Goal: Information Seeking & Learning: Learn about a topic

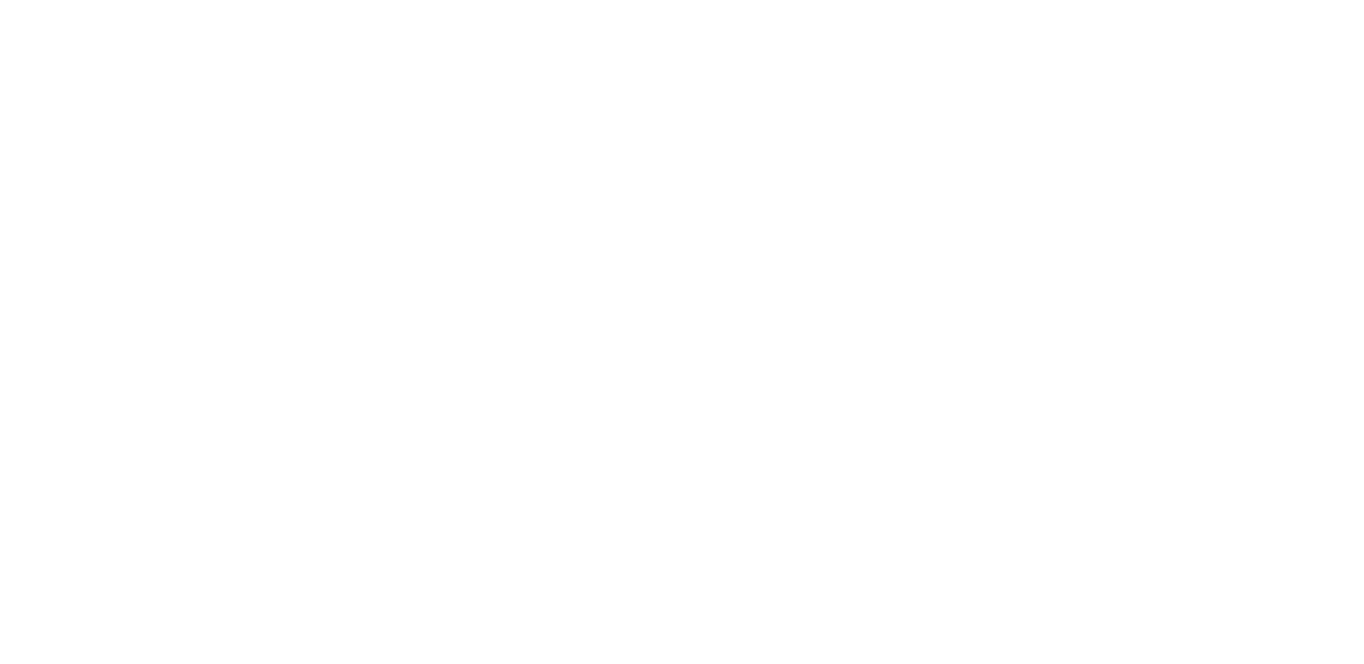
click at [102, 194] on div "Caméras Timelapses Mon C-Site Plein écran Chargement, veuillez patienter... S'A…" at bounding box center [682, 413] width 1364 height 827
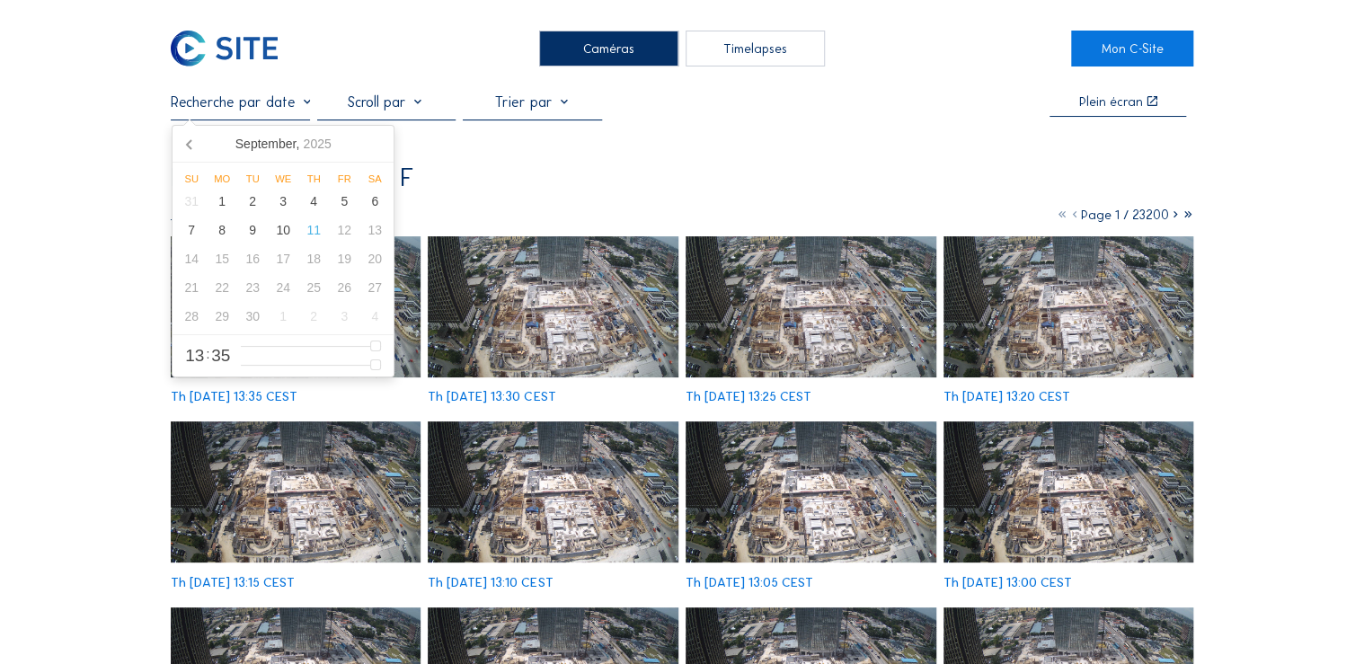
click at [307, 105] on input "text" at bounding box center [240, 101] width 139 height 17
click at [190, 139] on icon at bounding box center [190, 143] width 29 height 29
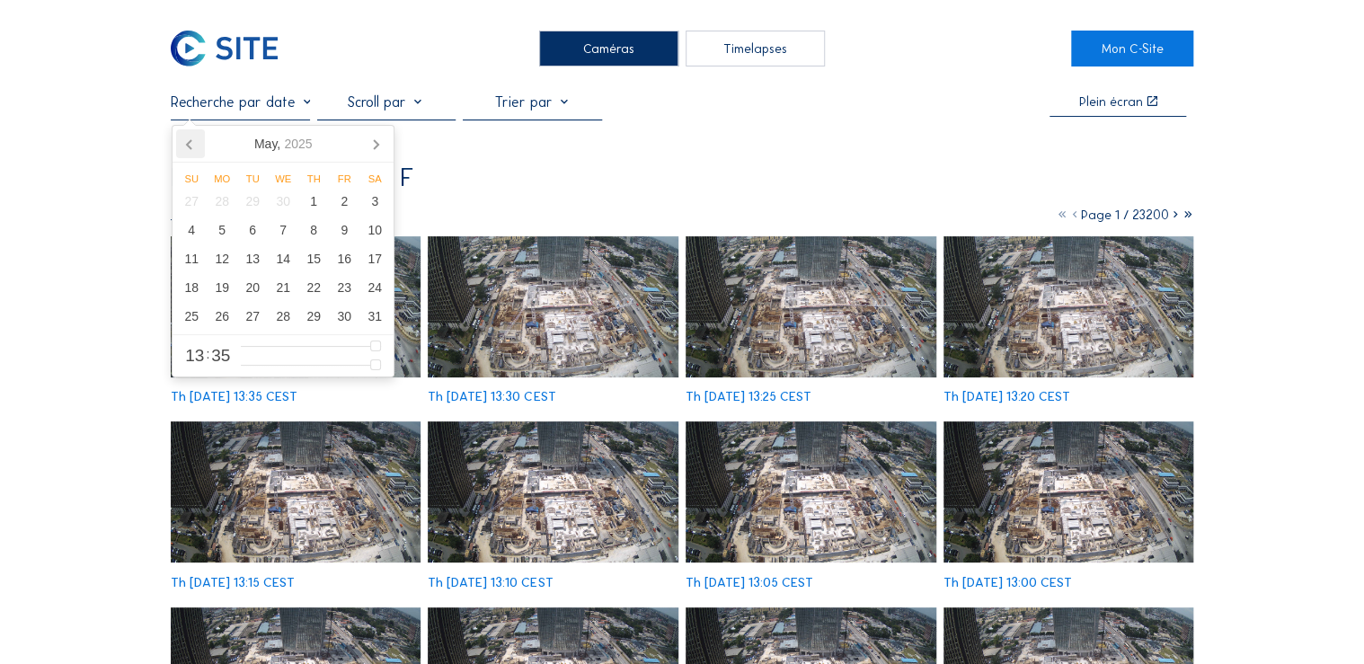
click at [190, 139] on icon at bounding box center [190, 143] width 29 height 29
click at [257, 257] on div "15" at bounding box center [252, 258] width 31 height 29
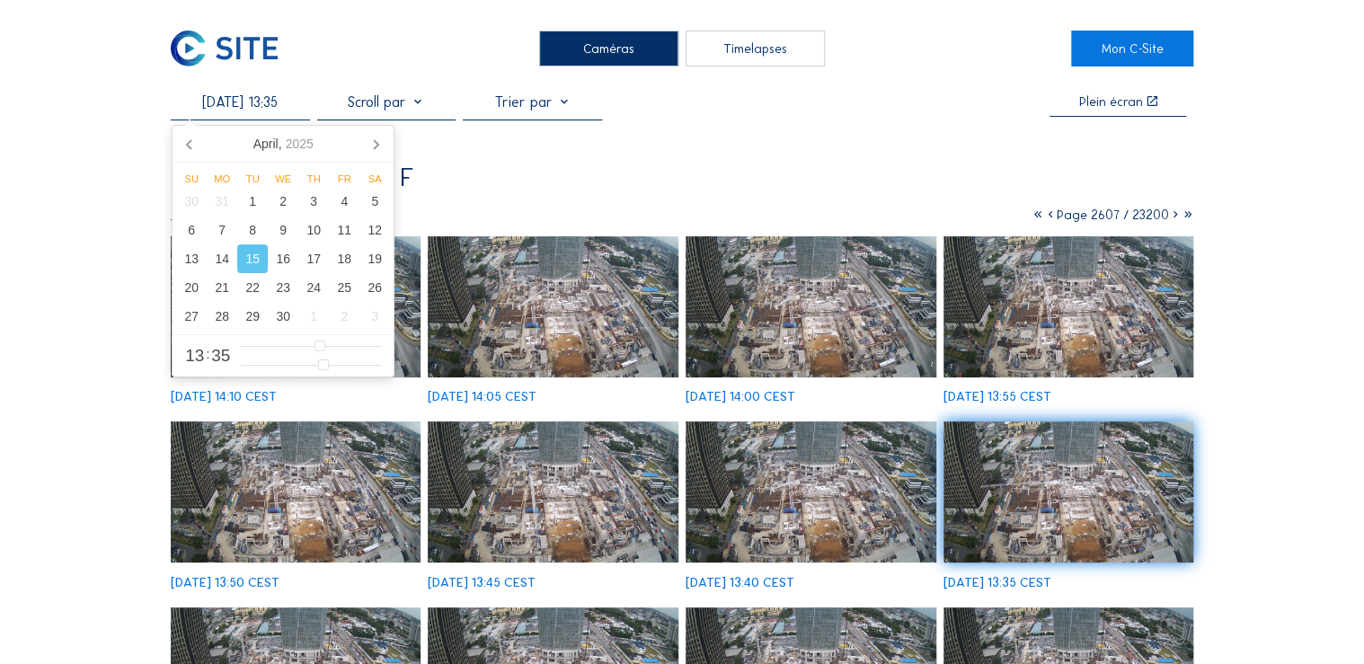
click at [590, 324] on img at bounding box center [553, 306] width 251 height 141
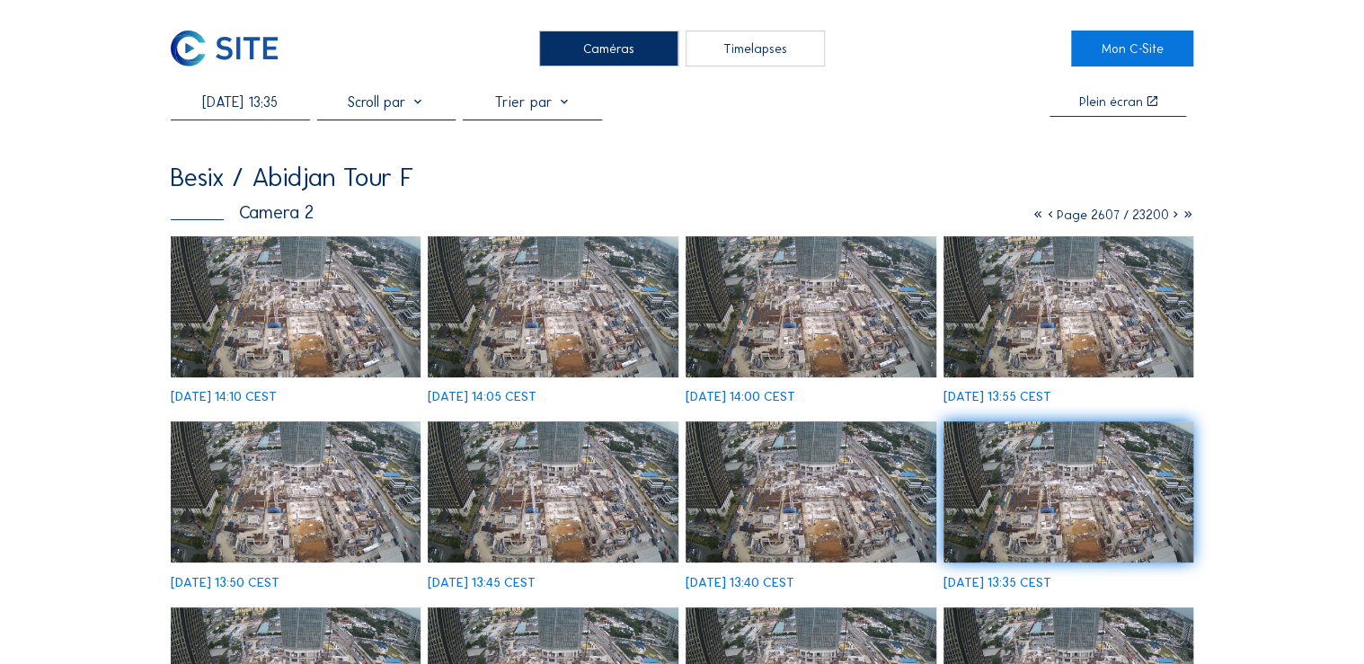
click at [262, 103] on input "[DATE] 13:35" at bounding box center [240, 101] width 139 height 17
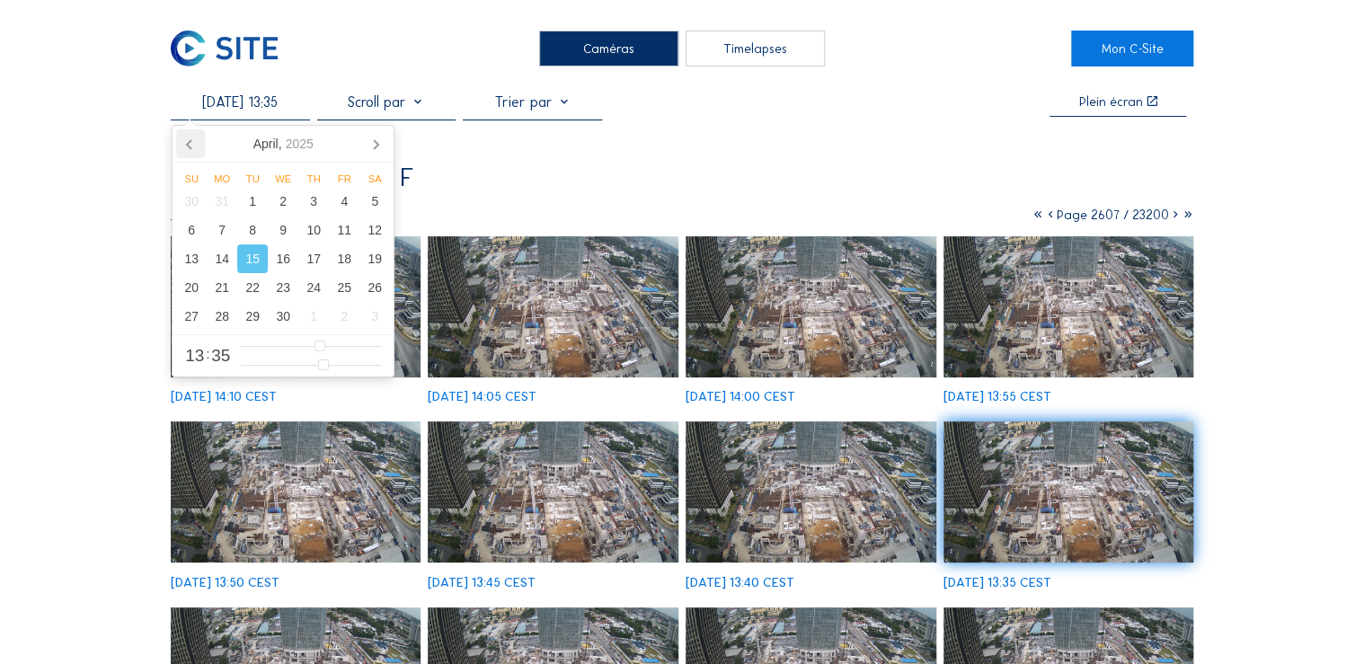
click at [193, 146] on icon at bounding box center [190, 143] width 29 height 29
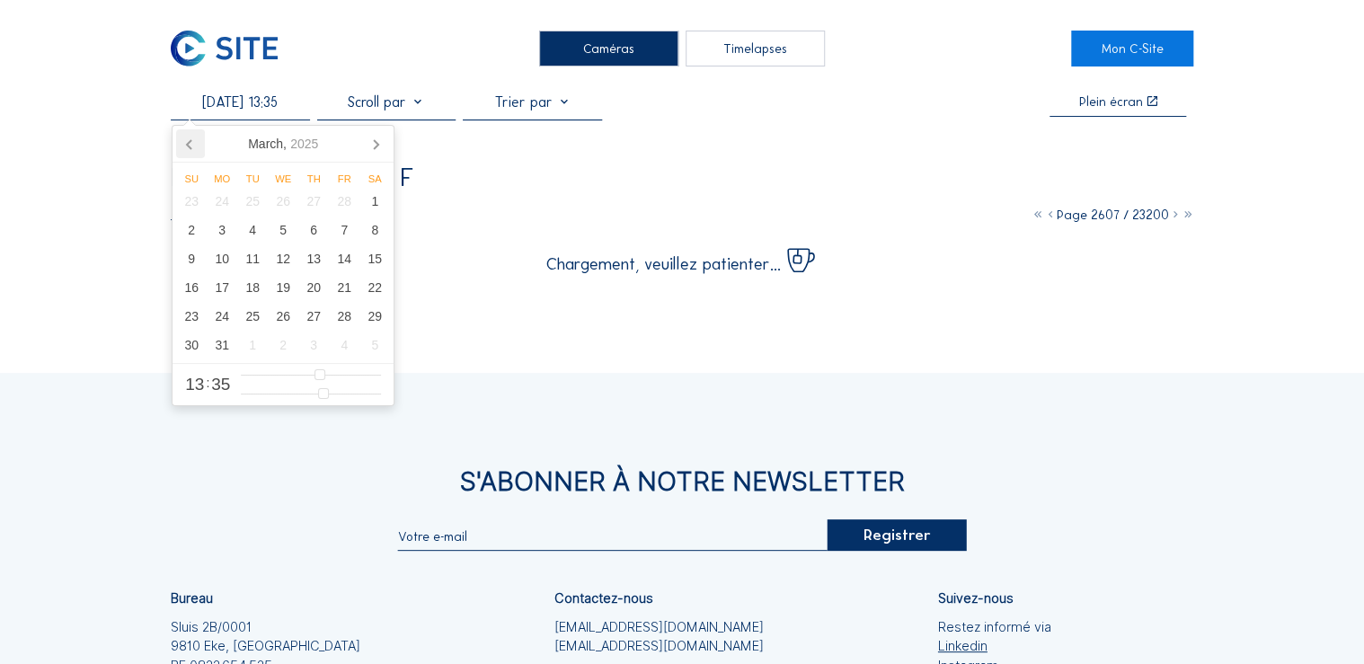
click at [190, 146] on icon at bounding box center [190, 143] width 29 height 29
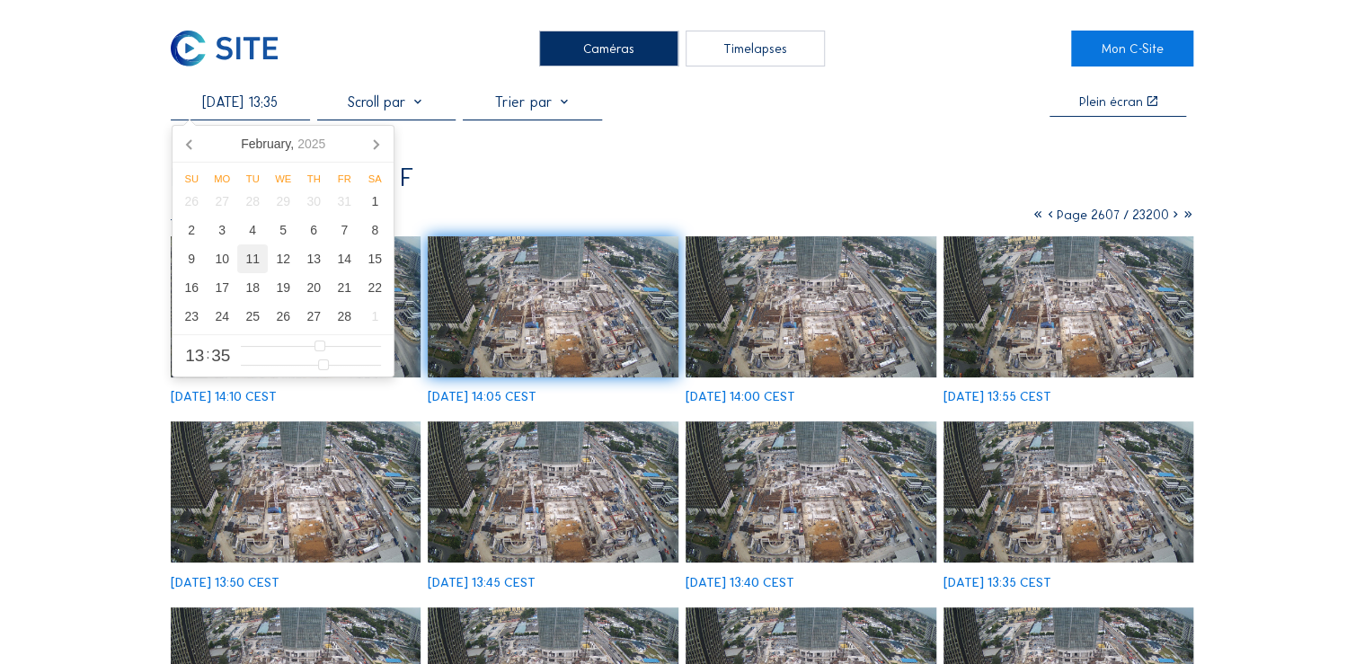
click at [255, 261] on div "11" at bounding box center [252, 258] width 31 height 29
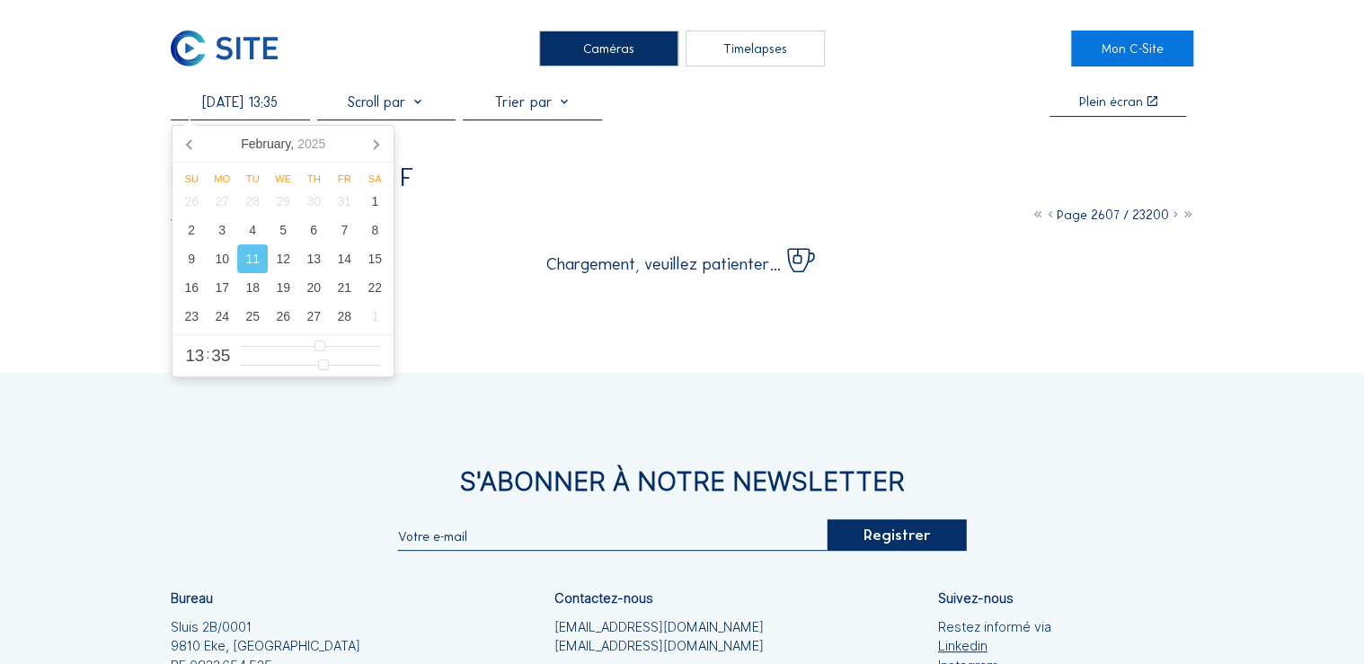
click at [471, 181] on div "Besix / Abidjan Tour F" at bounding box center [682, 178] width 1023 height 26
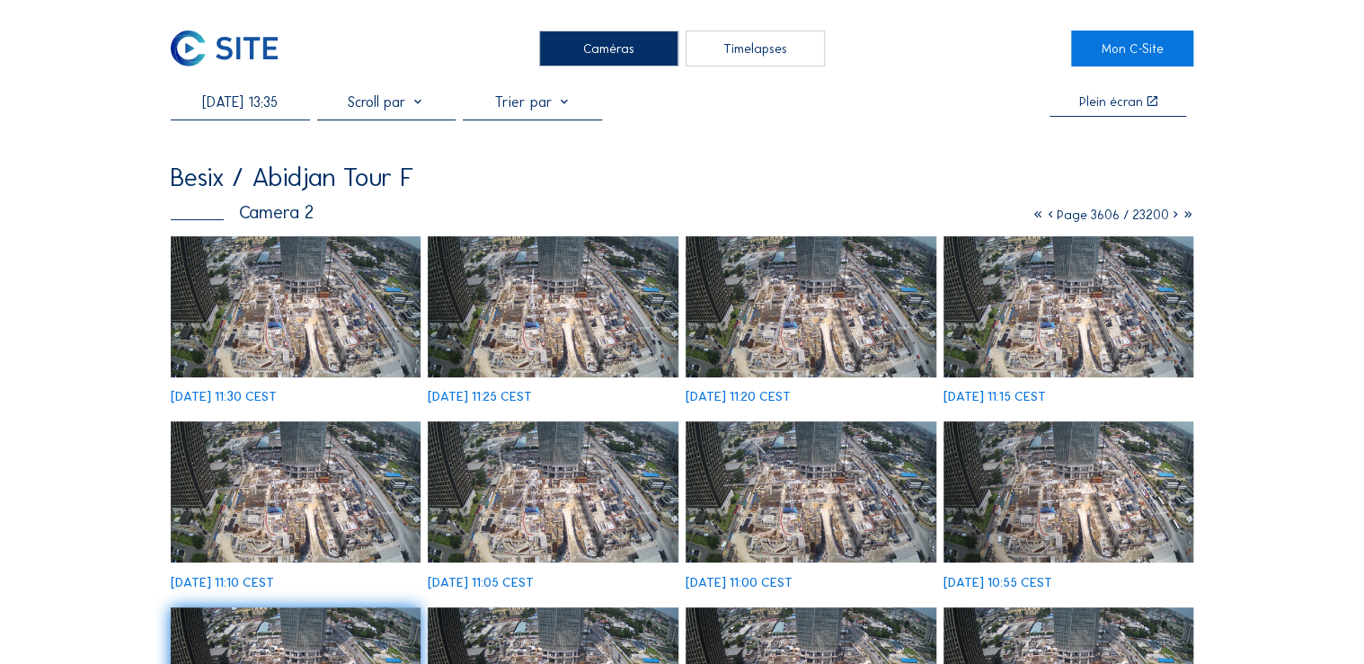
click at [282, 291] on img at bounding box center [296, 306] width 251 height 141
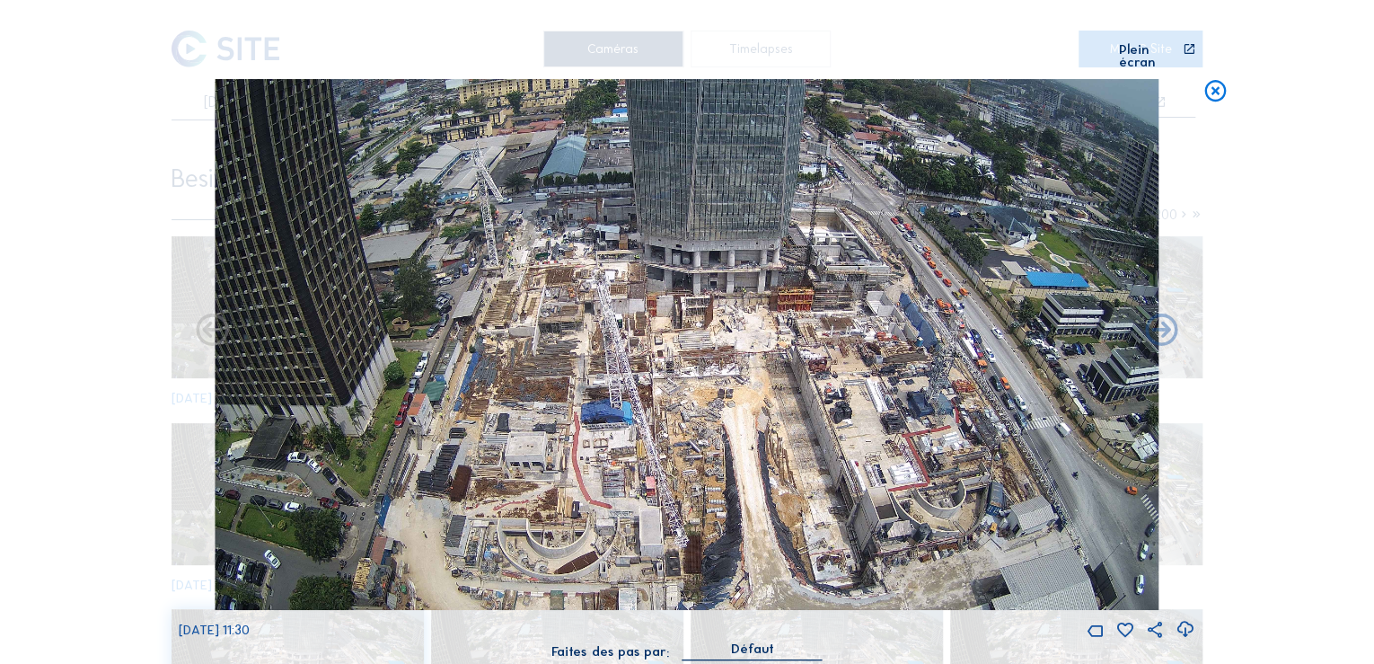
click at [1209, 81] on icon at bounding box center [1215, 92] width 26 height 27
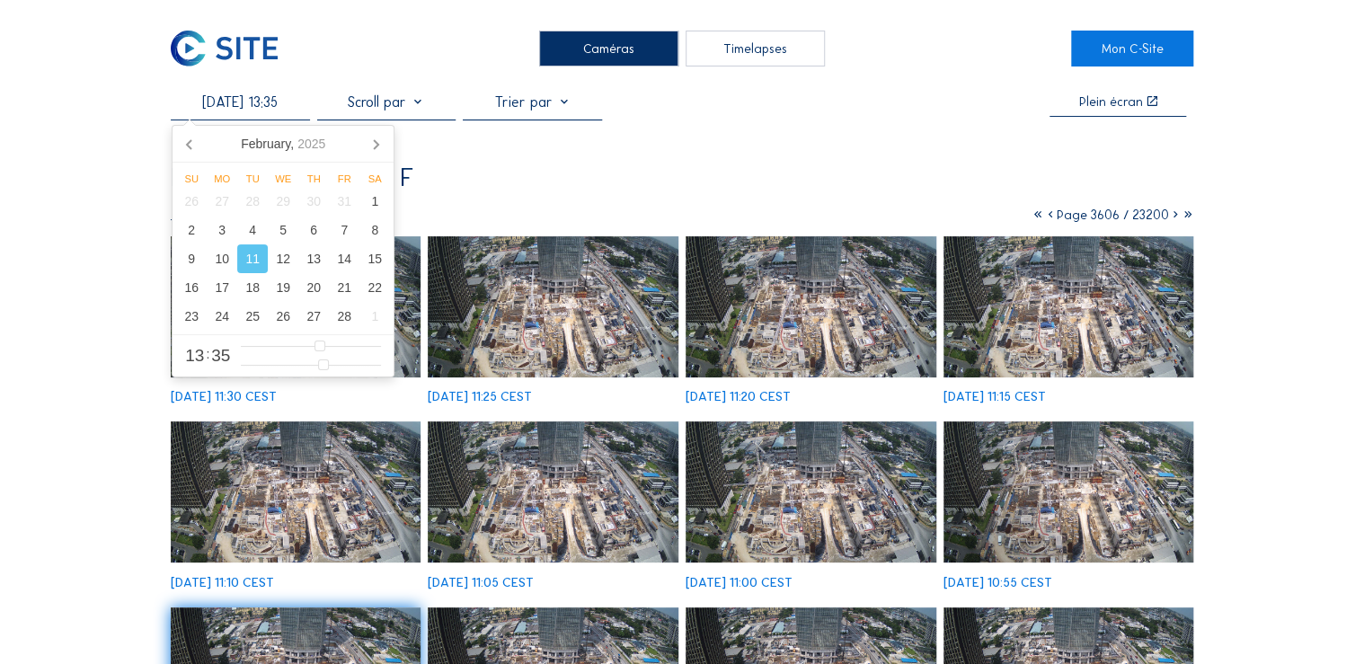
click at [248, 106] on input "[DATE] 13:35" at bounding box center [240, 101] width 139 height 17
click at [190, 144] on icon at bounding box center [190, 143] width 29 height 29
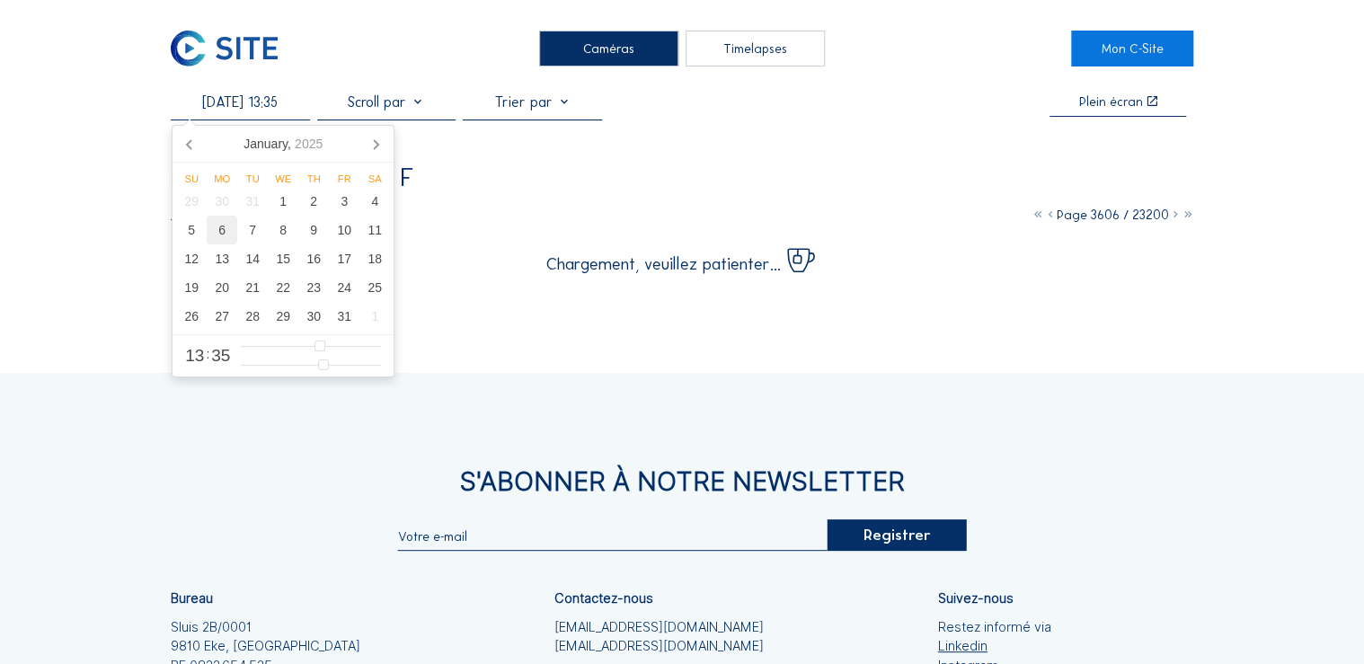
click at [217, 230] on div "6" at bounding box center [222, 230] width 31 height 29
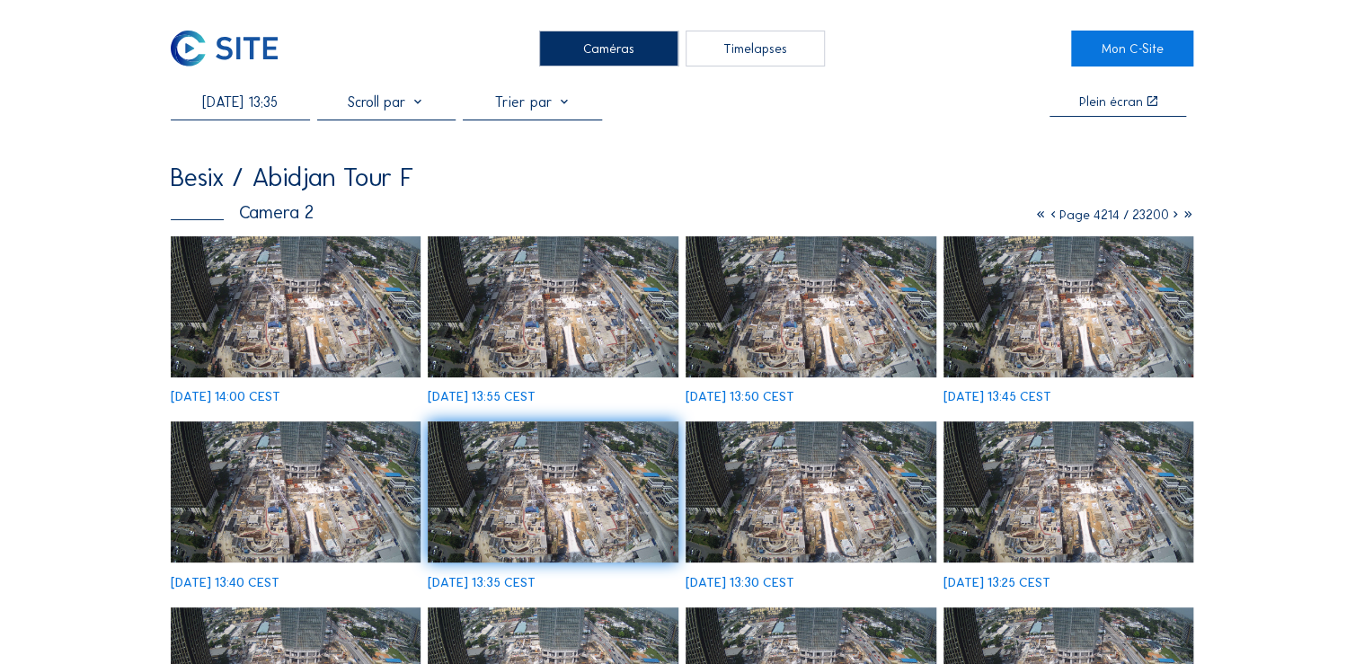
click at [492, 330] on img at bounding box center [553, 306] width 251 height 141
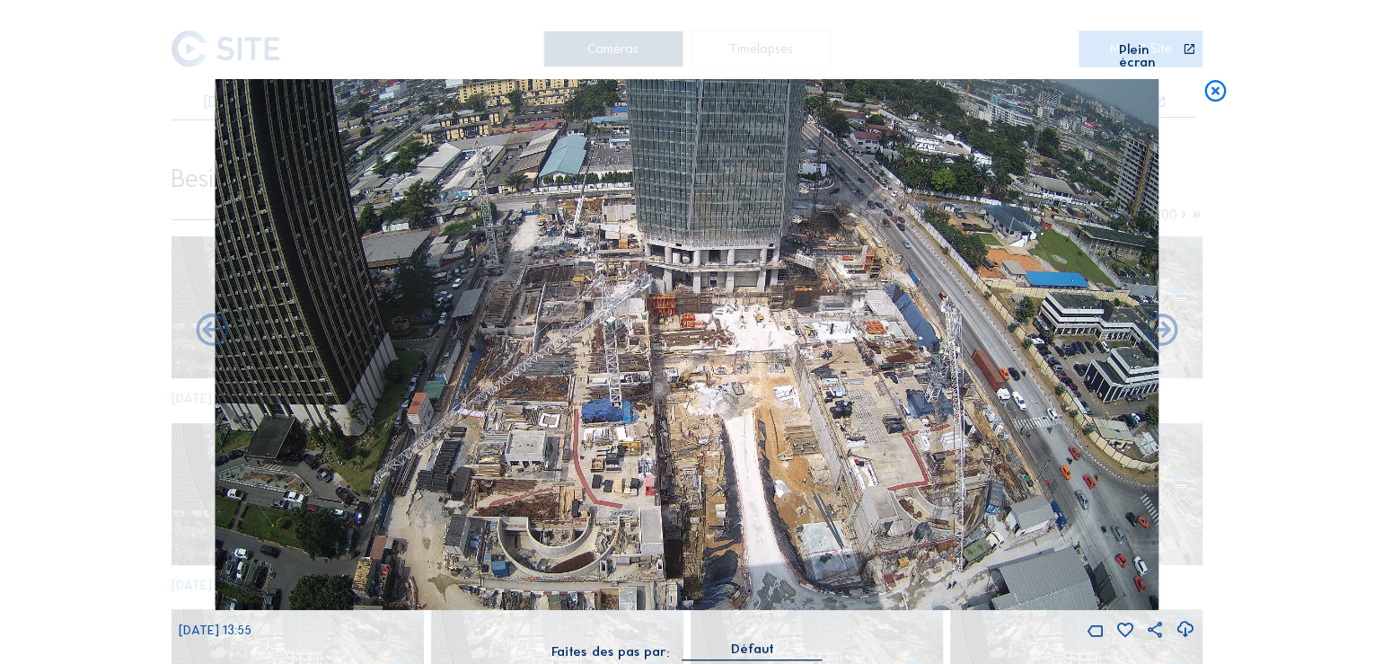
click at [1213, 80] on icon at bounding box center [1215, 92] width 26 height 27
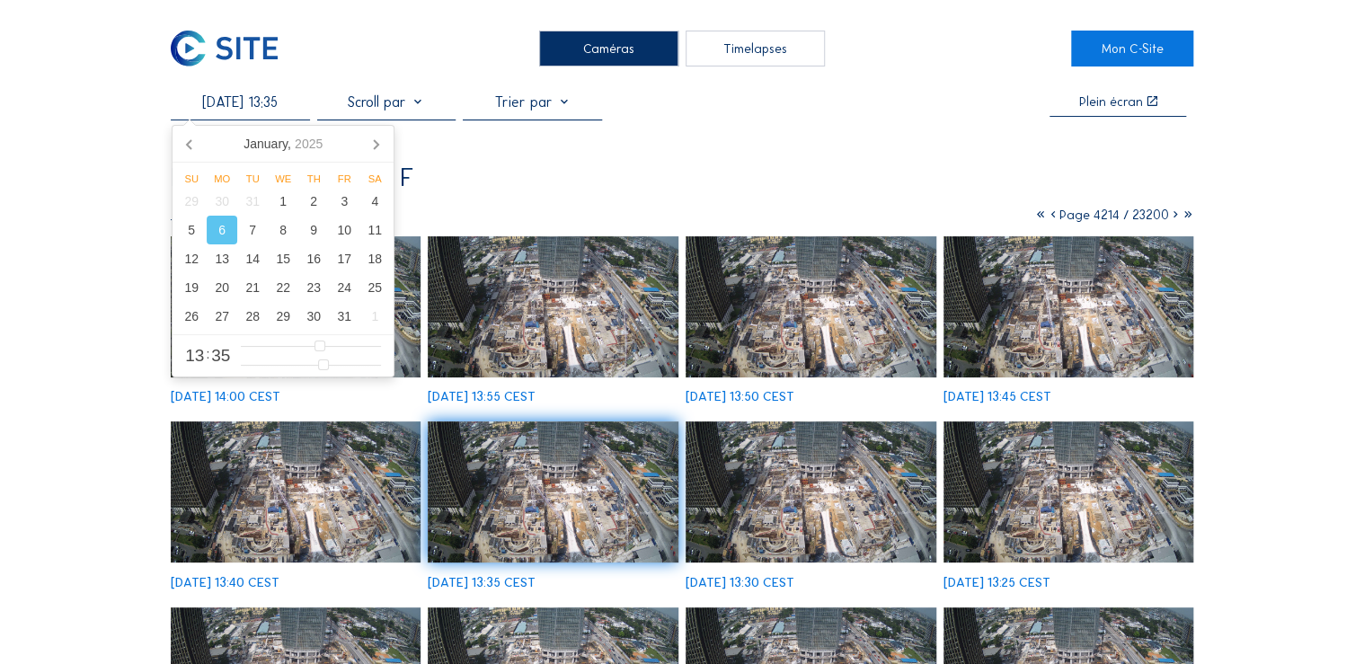
click at [261, 93] on input "[DATE] 13:35" at bounding box center [240, 101] width 139 height 17
click at [189, 146] on icon at bounding box center [189, 144] width 4 height 9
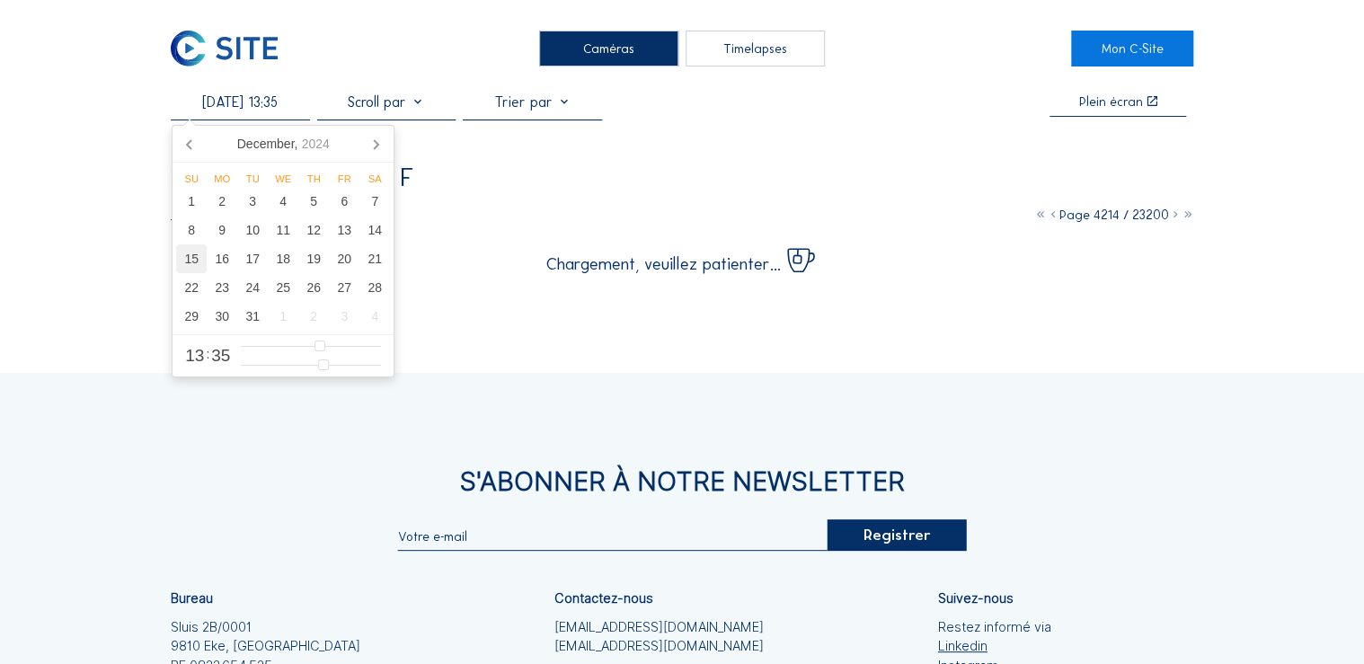
click at [192, 261] on div "15" at bounding box center [191, 258] width 31 height 29
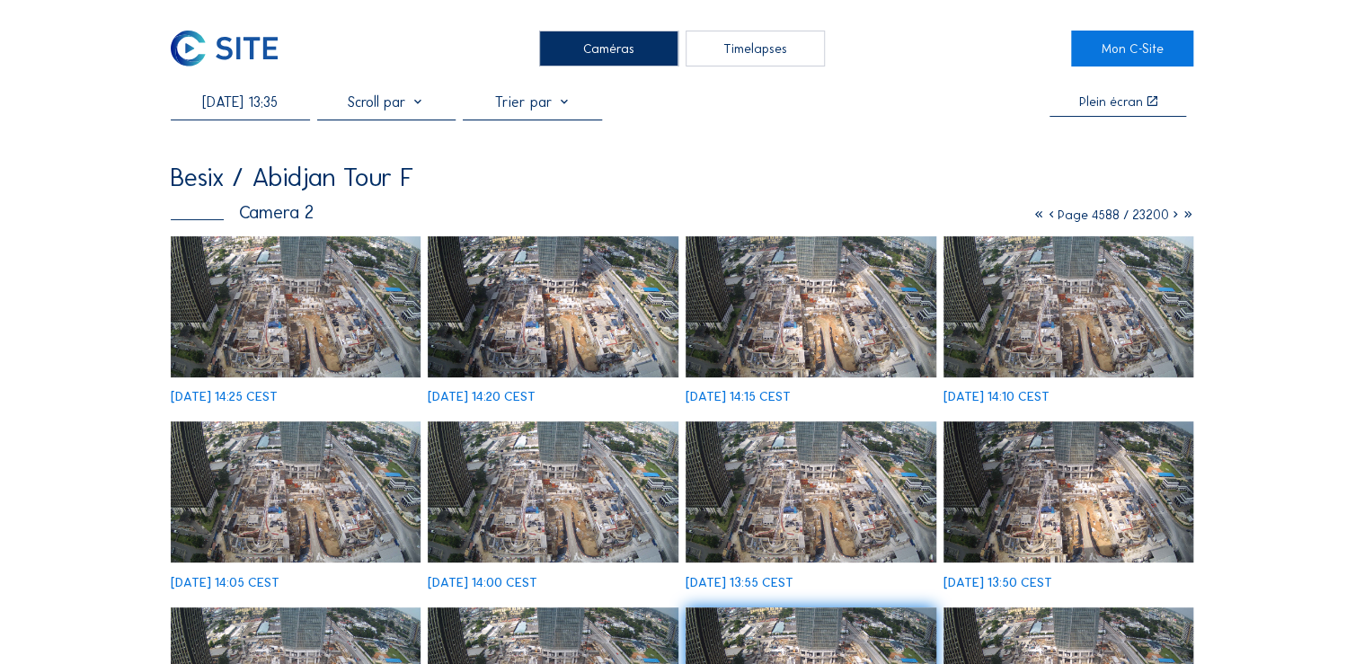
click at [570, 339] on img at bounding box center [553, 306] width 251 height 141
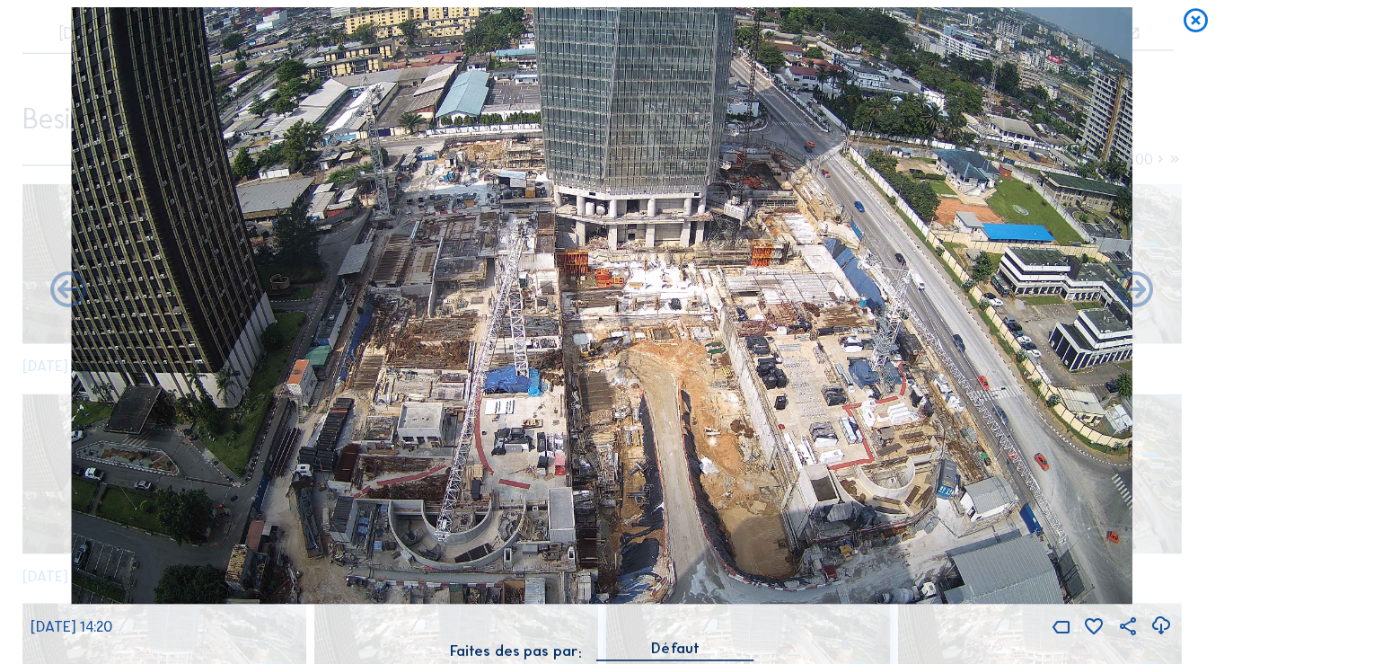
click at [1214, 84] on icon at bounding box center [1215, 92] width 26 height 27
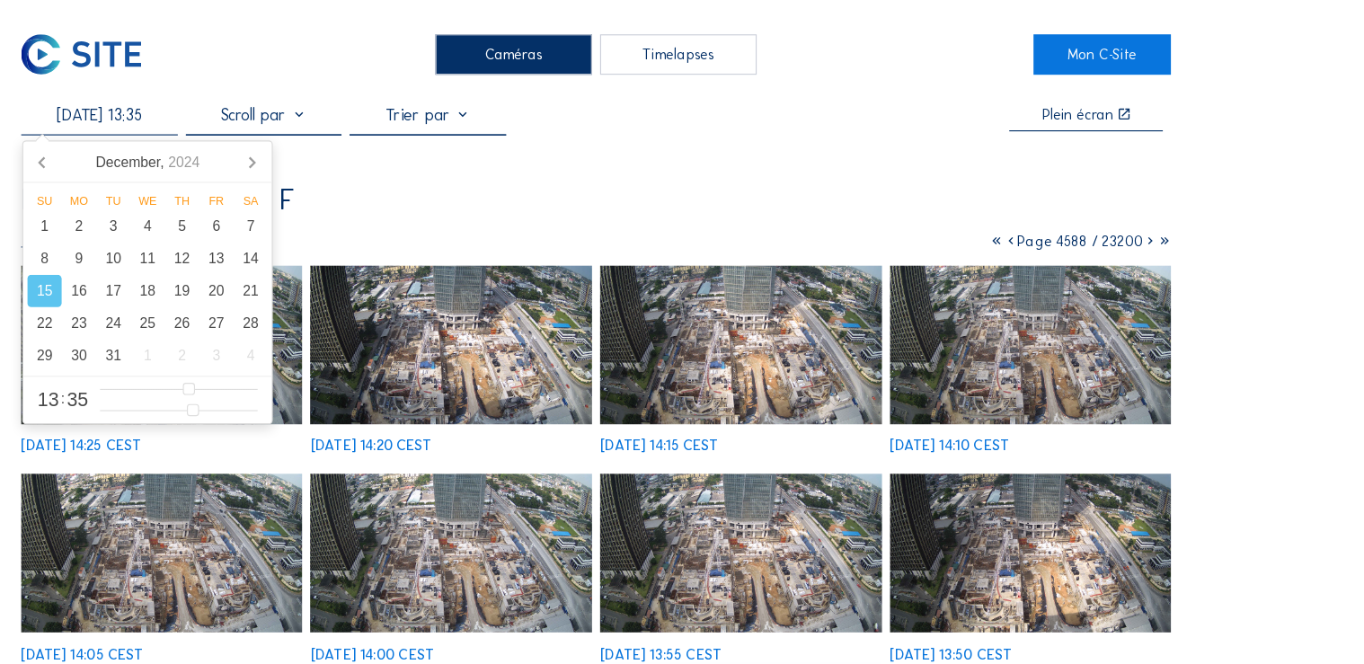
click at [251, 107] on input "[DATE] 13:35" at bounding box center [240, 101] width 139 height 17
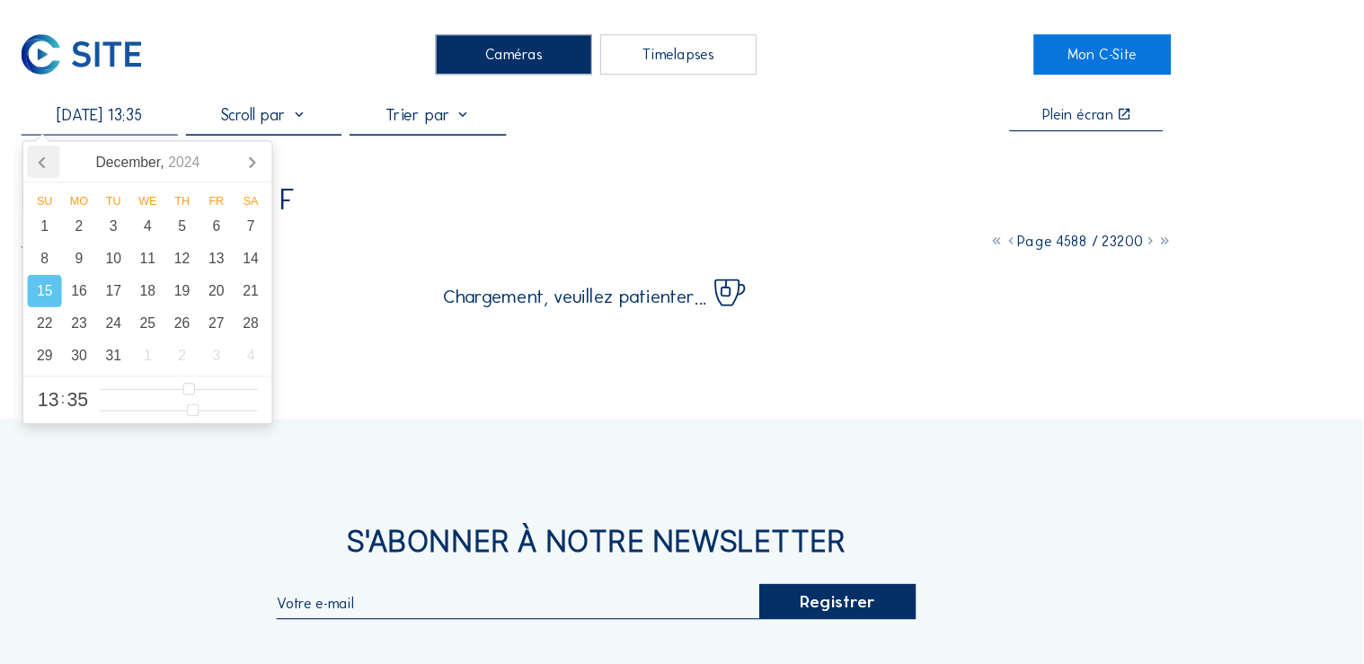
click at [190, 143] on icon at bounding box center [190, 143] width 29 height 29
click at [286, 289] on div "20" at bounding box center [283, 287] width 31 height 29
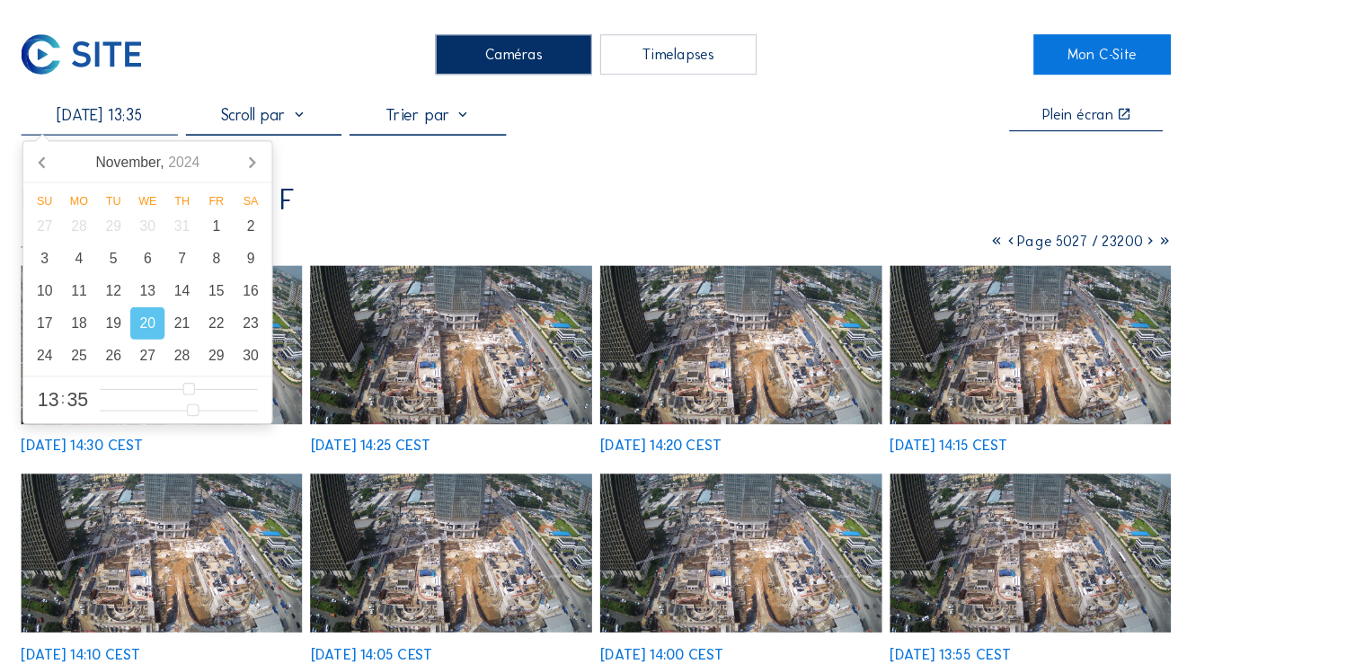
click at [410, 315] on img at bounding box center [296, 306] width 251 height 141
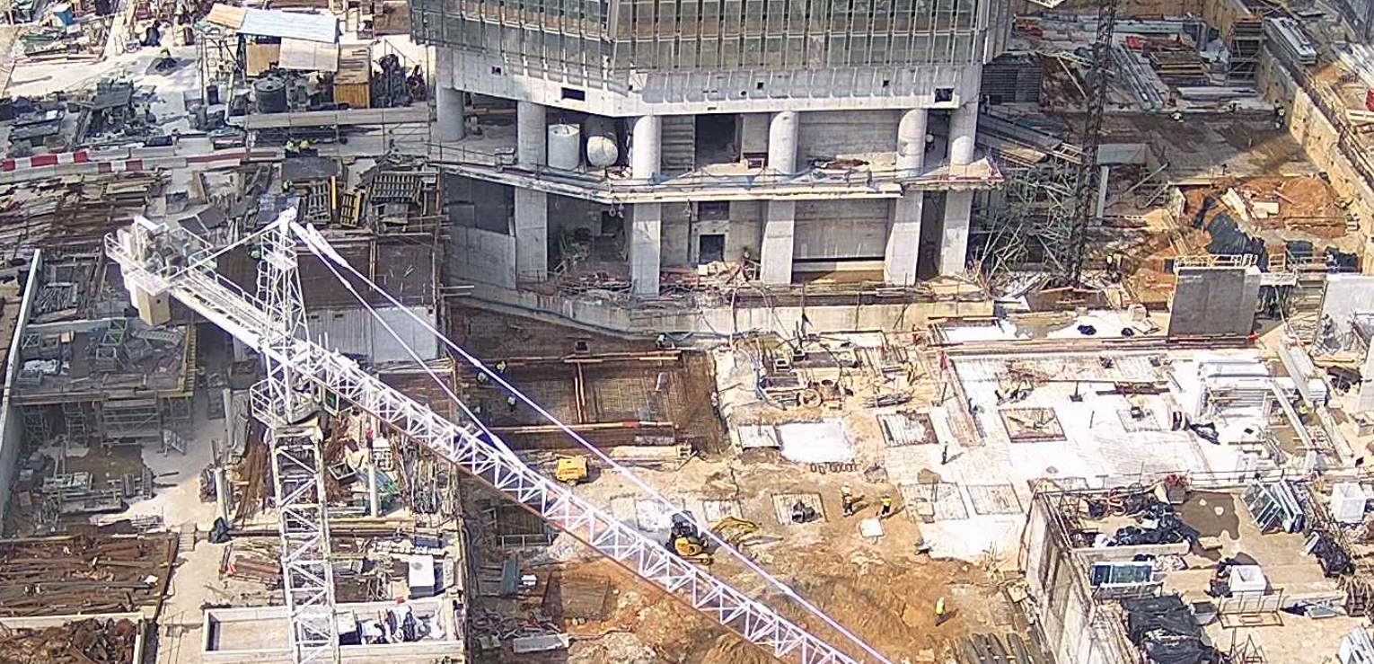
click at [701, 307] on img at bounding box center [687, 344] width 944 height 531
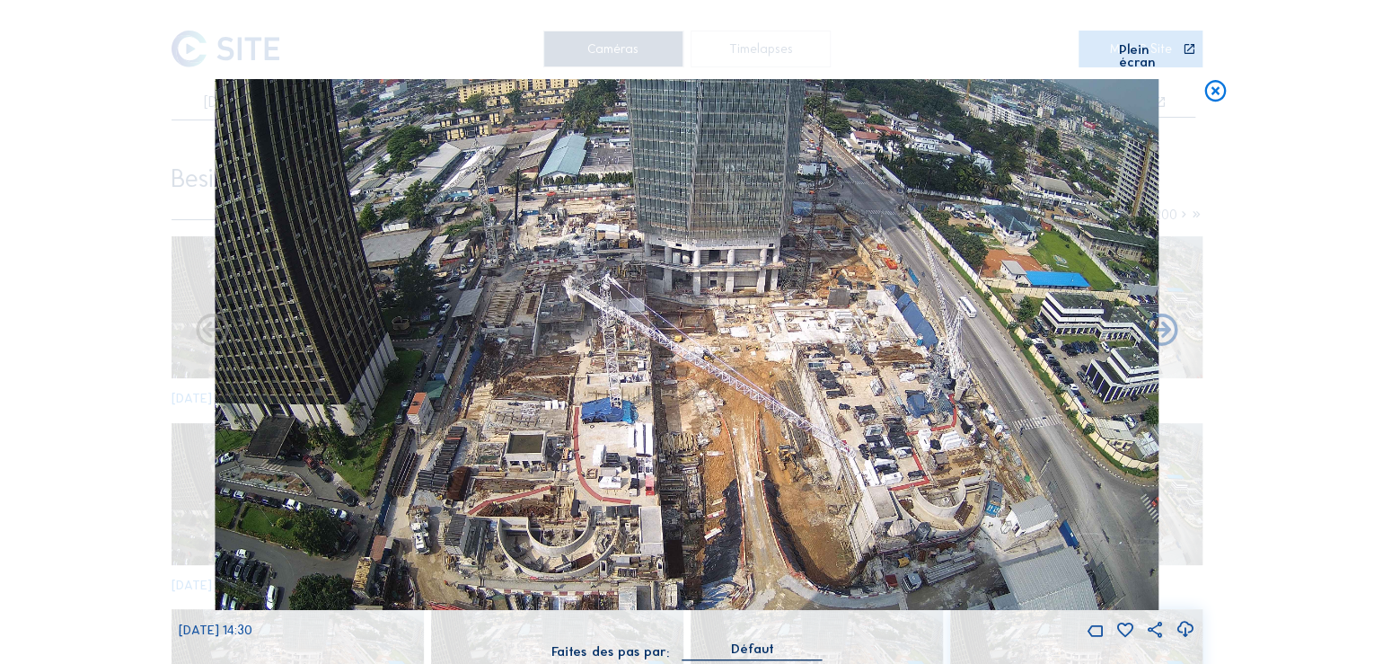
click at [1212, 79] on icon at bounding box center [1215, 92] width 26 height 27
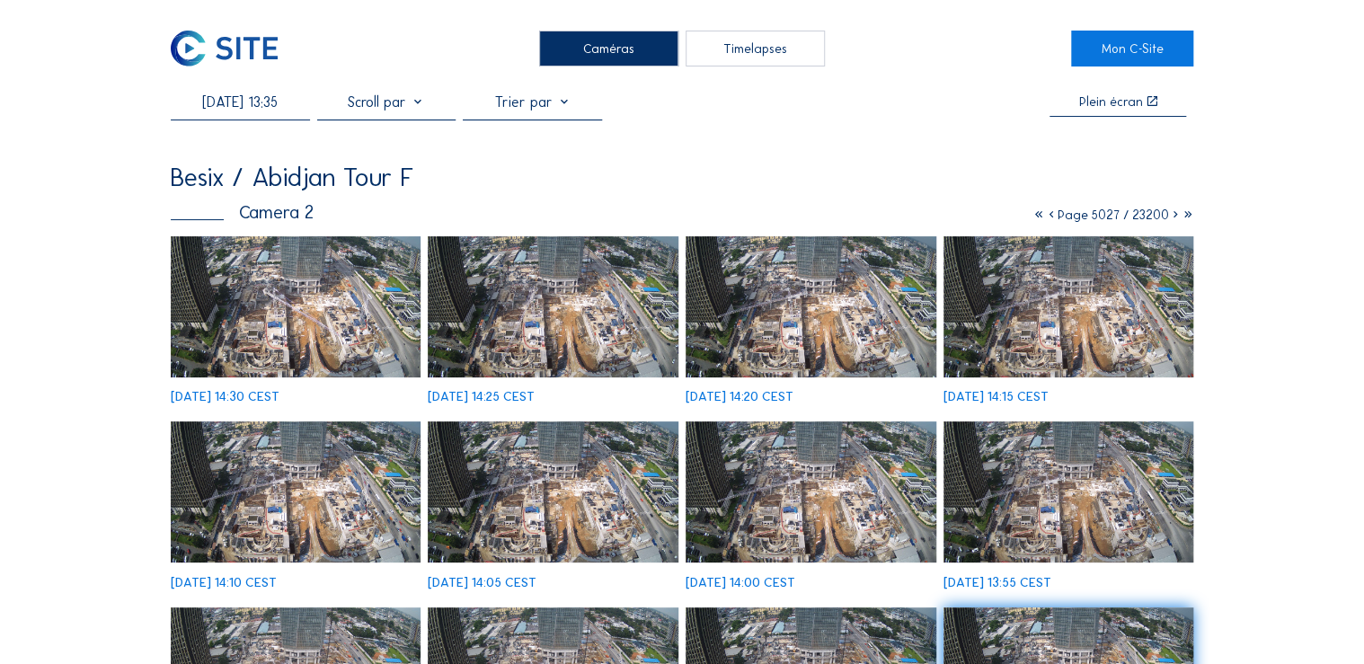
click at [256, 101] on input "[DATE] 13:35" at bounding box center [240, 101] width 139 height 17
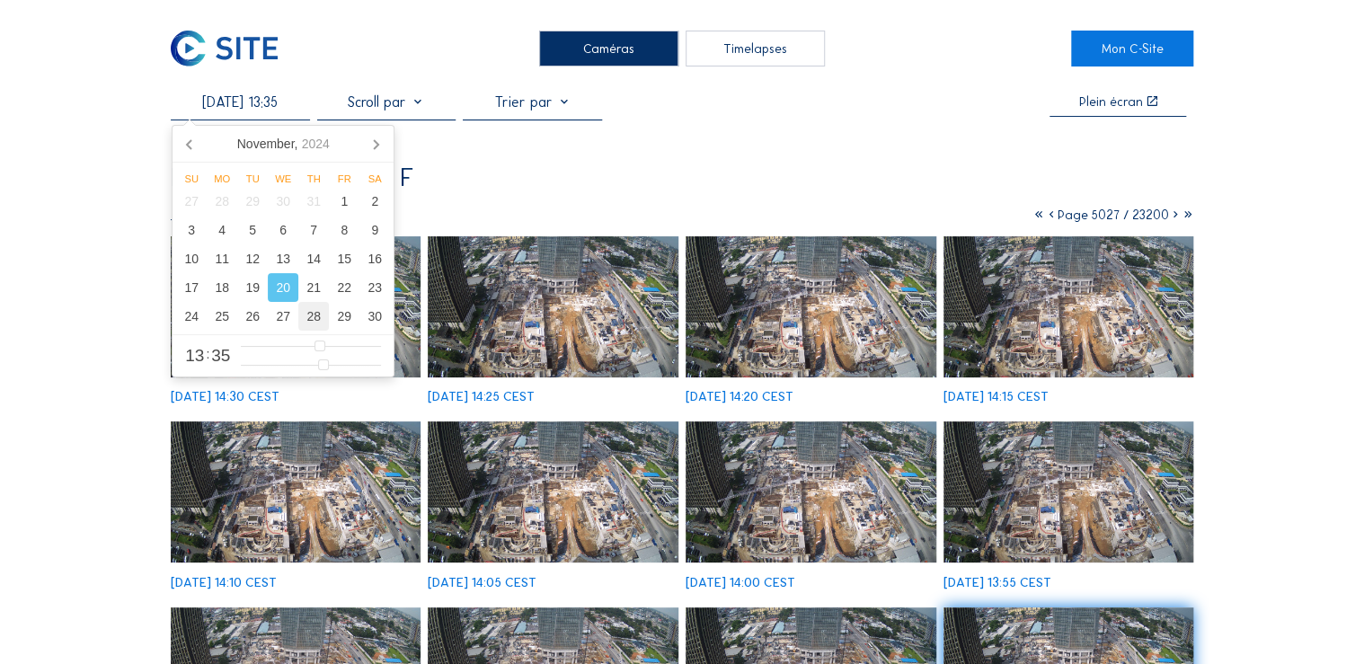
click at [315, 323] on div "28" at bounding box center [313, 316] width 31 height 29
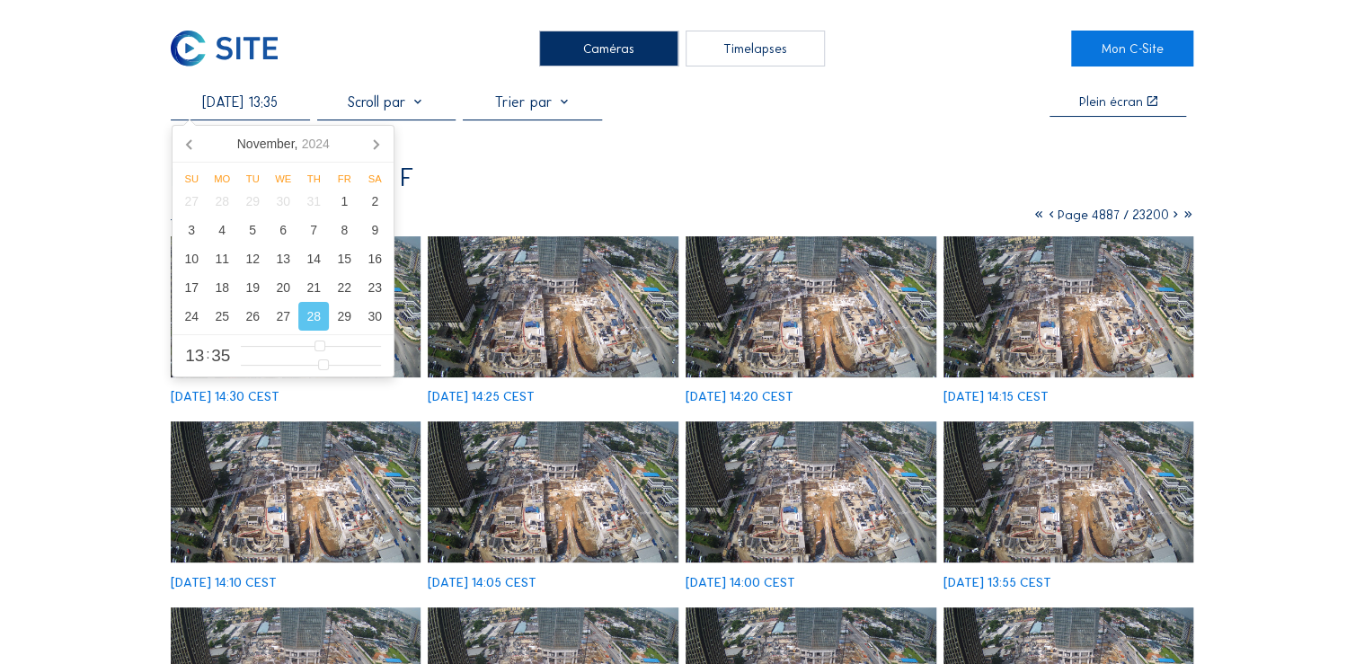
click at [547, 320] on div "[DATE] 14:30 CEST [DATE] 14:25 CEST [DATE] 14:20 CEST [DATE] 14:15 CEST [DATE] …" at bounding box center [682, 597] width 1023 height 723
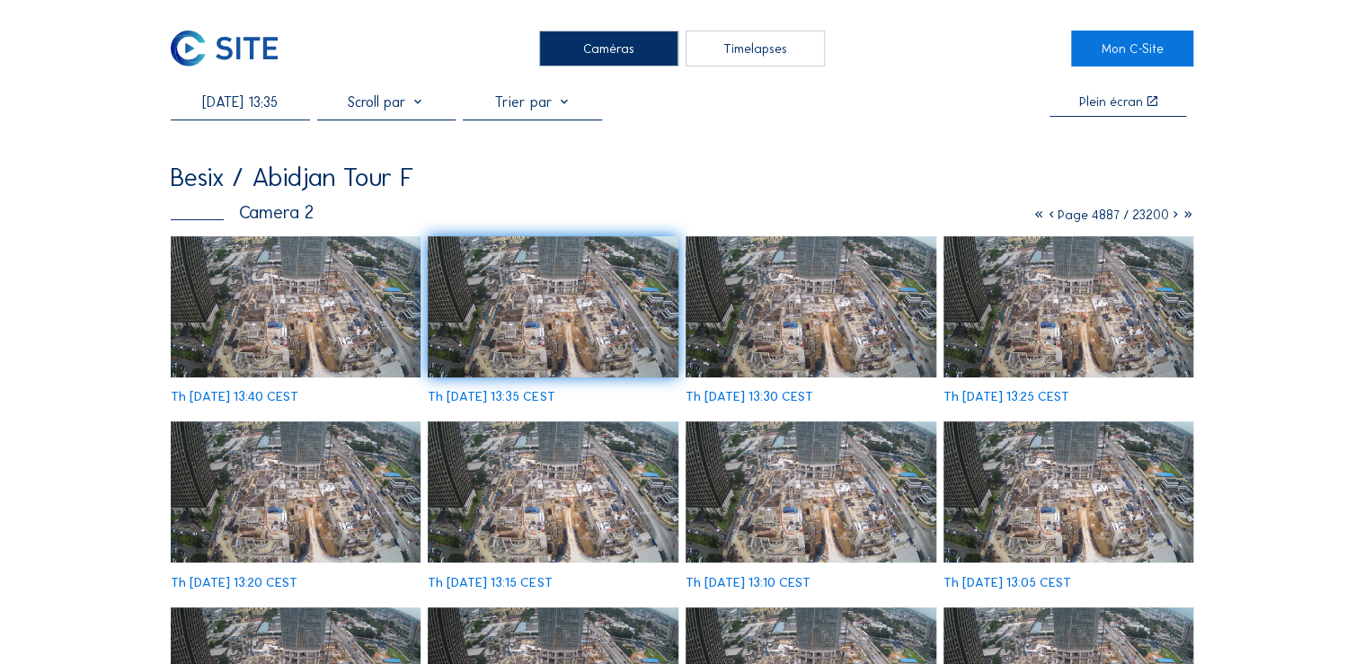
click at [311, 296] on img at bounding box center [296, 306] width 251 height 141
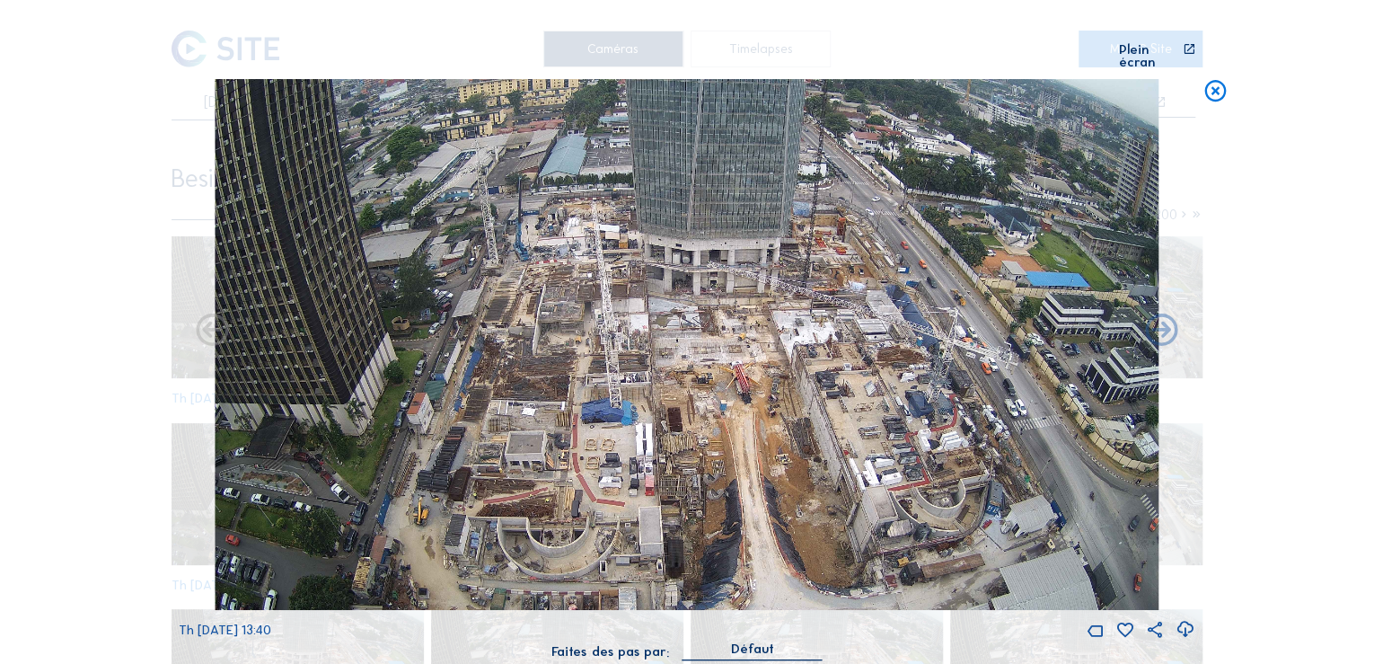
click at [1215, 80] on icon at bounding box center [1215, 92] width 26 height 27
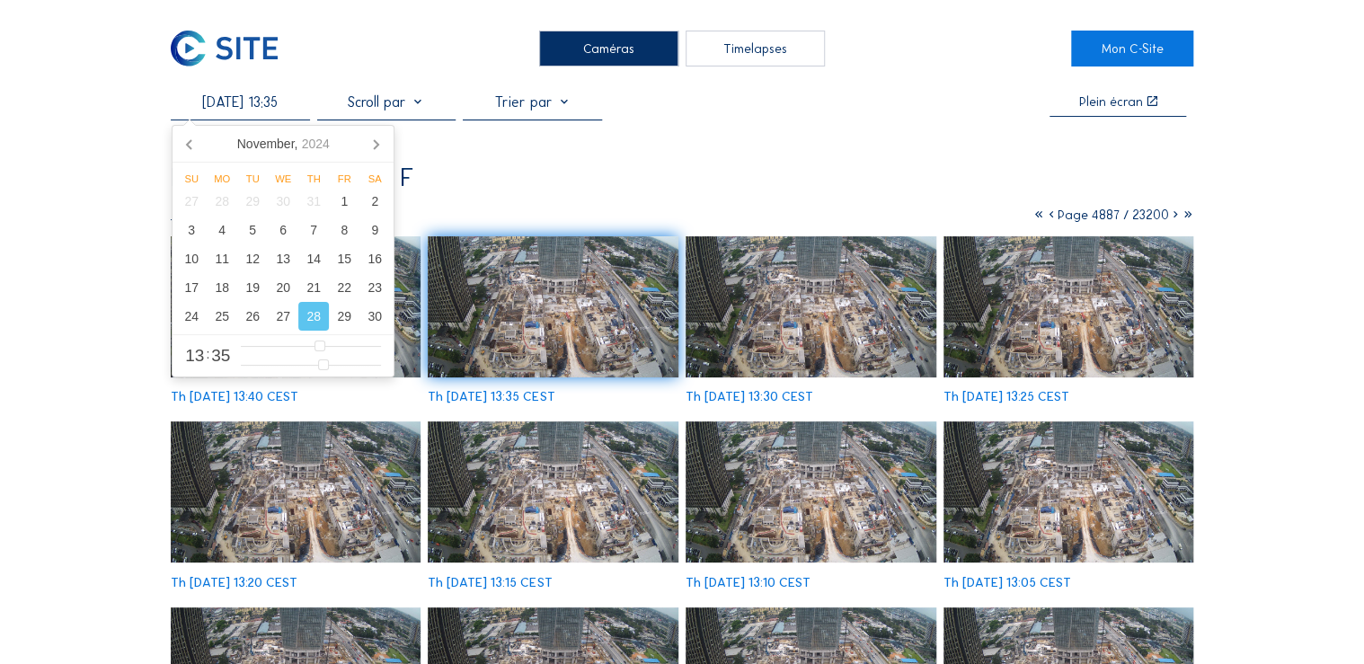
click at [262, 102] on input "[DATE] 13:35" at bounding box center [240, 101] width 139 height 17
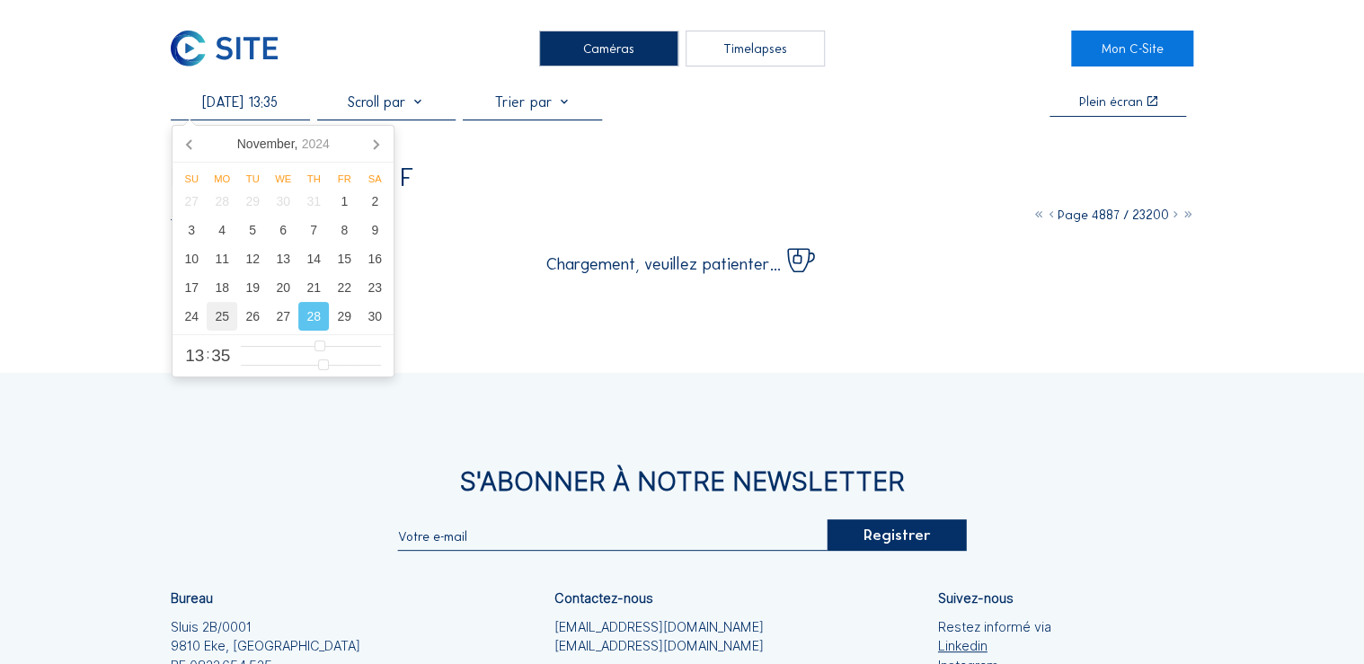
click at [226, 320] on div "25" at bounding box center [222, 316] width 31 height 29
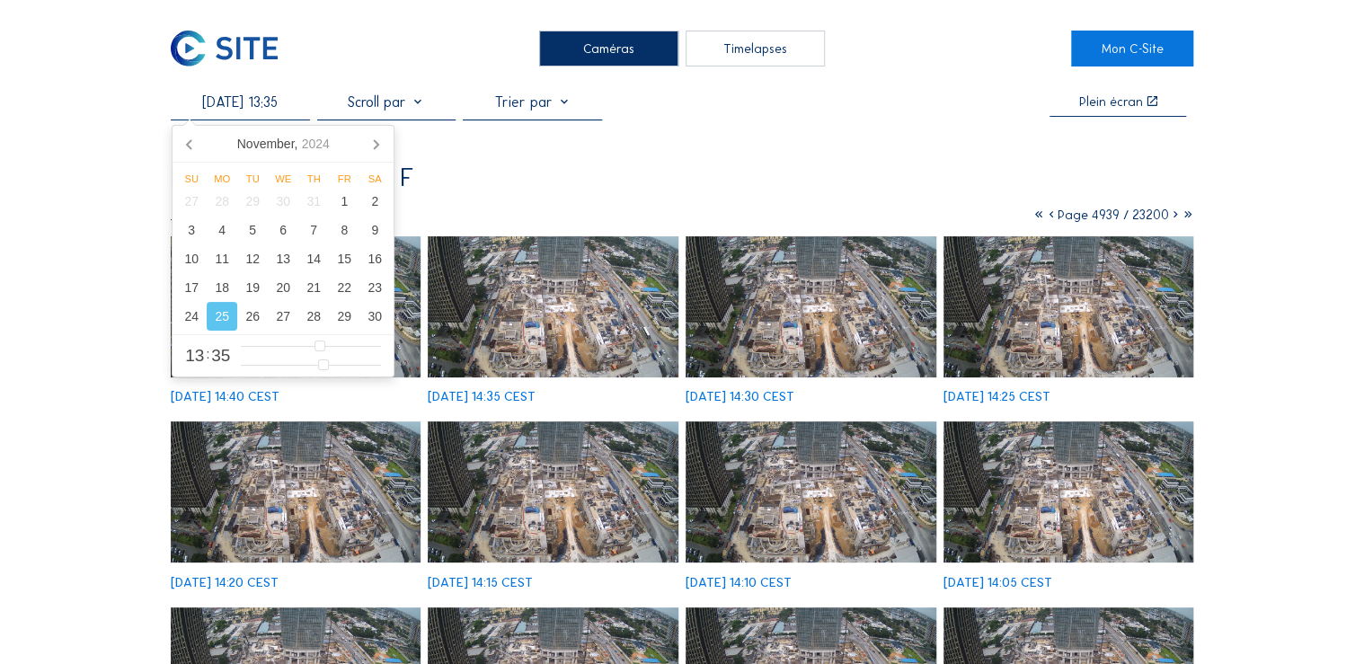
click at [556, 326] on img at bounding box center [553, 306] width 251 height 141
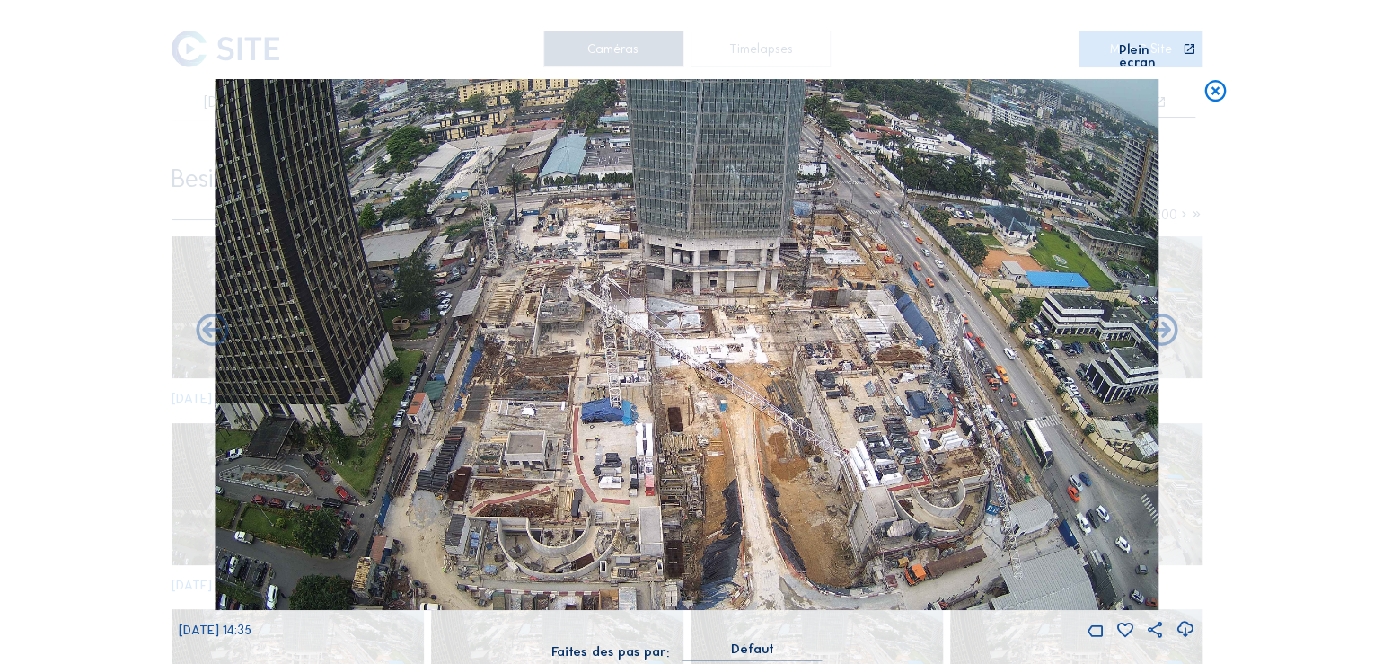
click at [1214, 79] on icon at bounding box center [1215, 92] width 26 height 27
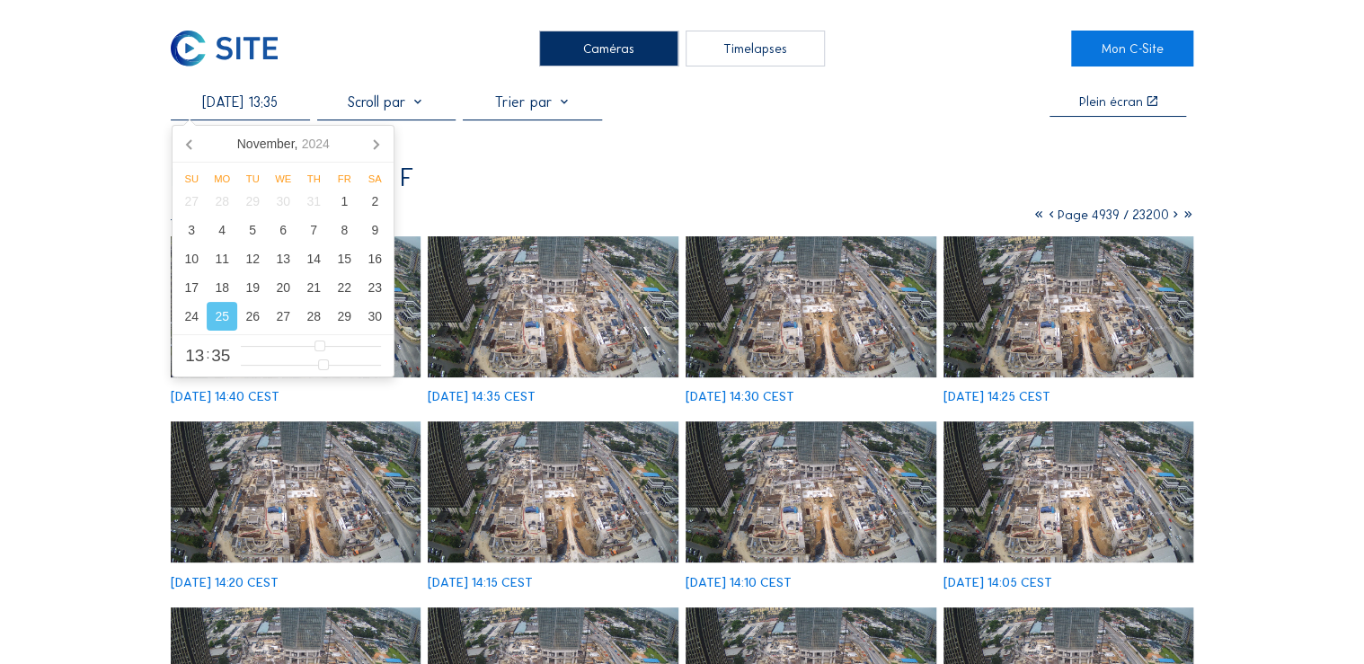
click at [237, 102] on input "[DATE] 13:35" at bounding box center [240, 101] width 139 height 17
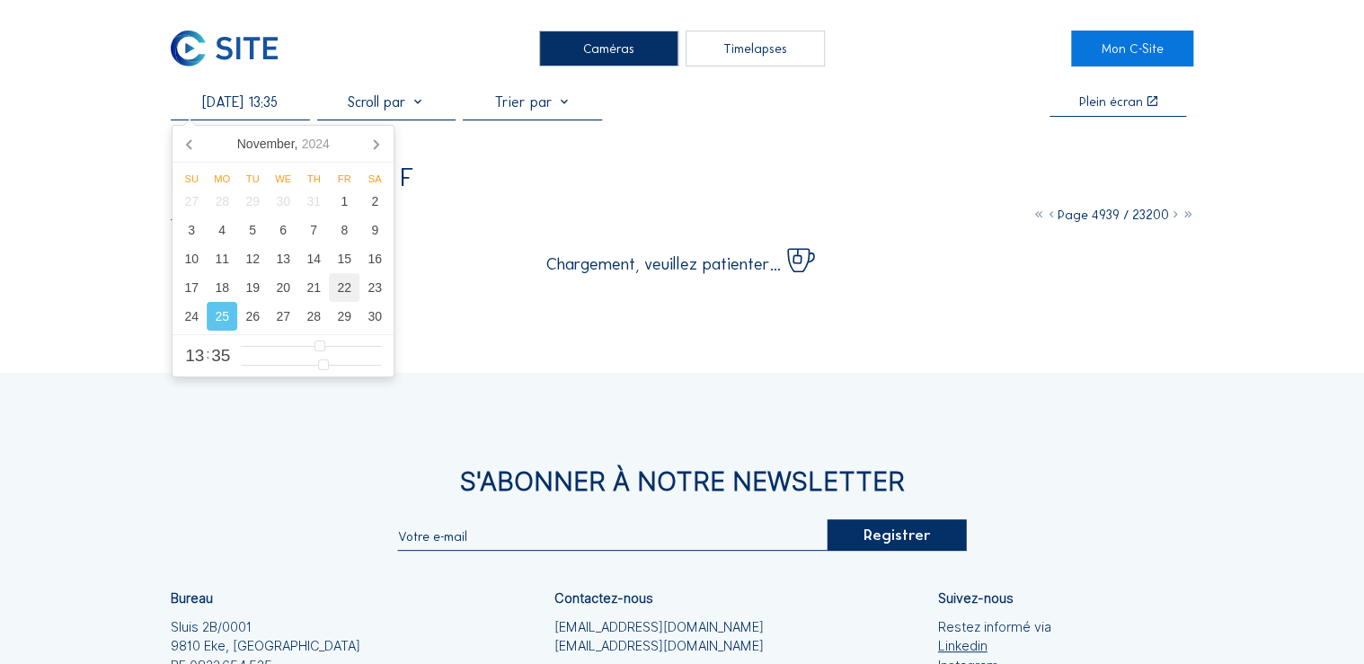
click at [340, 292] on div "22" at bounding box center [344, 287] width 31 height 29
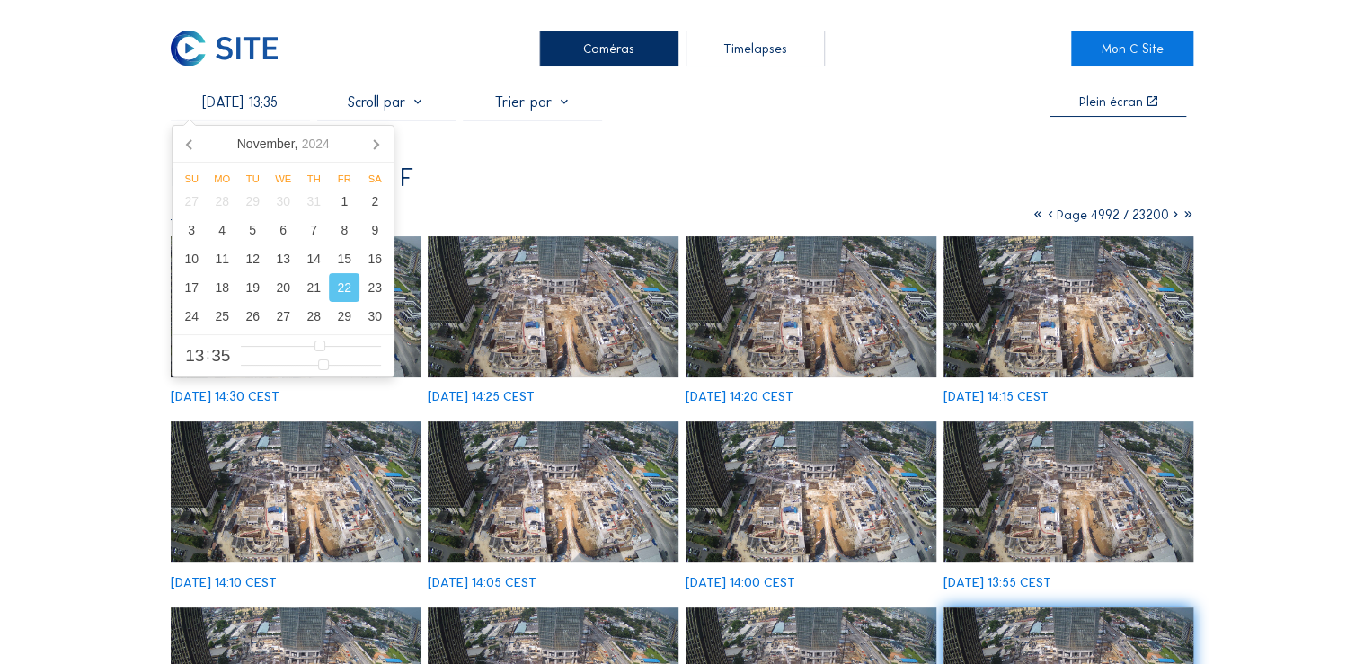
click at [412, 305] on img at bounding box center [296, 306] width 251 height 141
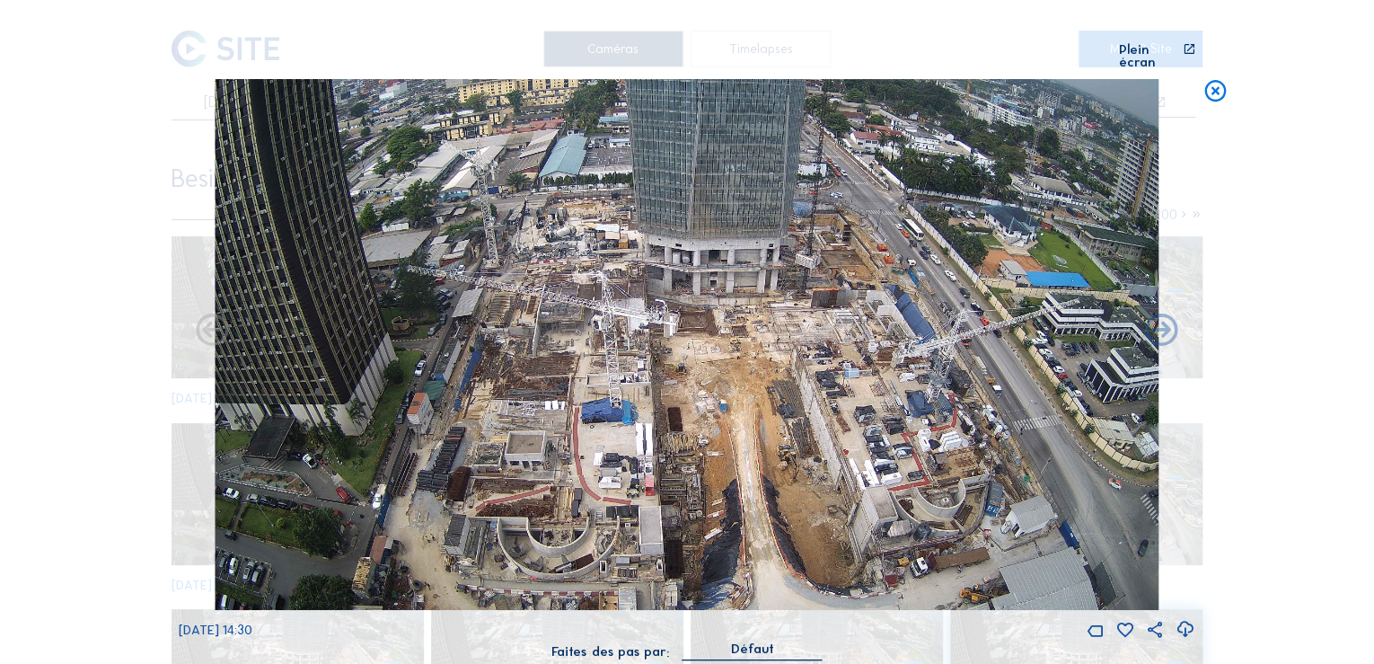
click at [1219, 81] on icon at bounding box center [1215, 92] width 26 height 27
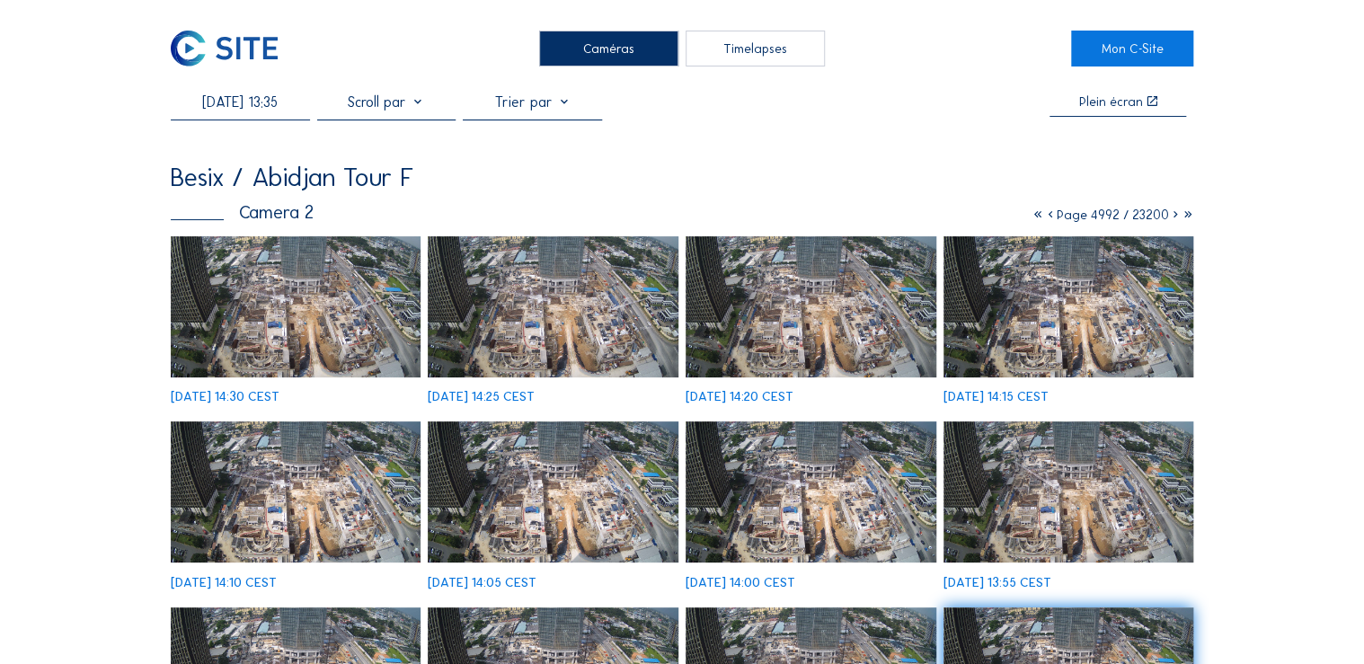
click at [266, 102] on input "[DATE] 13:35" at bounding box center [240, 101] width 139 height 17
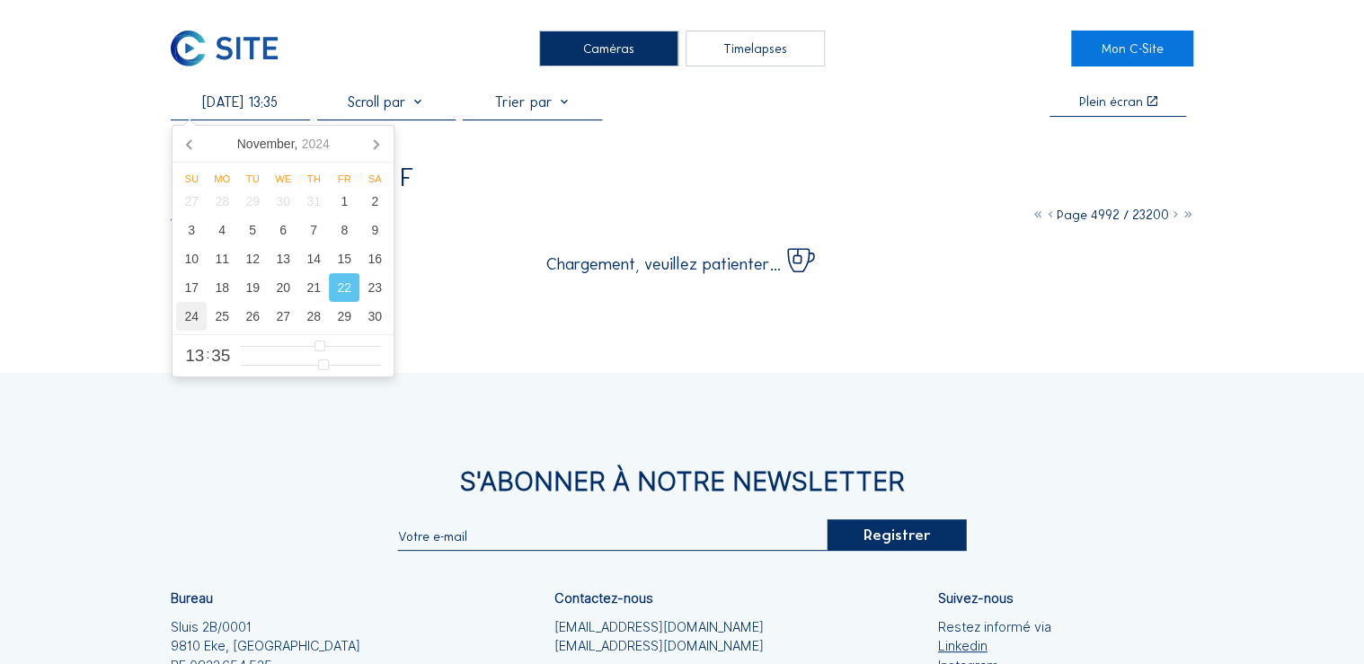
click at [197, 321] on div "24" at bounding box center [191, 316] width 31 height 29
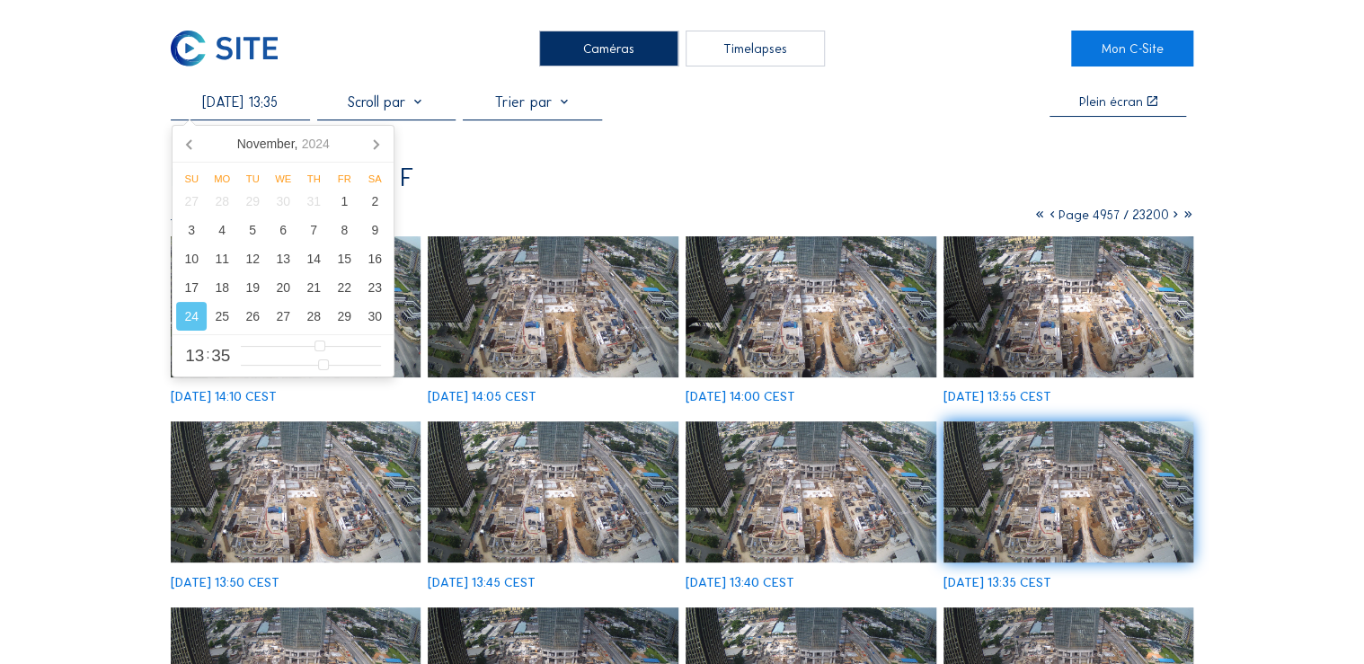
click at [410, 295] on img at bounding box center [296, 306] width 251 height 141
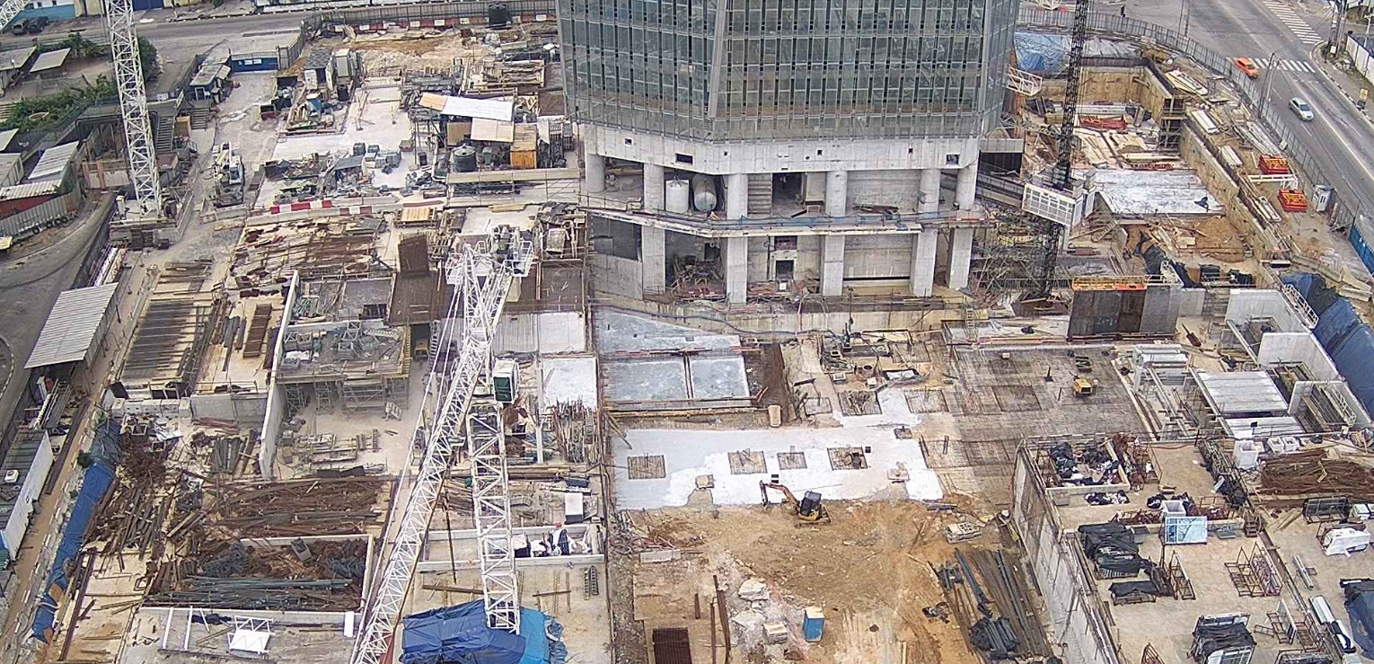
click at [626, 294] on img at bounding box center [687, 344] width 944 height 531
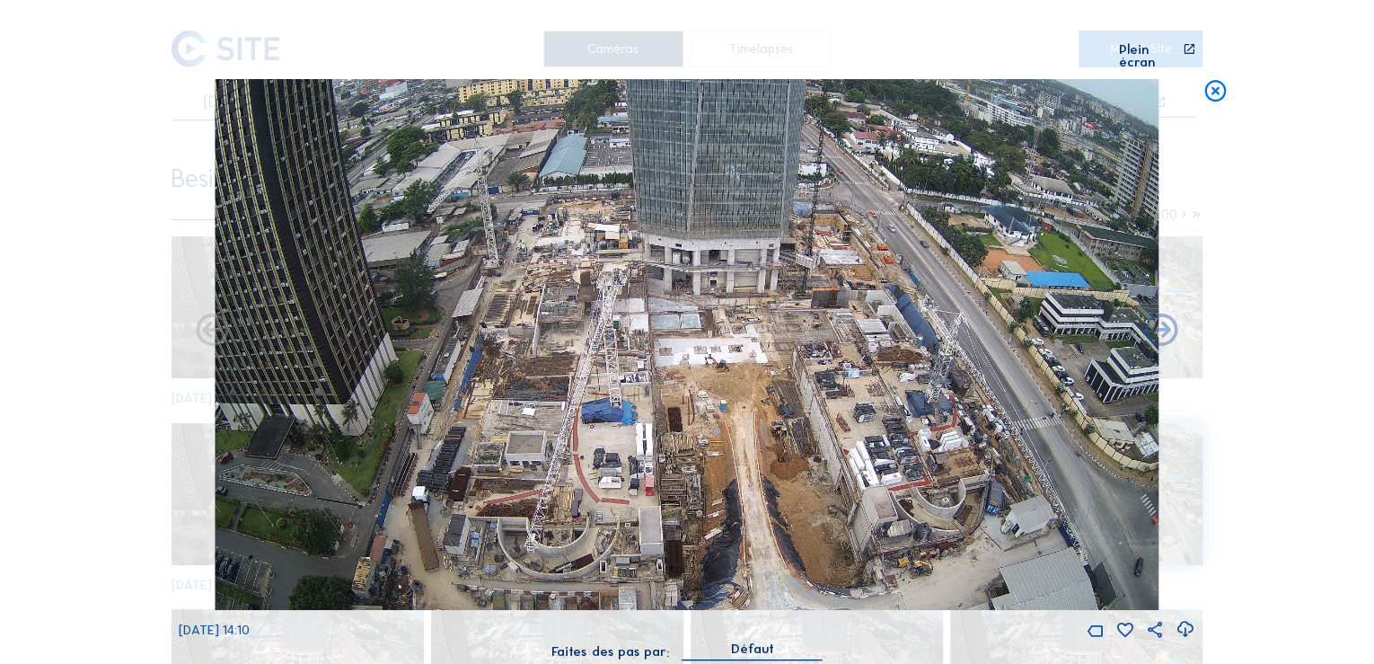
click at [1213, 81] on icon at bounding box center [1215, 92] width 26 height 27
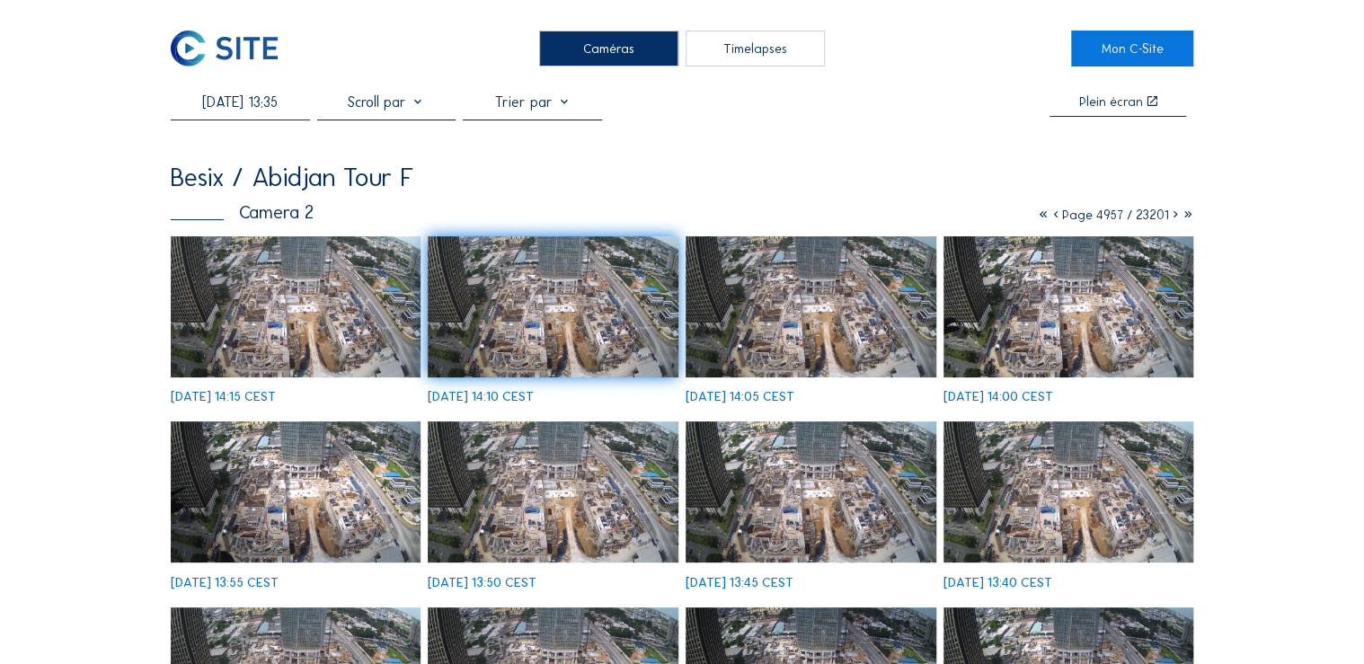
click at [321, 301] on img at bounding box center [296, 306] width 251 height 141
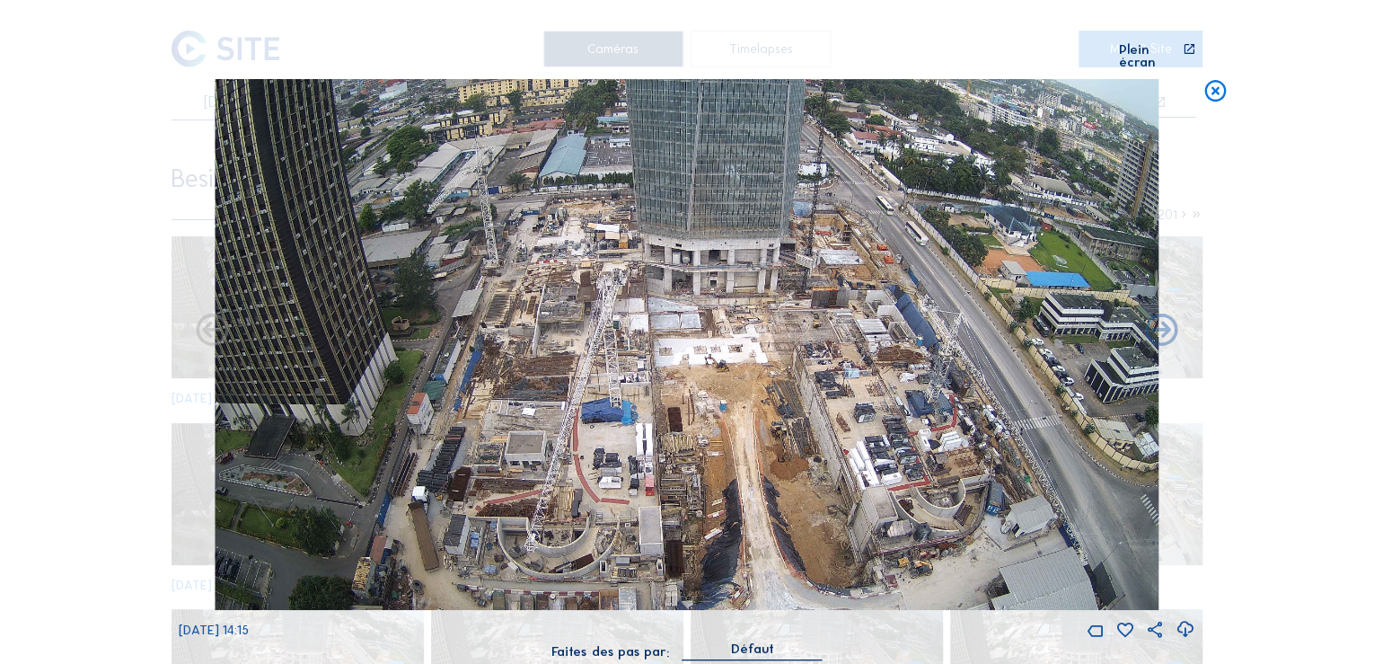
click at [1215, 85] on icon at bounding box center [1215, 92] width 26 height 27
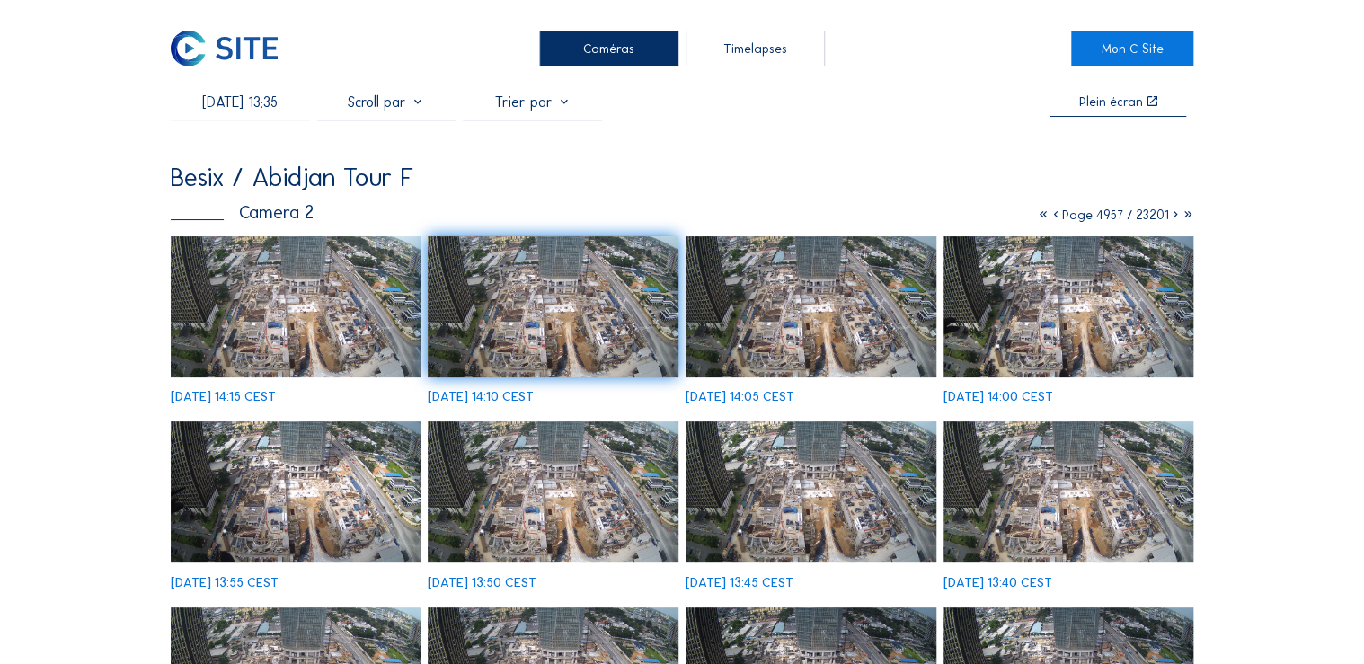
click at [235, 101] on input "[DATE] 13:35" at bounding box center [240, 101] width 139 height 17
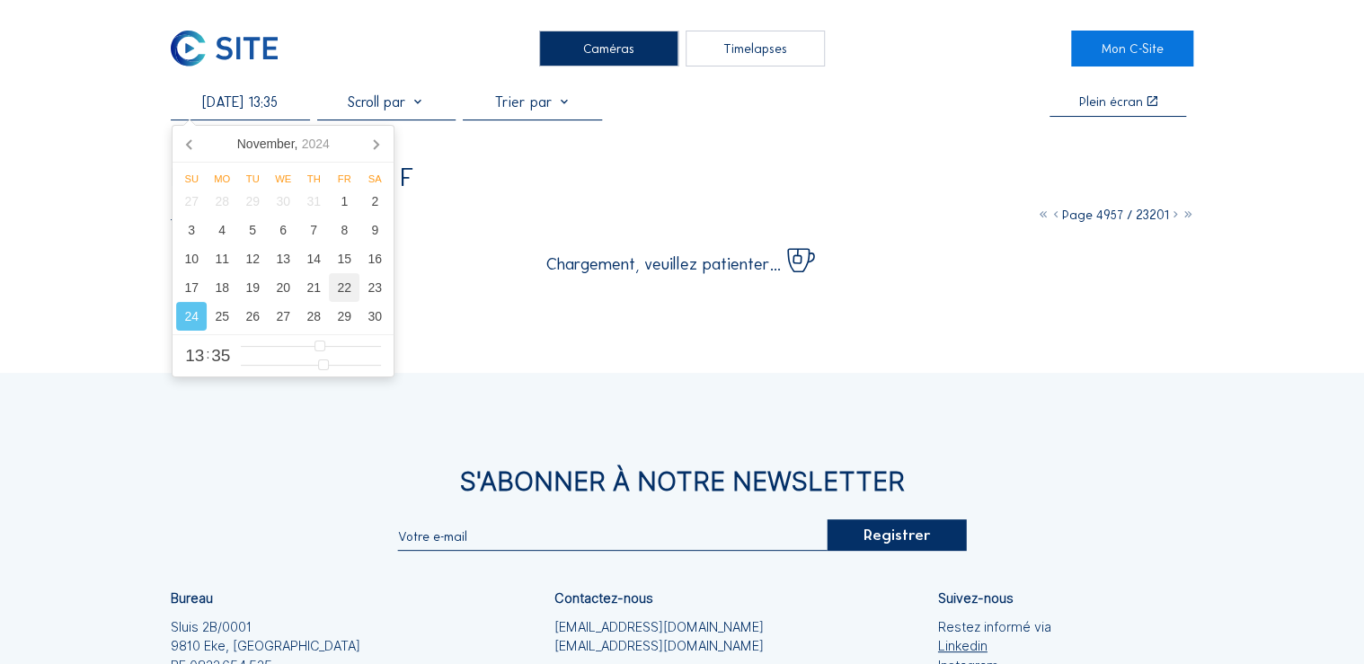
click at [342, 300] on div "22" at bounding box center [344, 287] width 31 height 29
click at [374, 292] on div "23" at bounding box center [374, 287] width 31 height 29
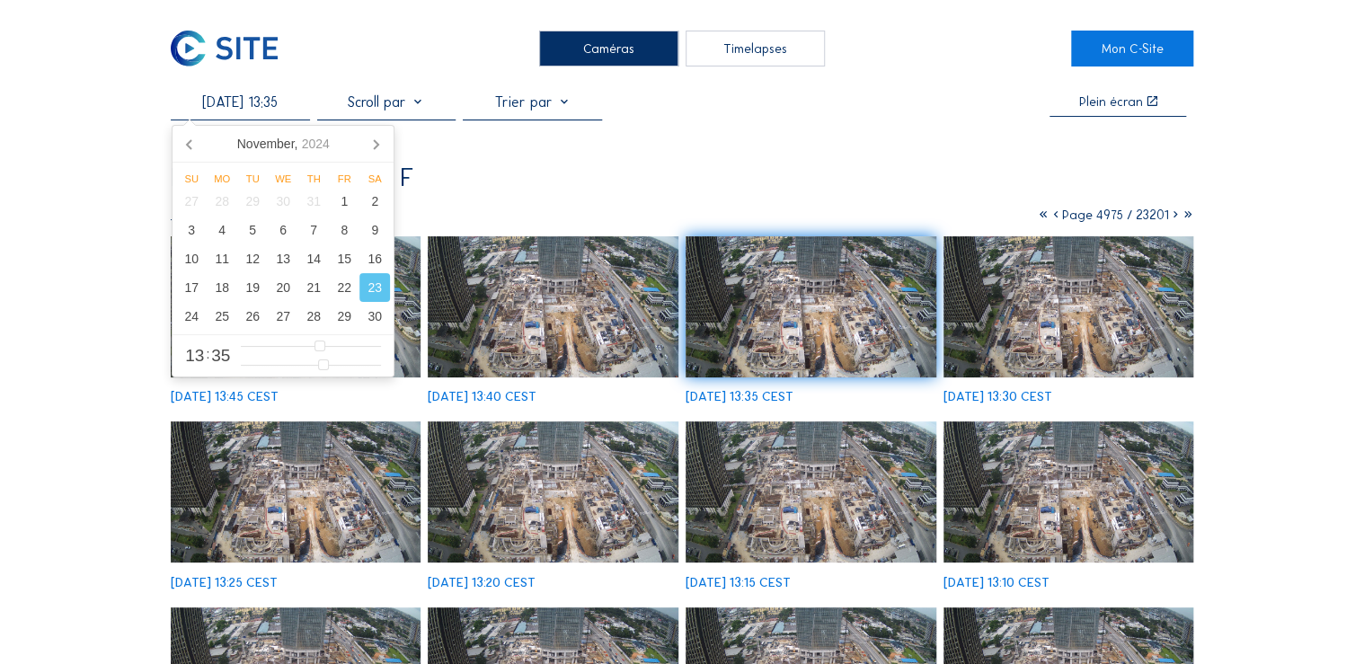
click at [407, 294] on img at bounding box center [296, 306] width 251 height 141
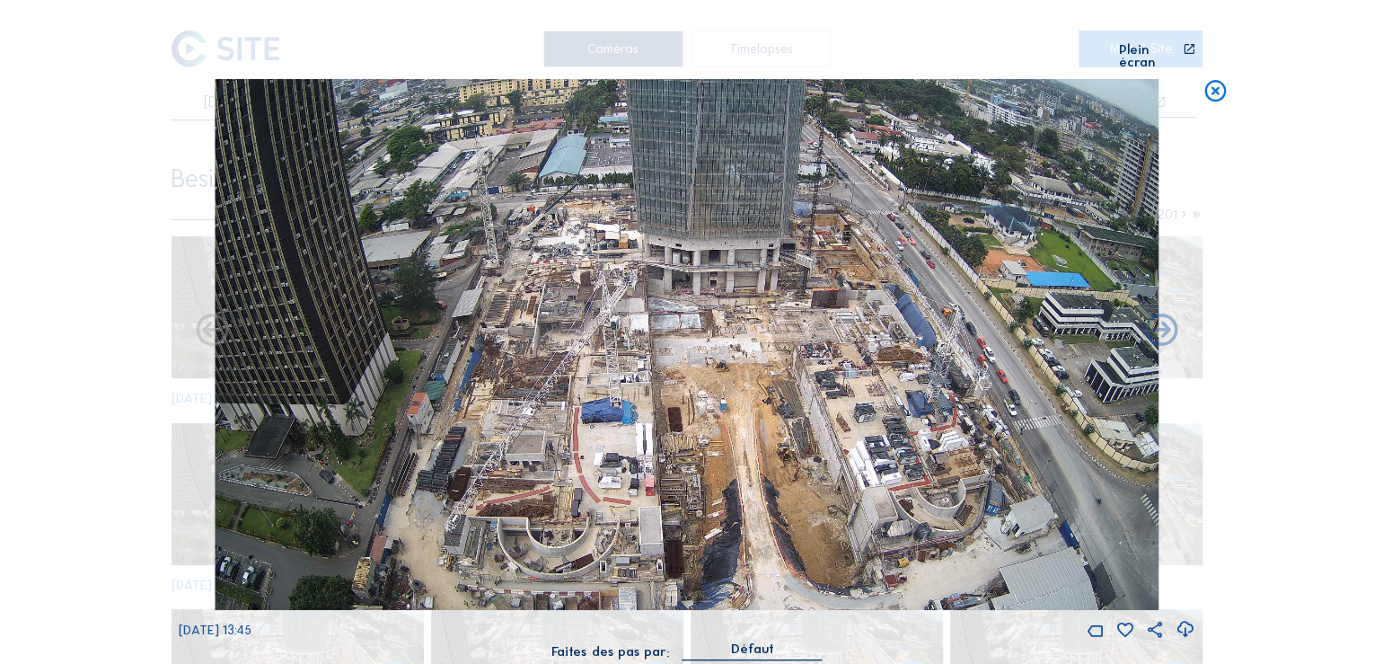
click at [1214, 79] on icon at bounding box center [1215, 92] width 26 height 27
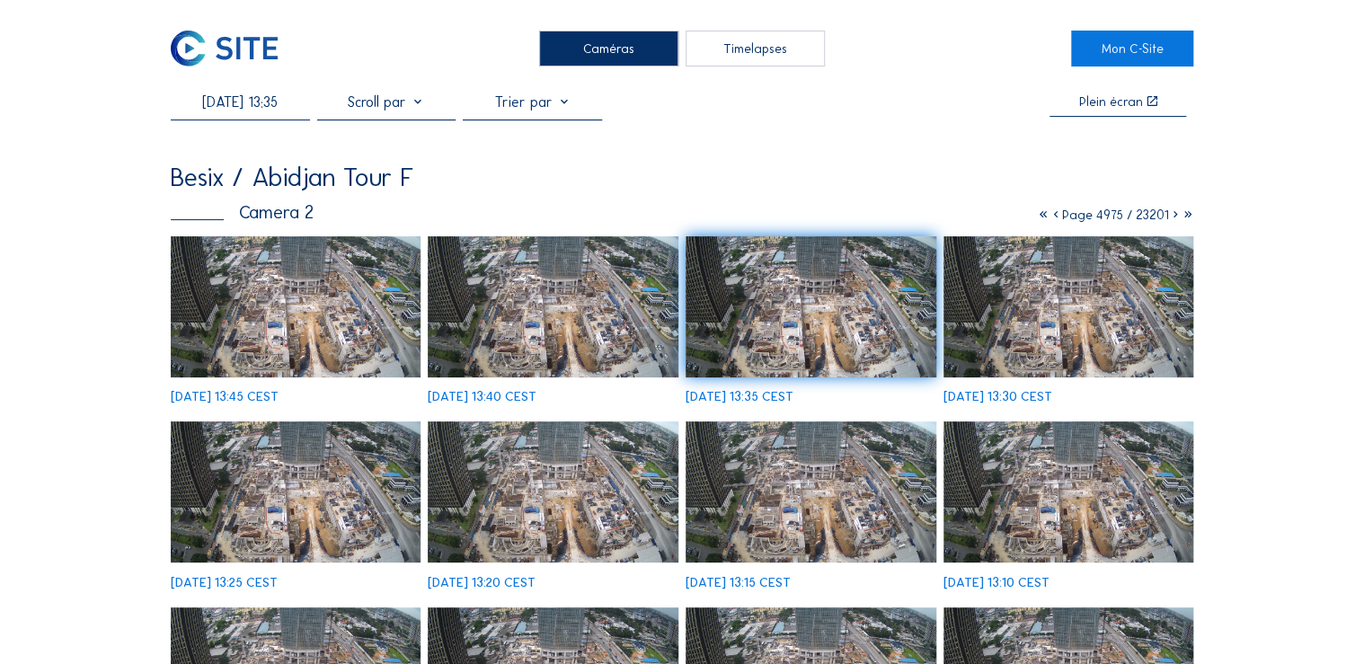
click at [241, 104] on input "[DATE] 13:35" at bounding box center [240, 101] width 139 height 17
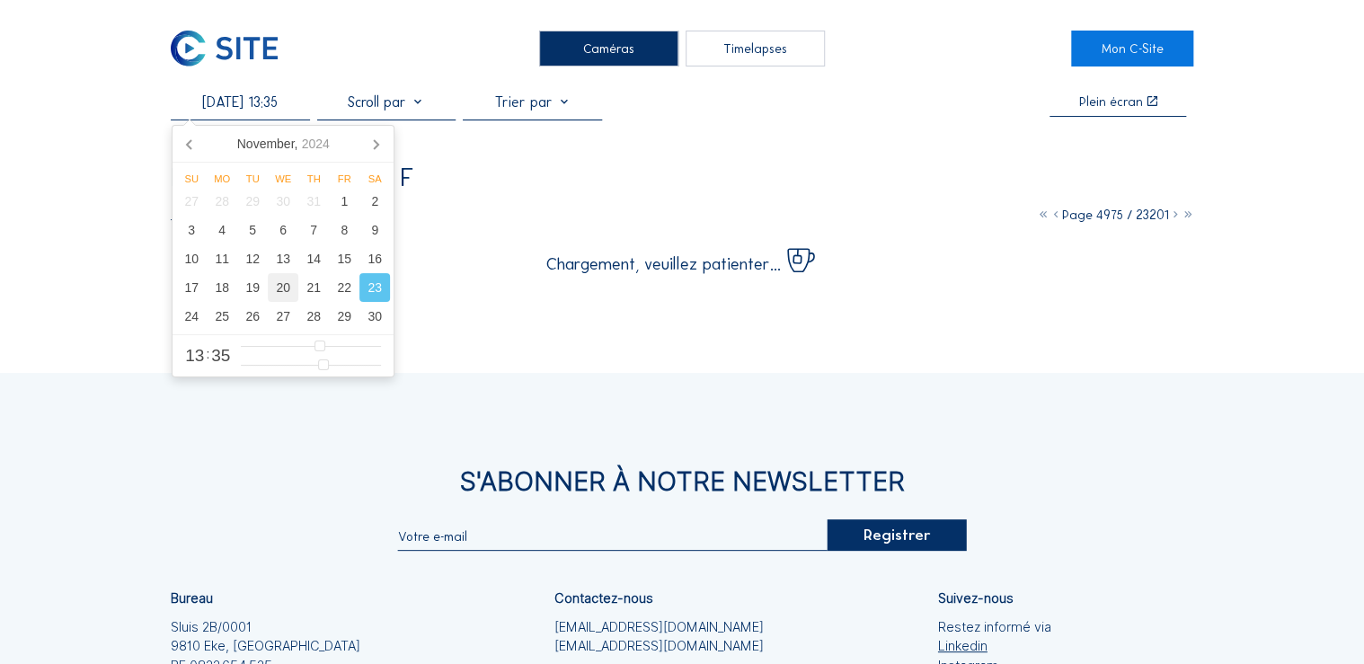
click at [282, 290] on div "20" at bounding box center [283, 287] width 31 height 29
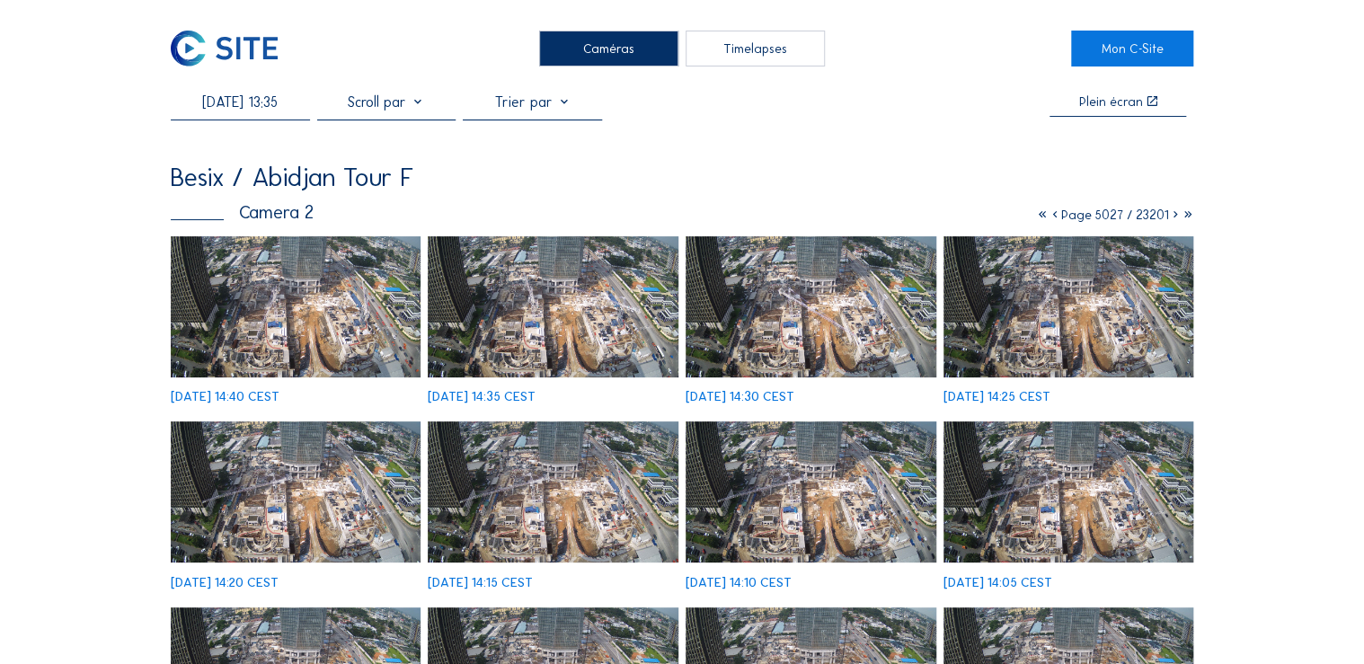
click at [581, 311] on img at bounding box center [553, 306] width 251 height 141
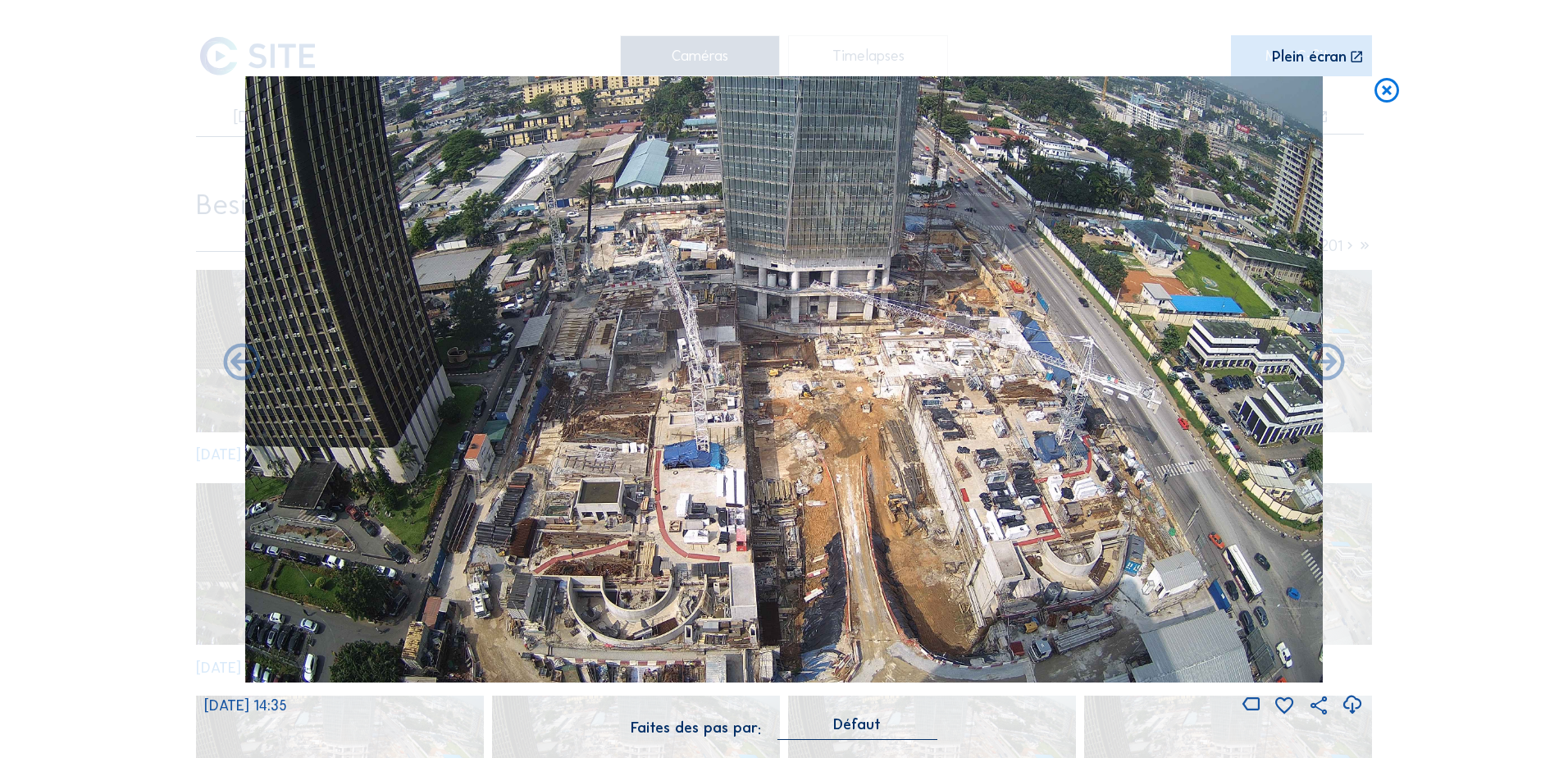
click at [1244, 96] on icon at bounding box center [1386, 91] width 29 height 30
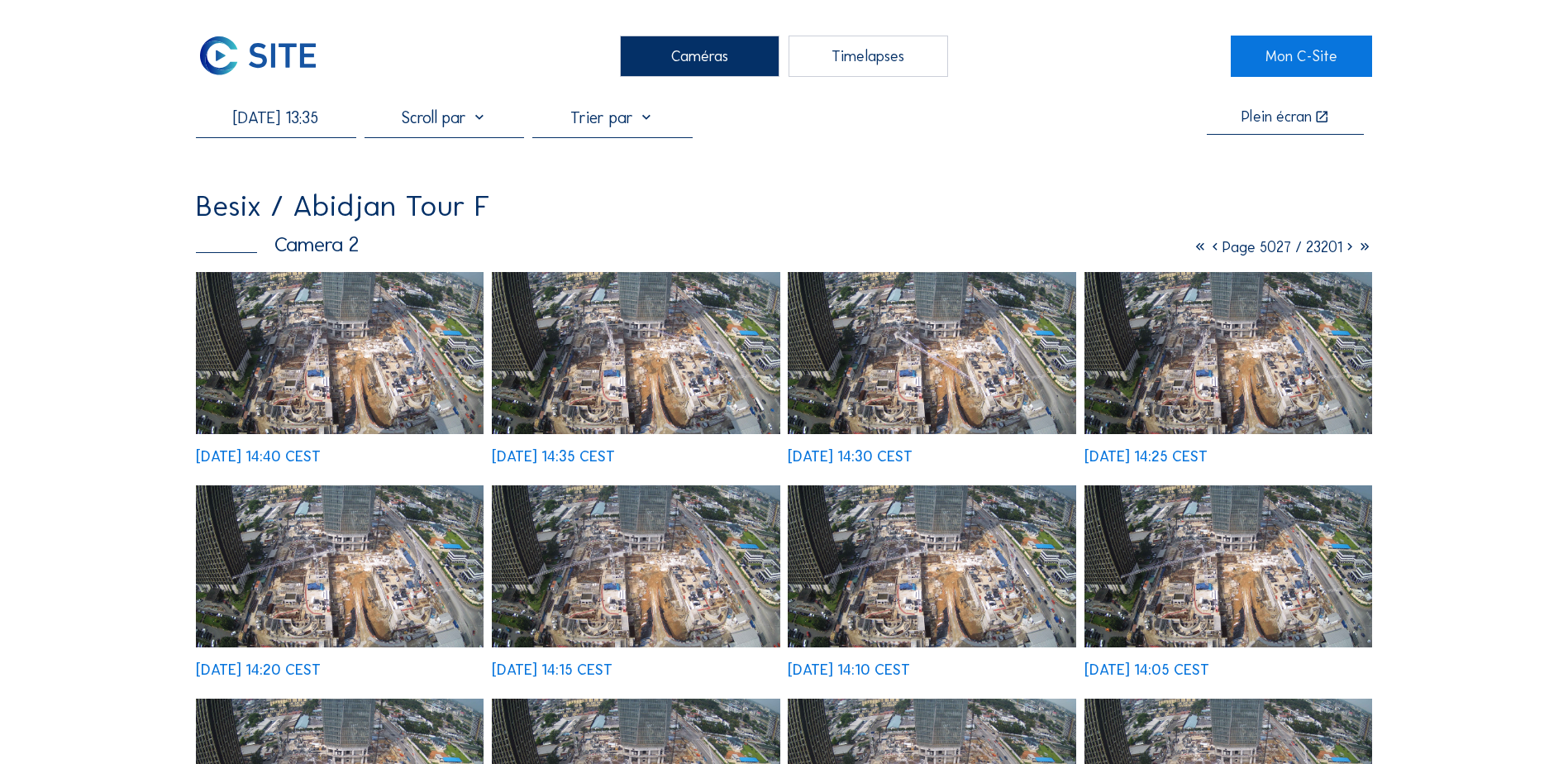
click at [295, 122] on input "[DATE] 13:35" at bounding box center [275, 118] width 159 height 20
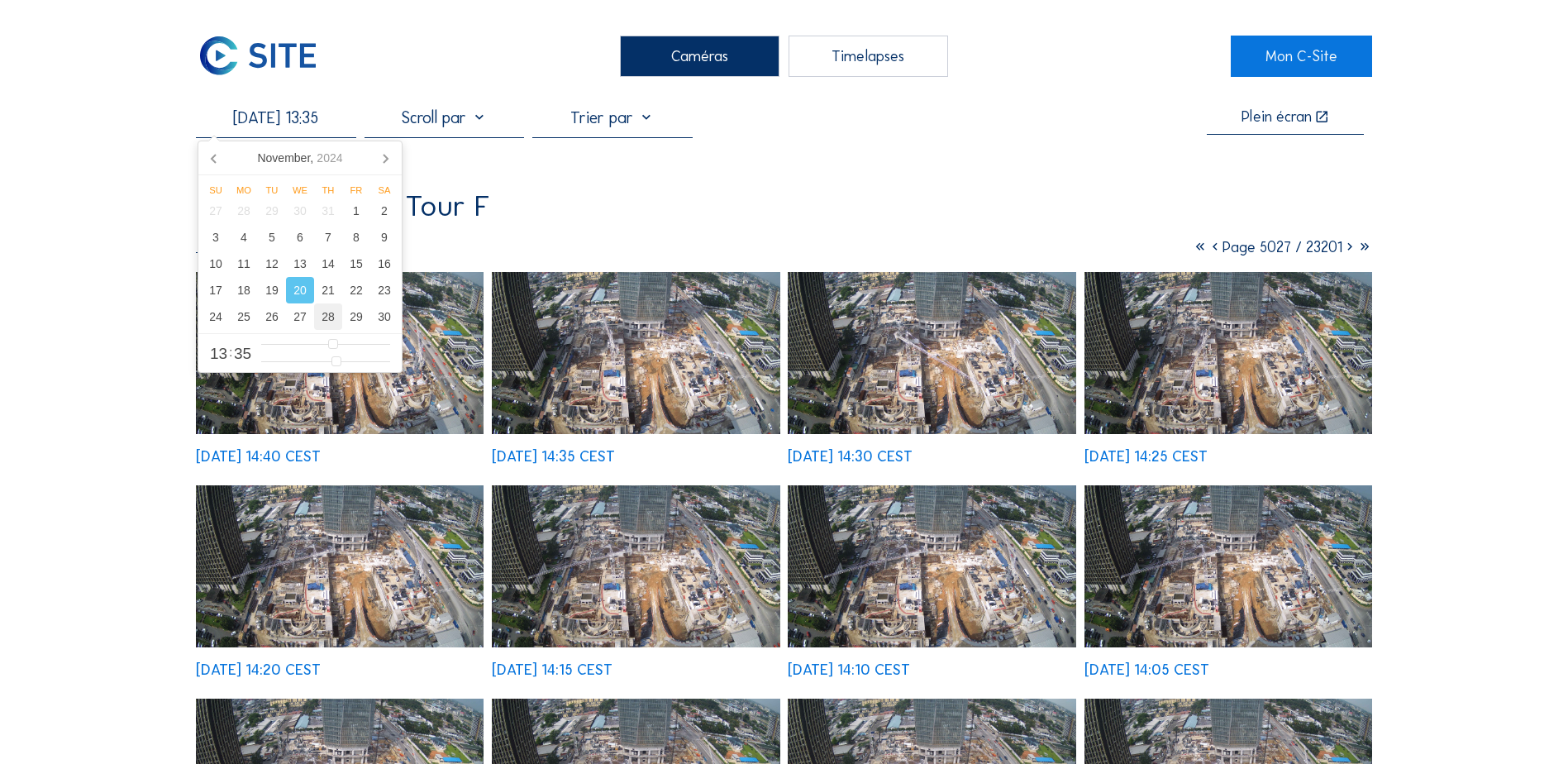
click at [329, 317] on div "28" at bounding box center [328, 317] width 29 height 27
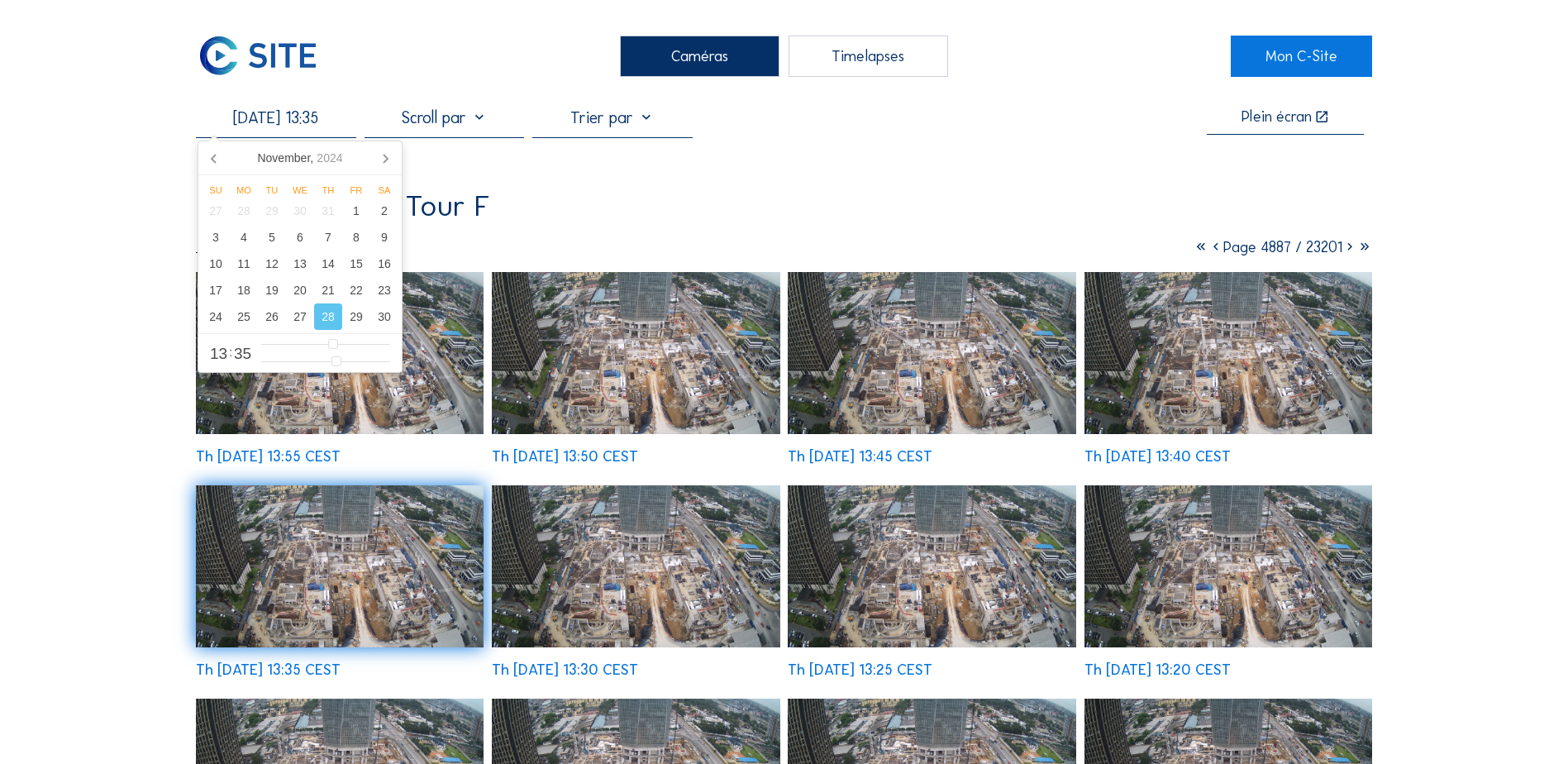
click at [698, 378] on img at bounding box center [636, 353] width 288 height 162
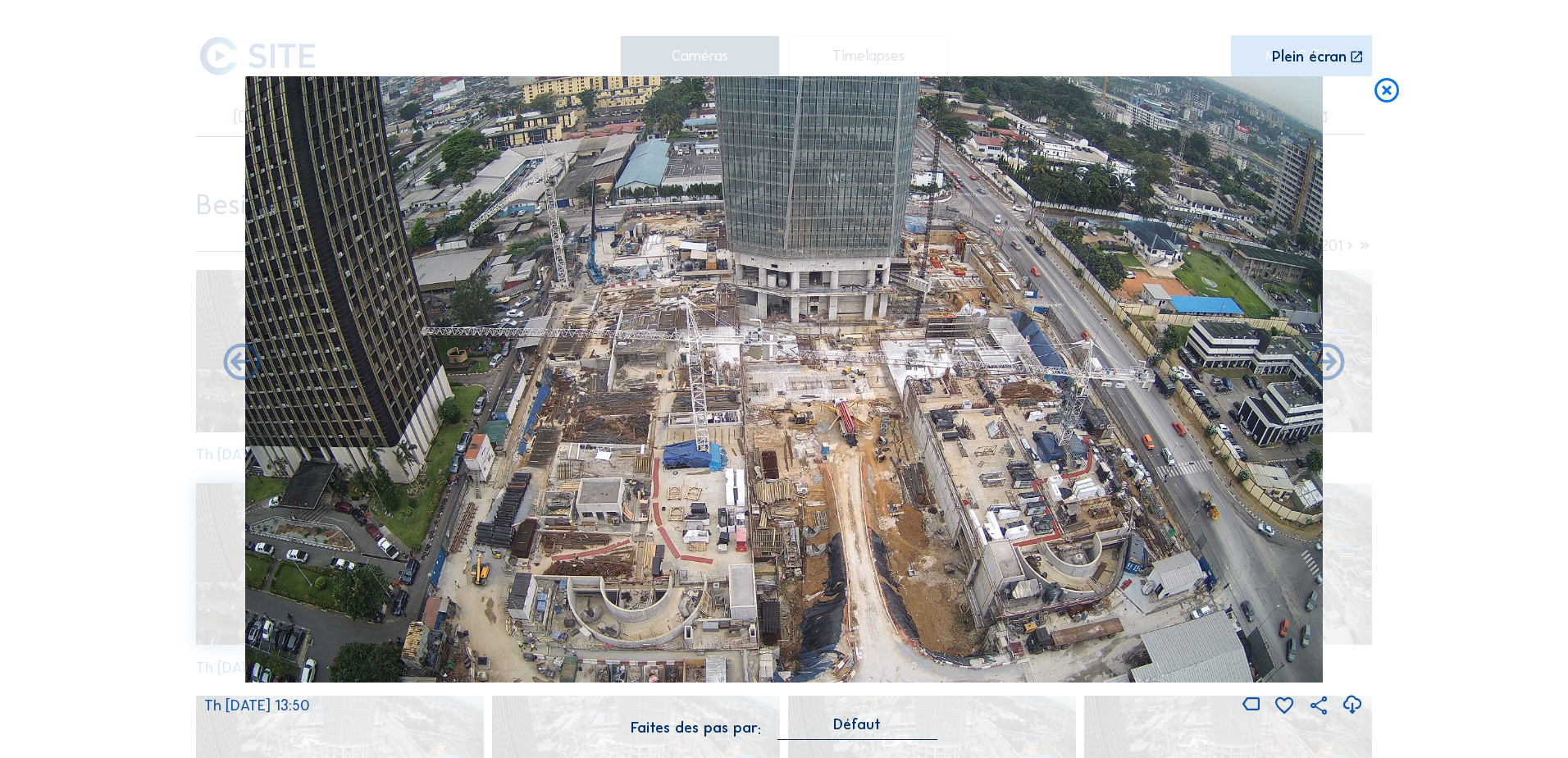
click at [1244, 97] on icon at bounding box center [1386, 91] width 29 height 30
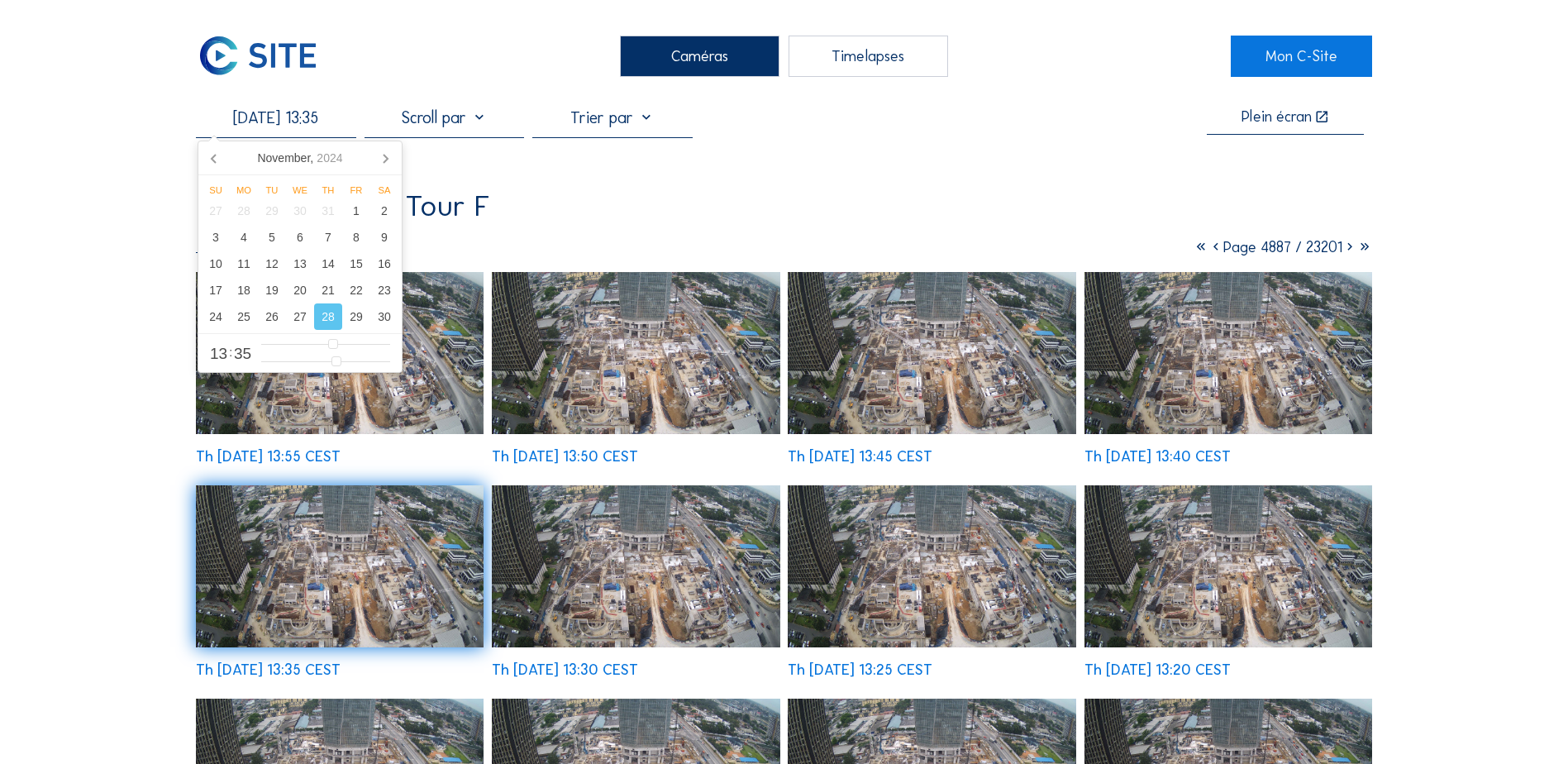
click at [295, 124] on input "[DATE] 13:35" at bounding box center [275, 118] width 159 height 20
click at [385, 163] on icon at bounding box center [386, 158] width 4 height 8
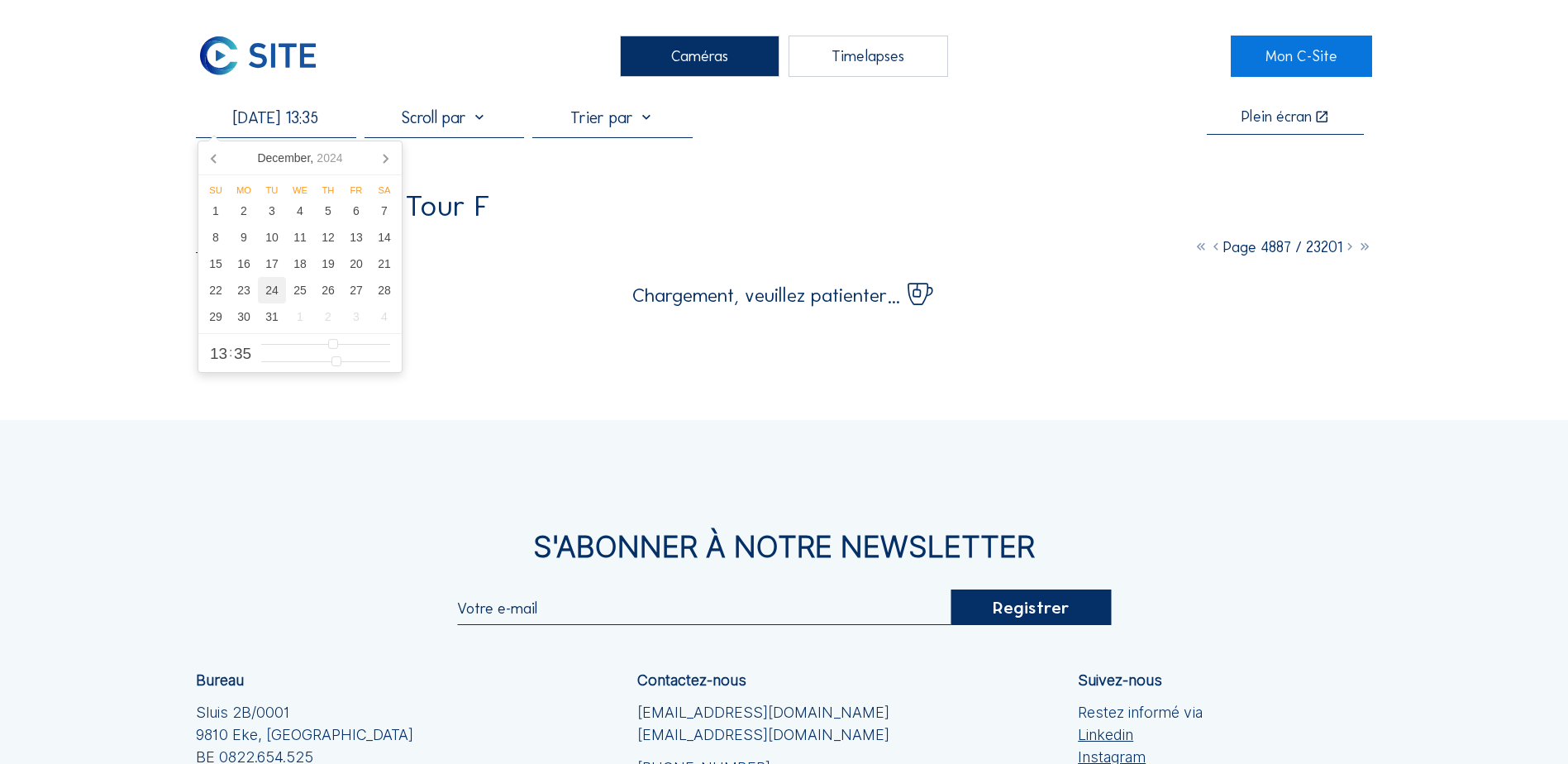
click at [272, 287] on div "24" at bounding box center [271, 290] width 29 height 27
click at [356, 269] on div "20" at bounding box center [356, 263] width 29 height 27
type input "[DATE] 13:35"
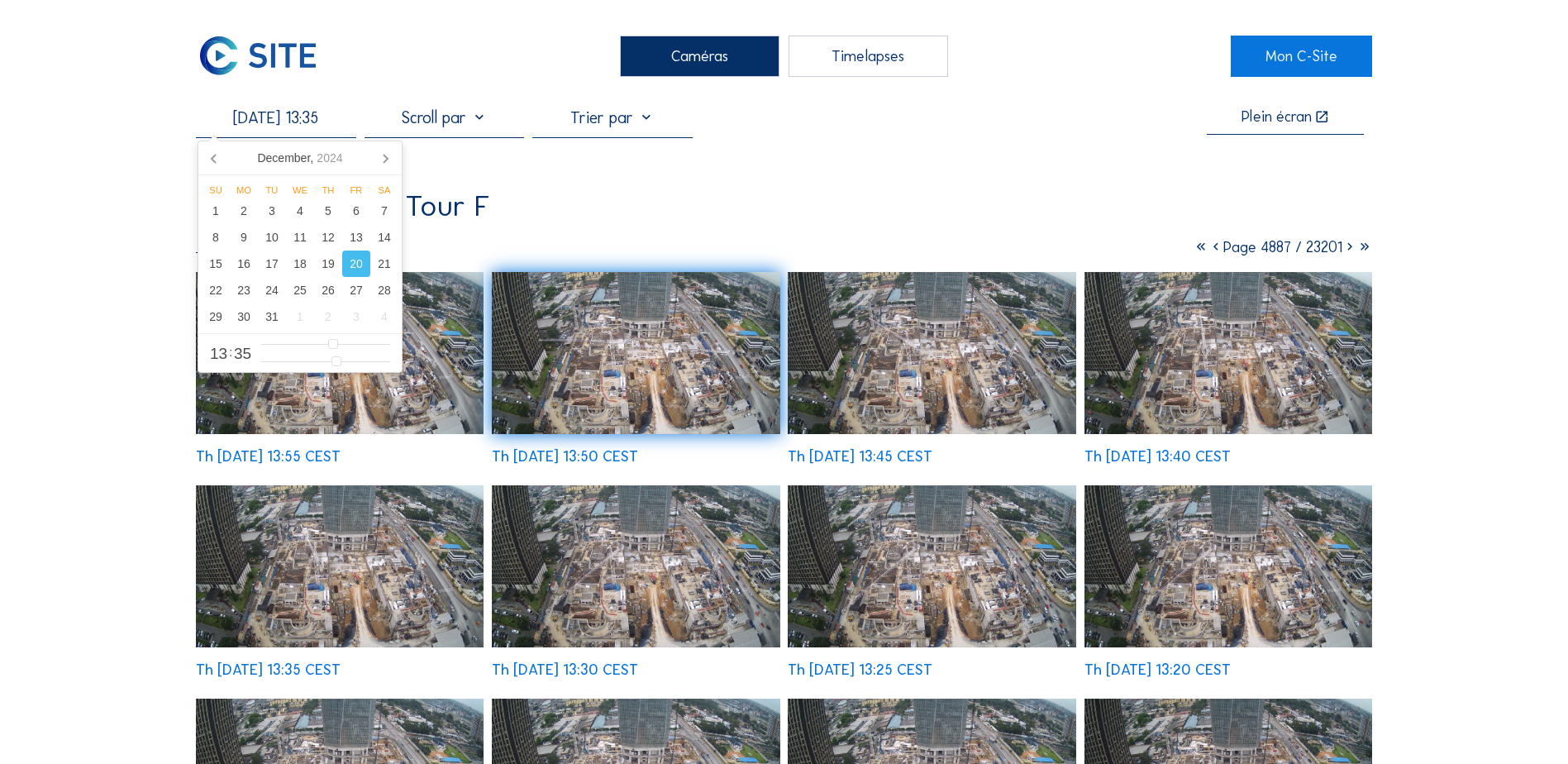
click at [354, 270] on div "20" at bounding box center [356, 263] width 29 height 27
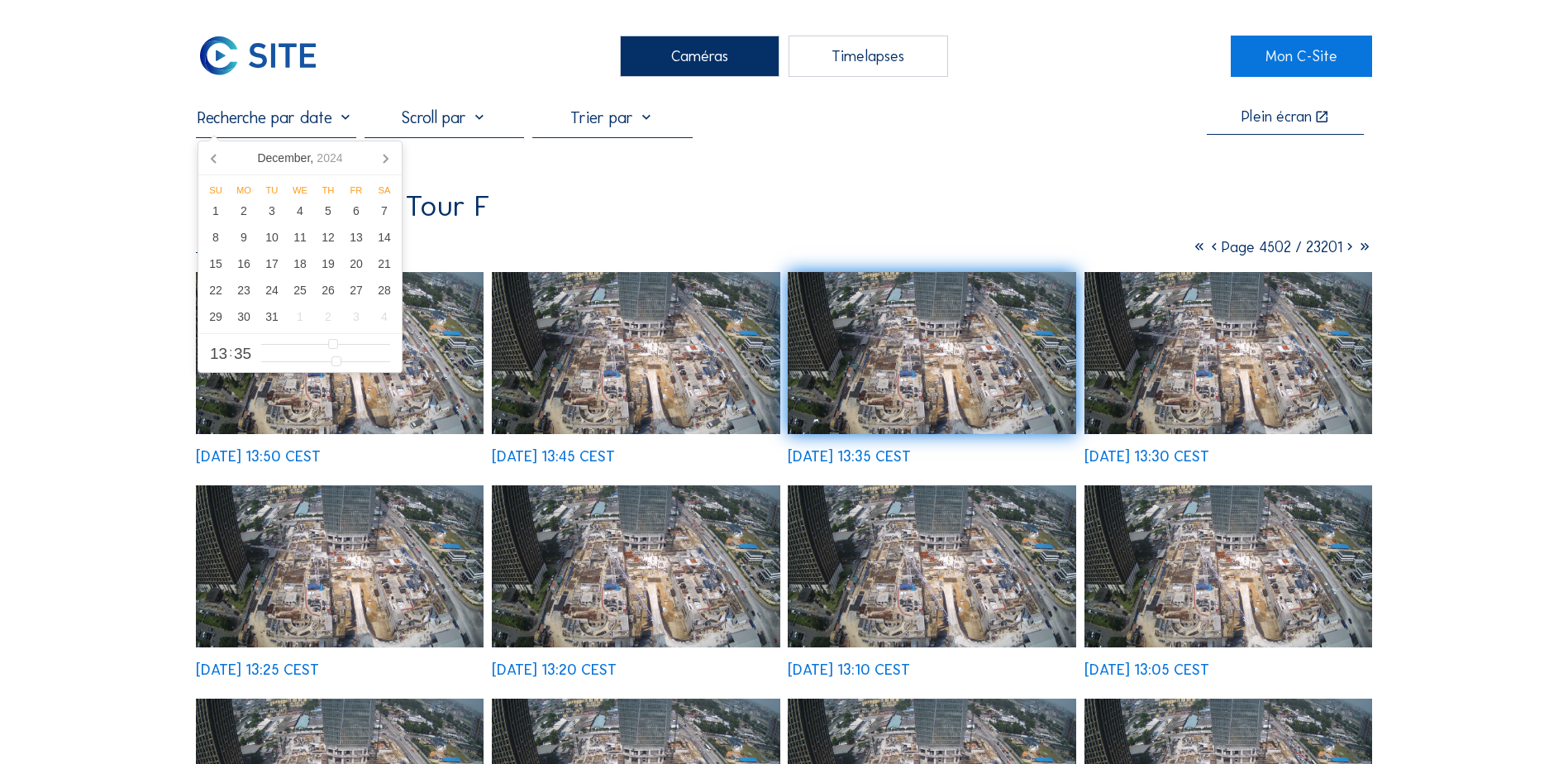
click at [672, 357] on img at bounding box center [636, 353] width 288 height 162
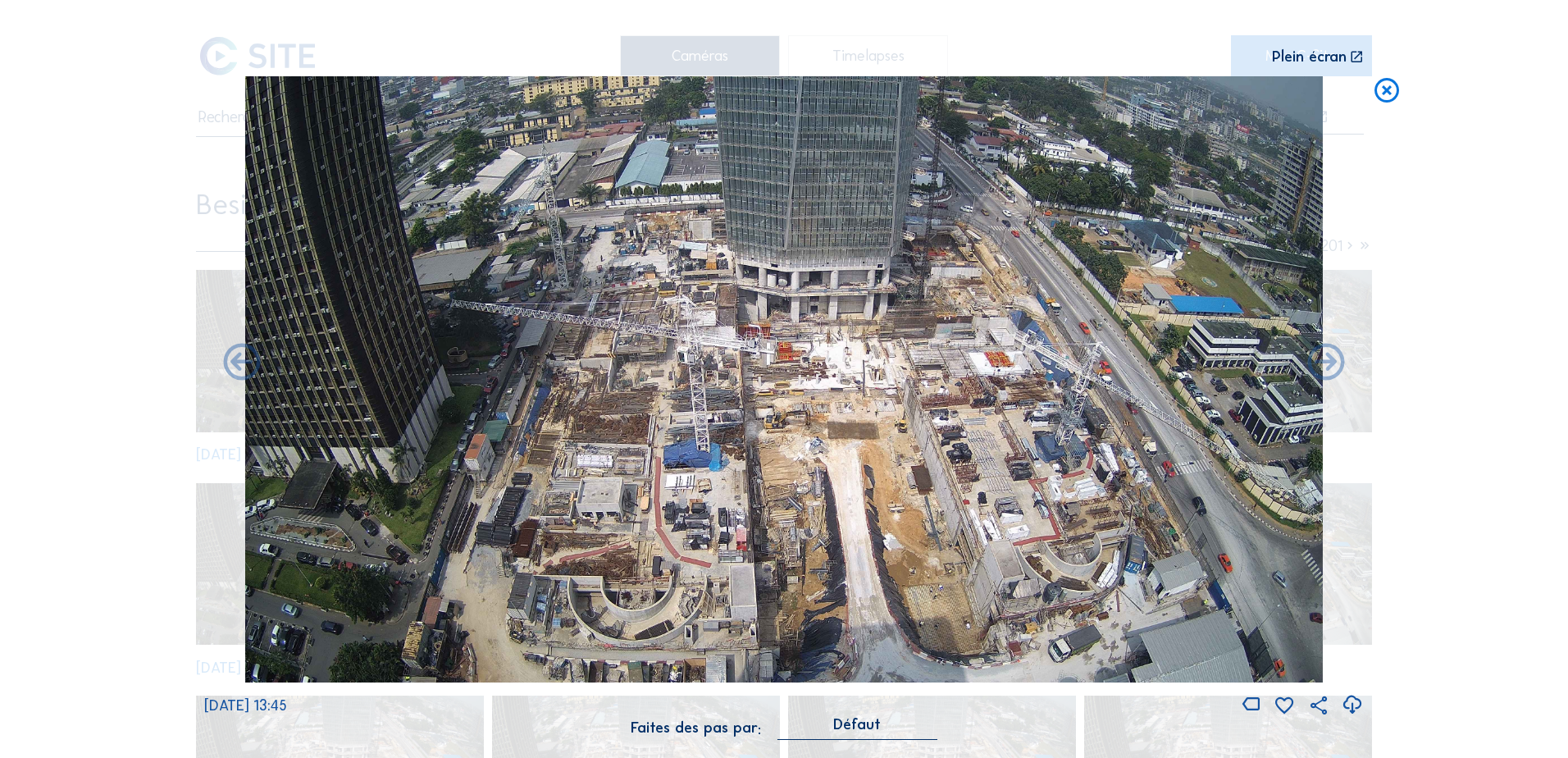
click at [1244, 91] on icon at bounding box center [1386, 91] width 29 height 30
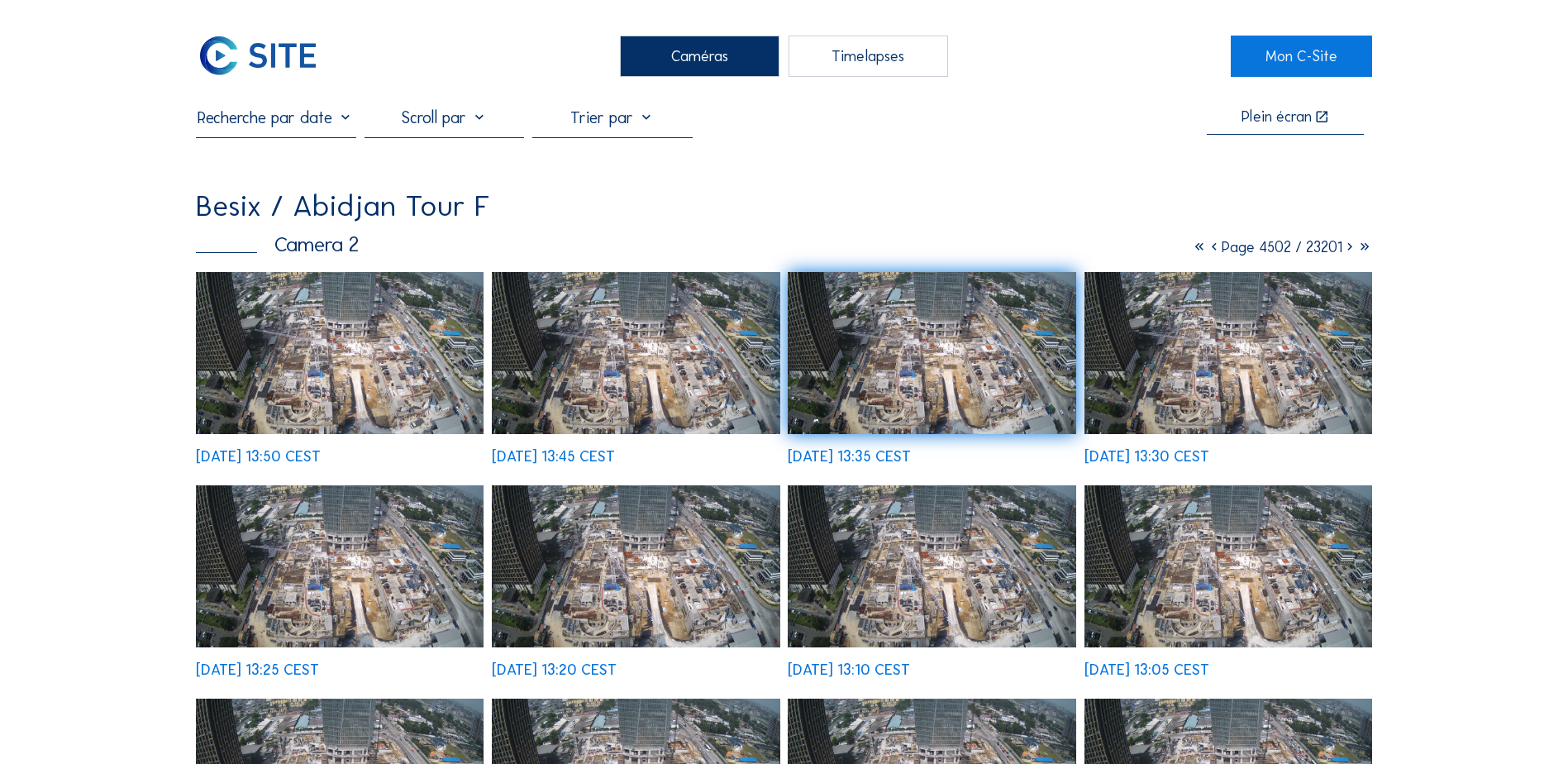
click at [280, 126] on input "text" at bounding box center [275, 118] width 159 height 20
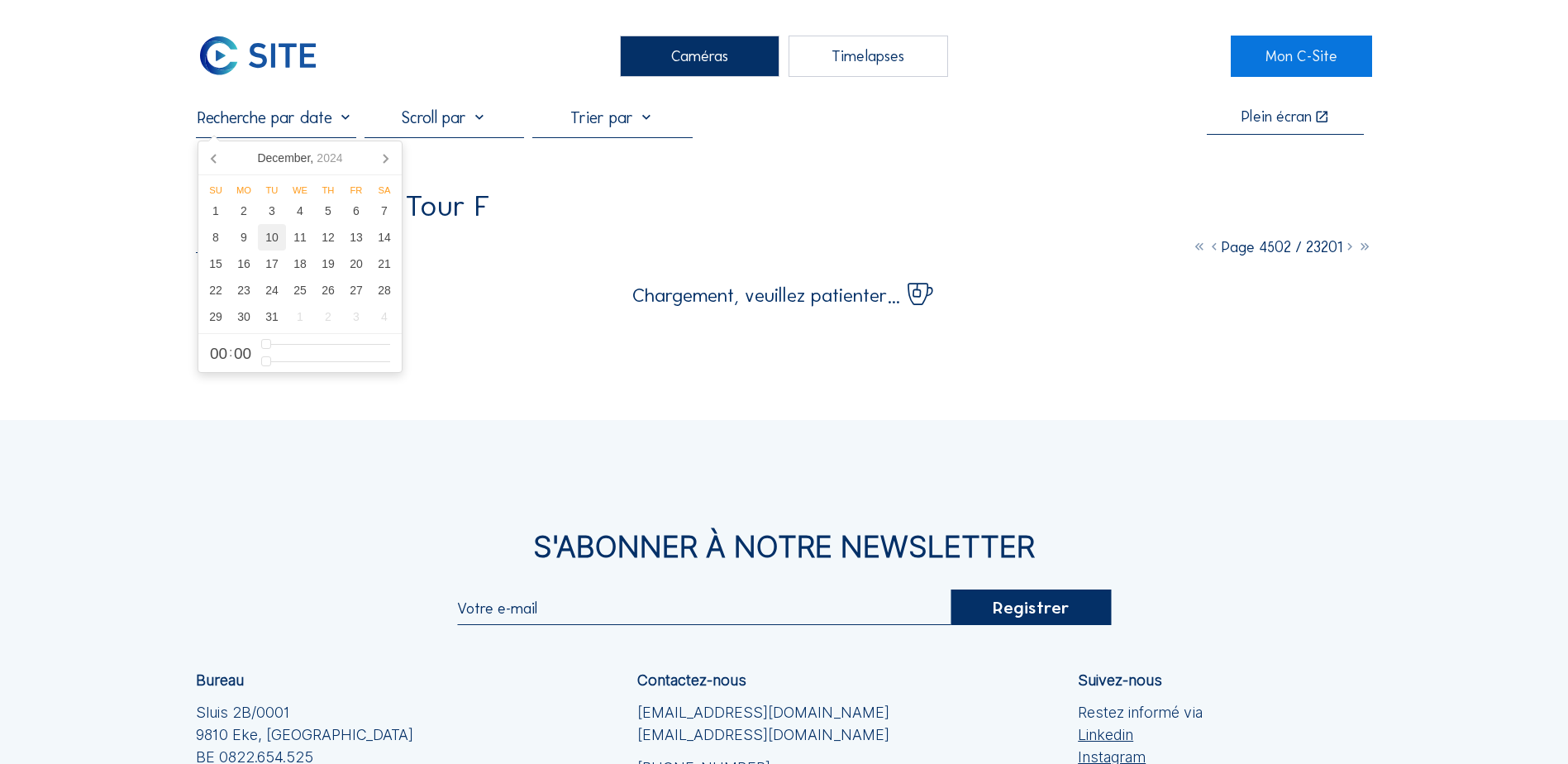
click at [274, 242] on div "10" at bounding box center [271, 237] width 29 height 27
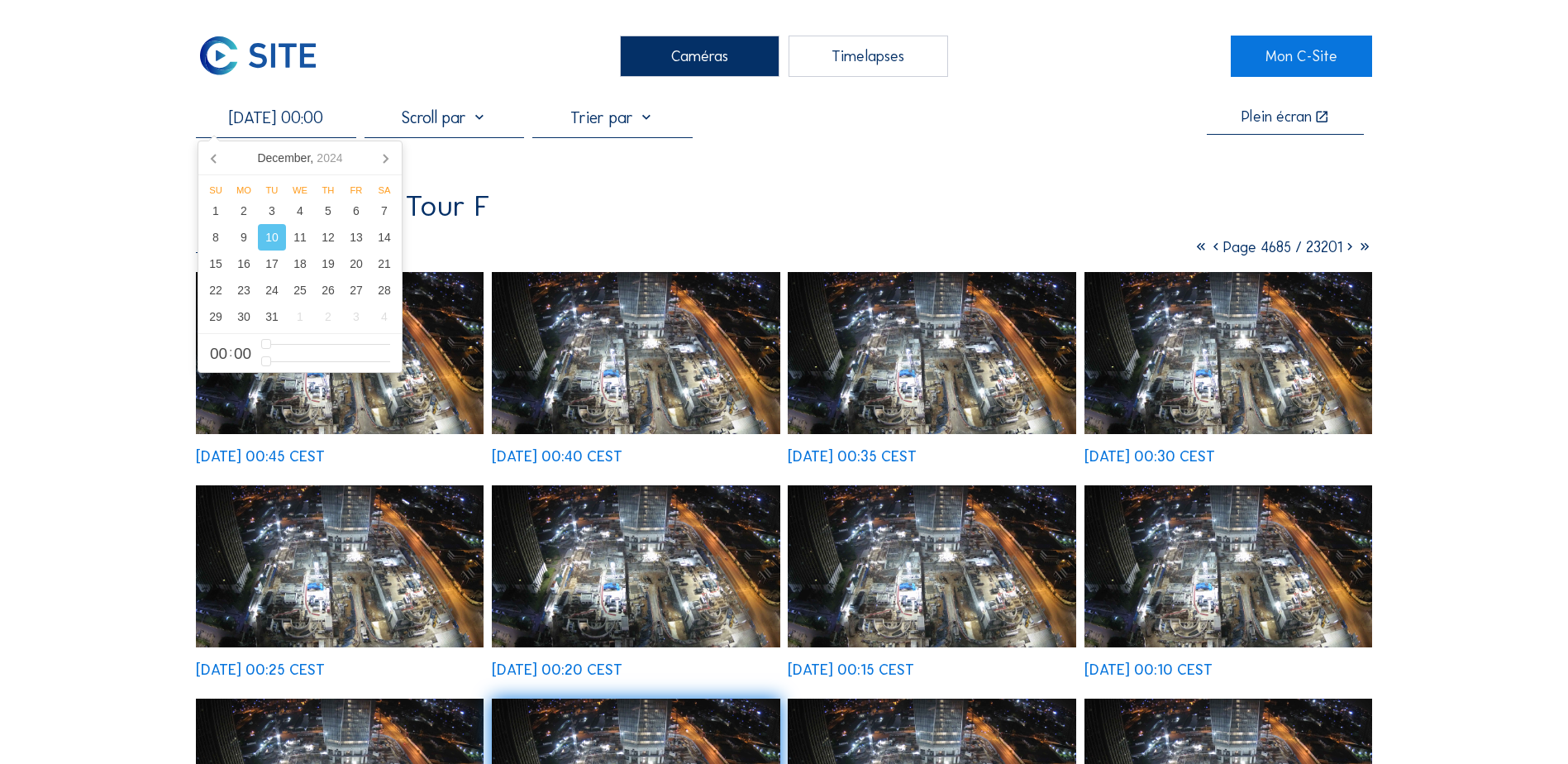
click at [347, 399] on img at bounding box center [340, 353] width 288 height 162
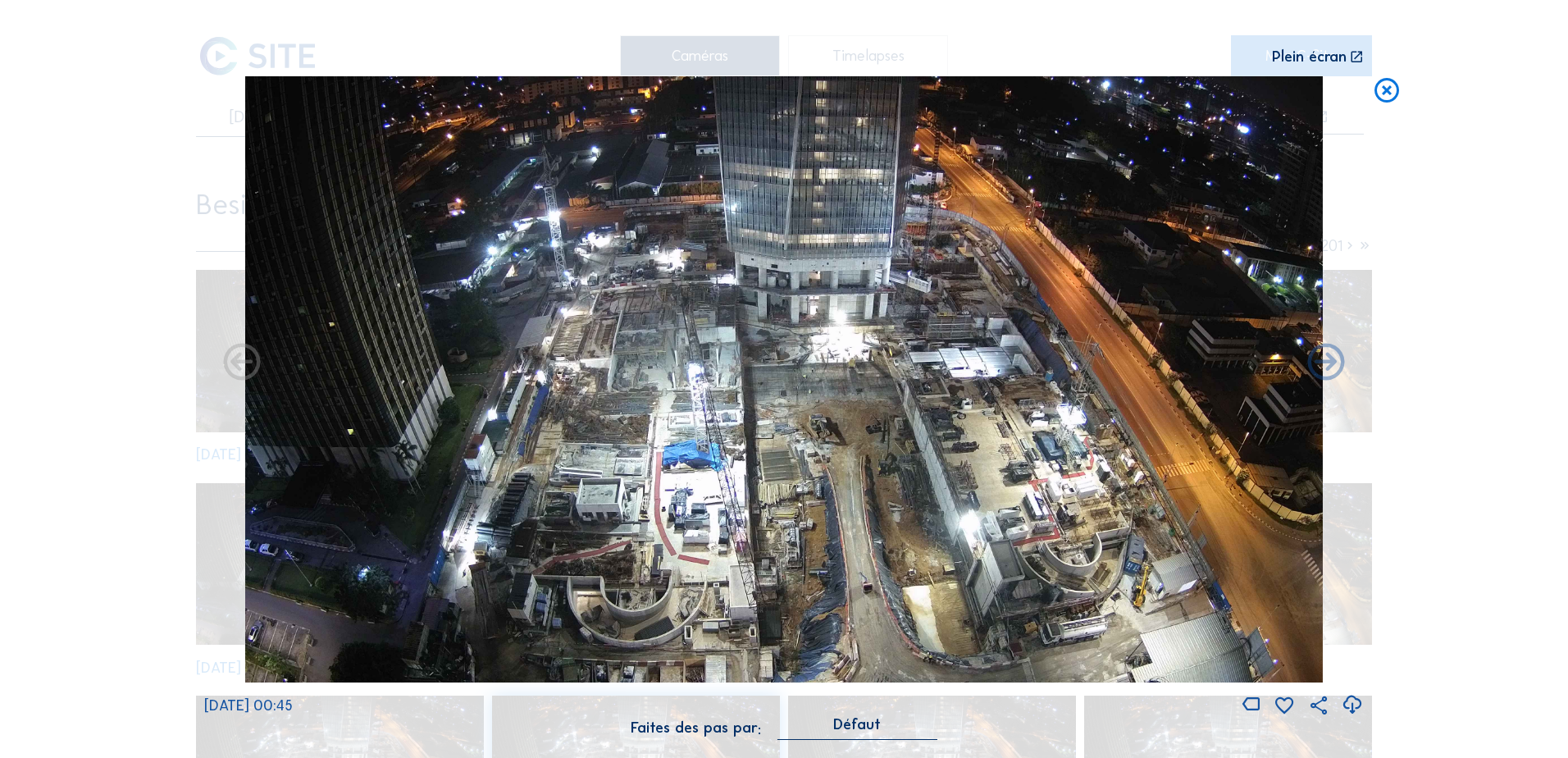
click at [781, 331] on img at bounding box center [784, 380] width 1077 height 606
click at [1244, 89] on icon at bounding box center [1386, 91] width 29 height 30
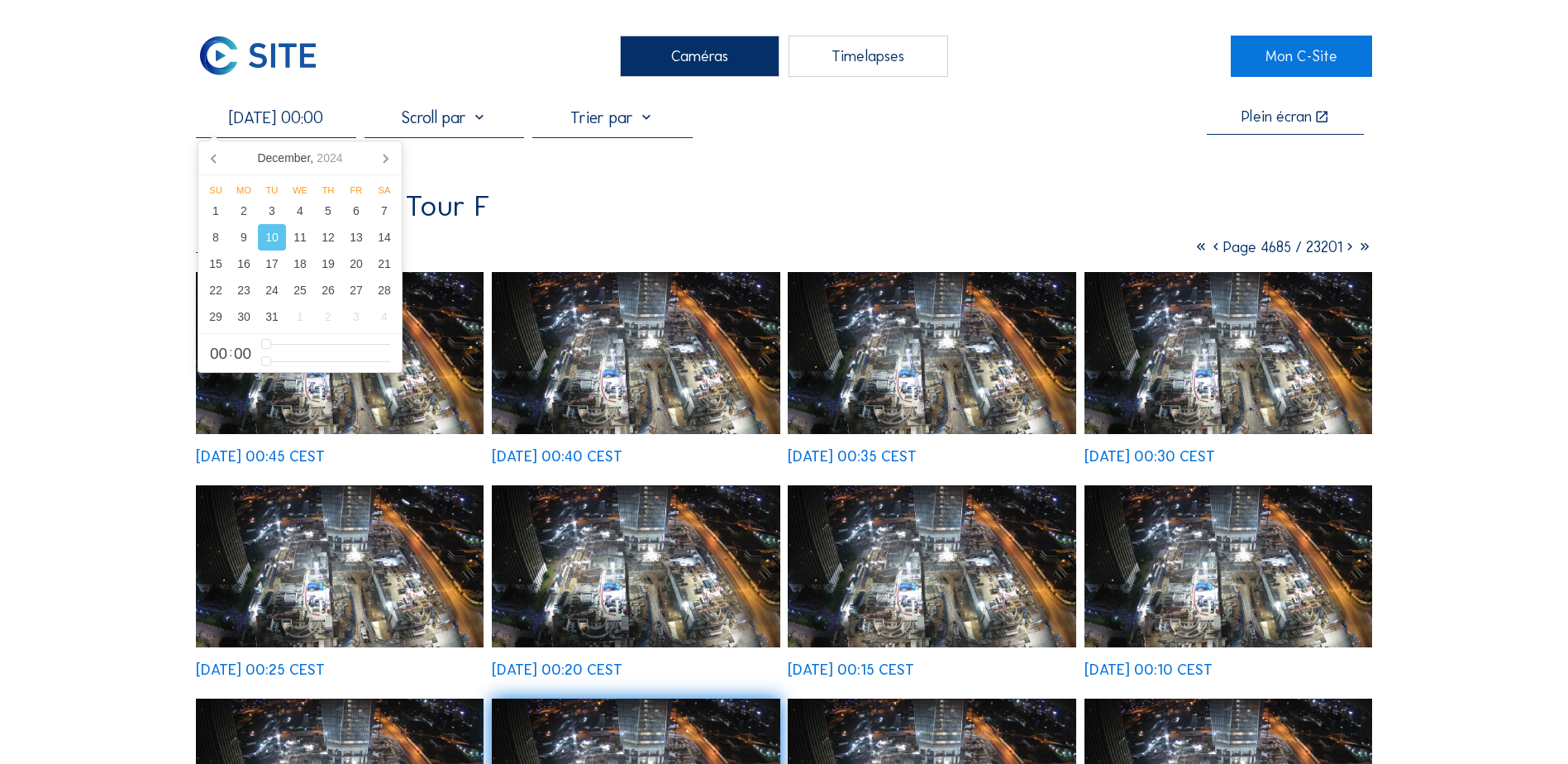
click at [317, 113] on input "[DATE] 00:00" at bounding box center [275, 118] width 159 height 20
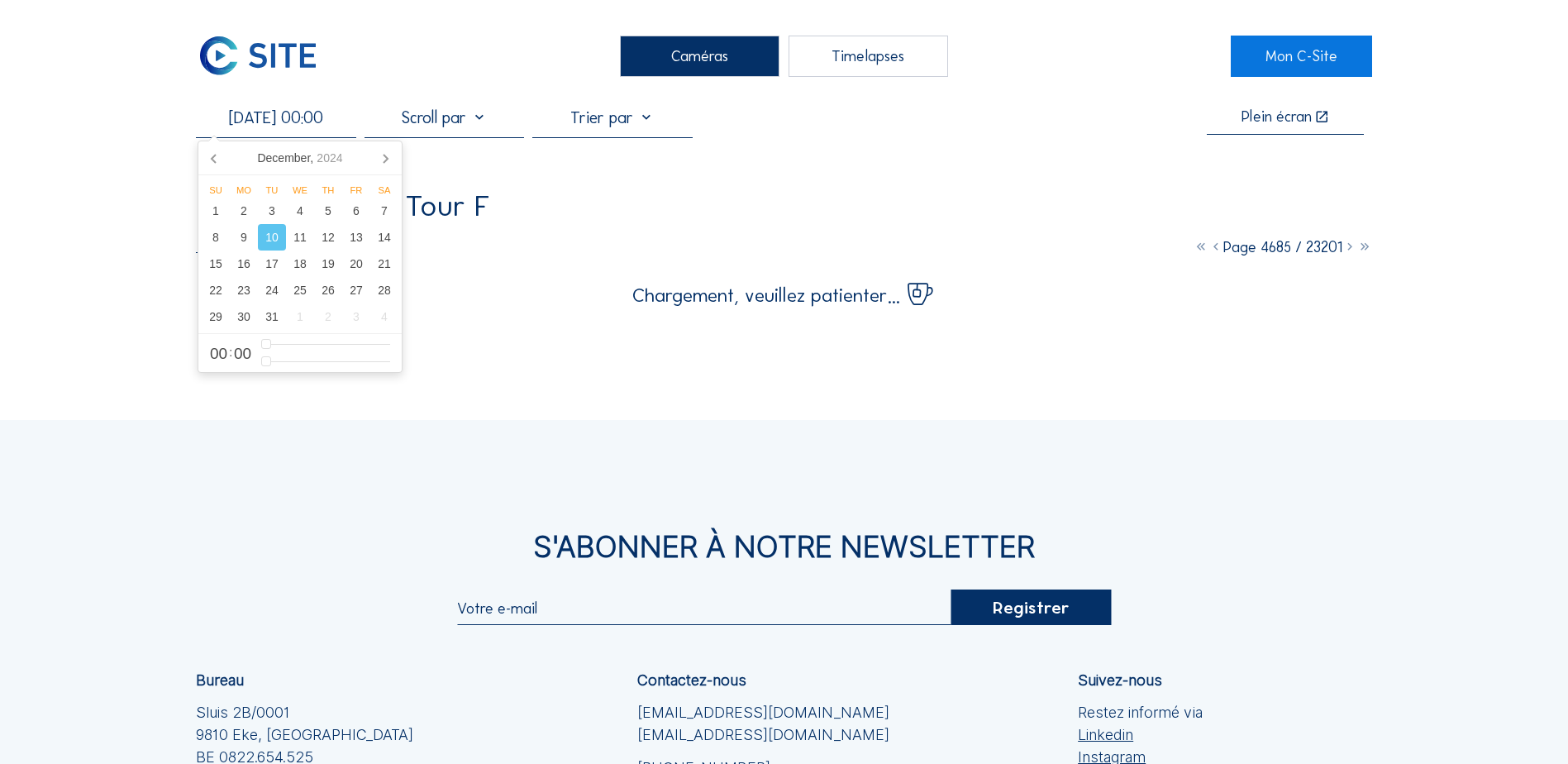
drag, startPoint x: 316, startPoint y: 119, endPoint x: 298, endPoint y: 125, distance: 19.0
click at [298, 125] on input "[DATE] 00:00" at bounding box center [275, 118] width 159 height 20
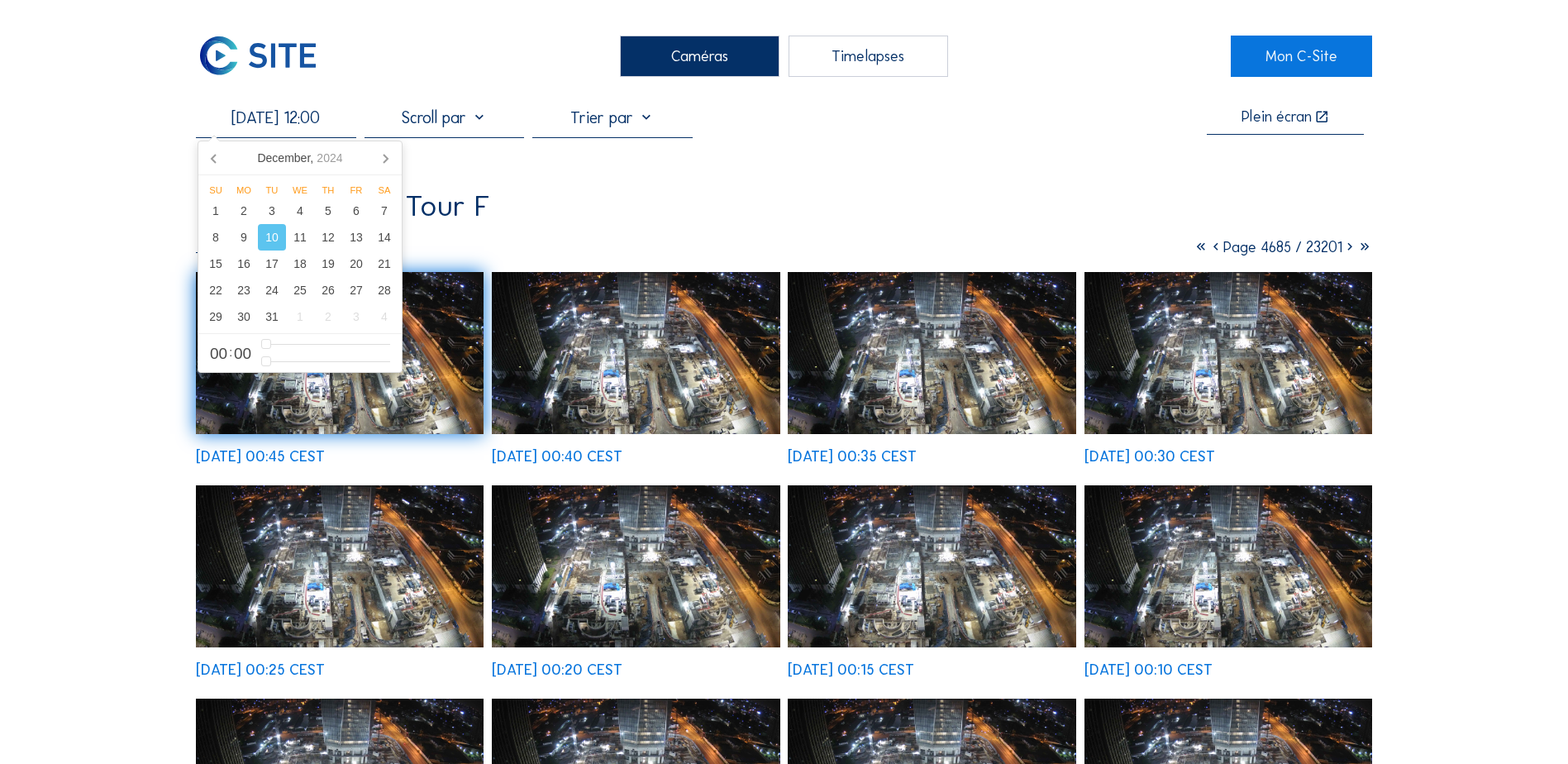
click at [310, 109] on input "[DATE] 12:00" at bounding box center [275, 118] width 159 height 20
drag, startPoint x: 225, startPoint y: 355, endPoint x: 202, endPoint y: 362, distance: 24.0
click at [202, 362] on div "00 : 00" at bounding box center [300, 353] width 197 height 31
type input "[DATE] 01:00"
type input "1"
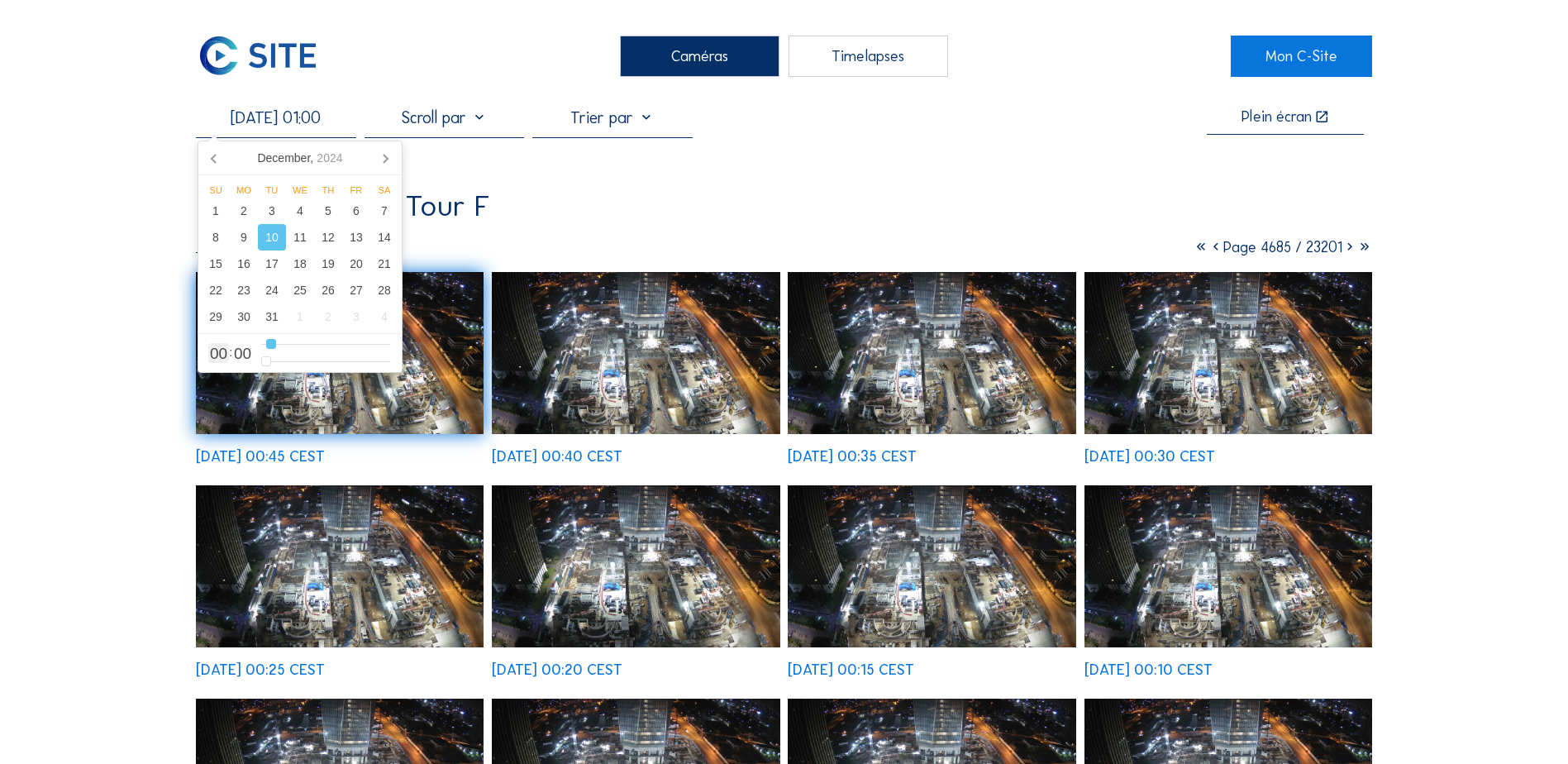
type input "[DATE] 02:00"
type input "2"
type input "[DATE] 03:00"
type input "3"
type input "[DATE] 04:00"
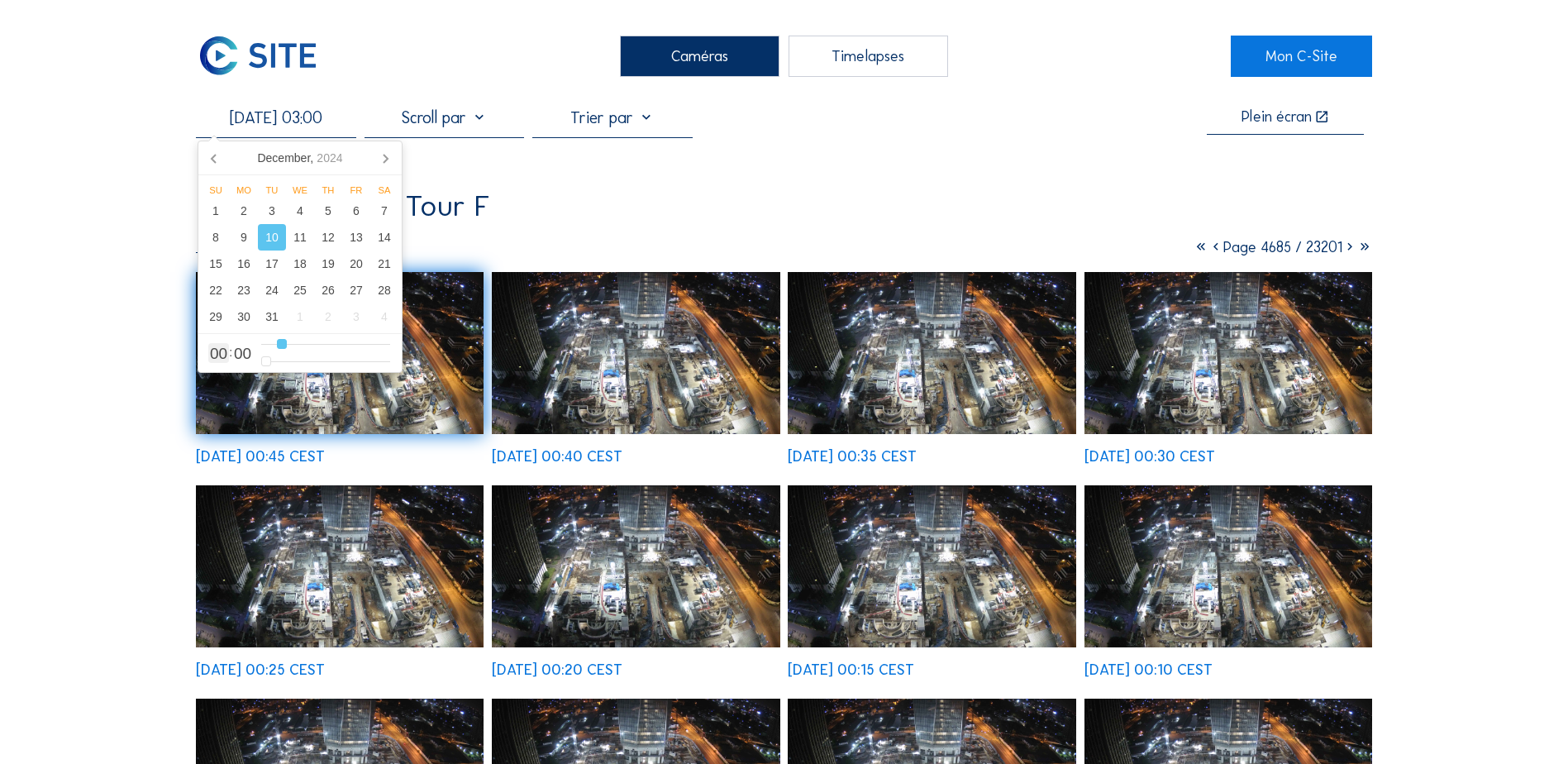
type input "4"
type input "[DATE] 05:00"
type input "5"
type input "[DATE] 06:00"
type input "6"
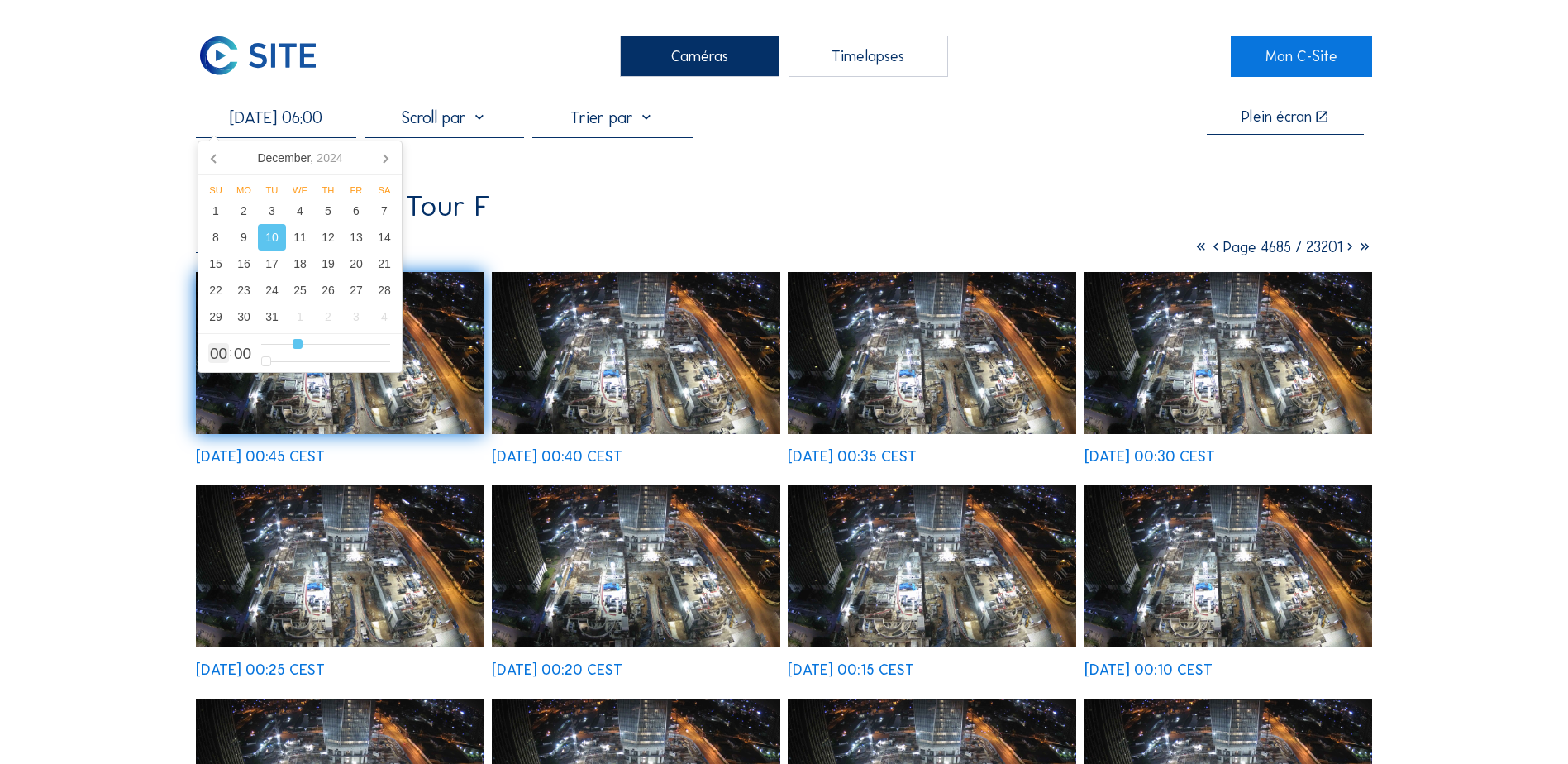
type input "[DATE] 07:00"
type input "7"
type input "[DATE] 08:00"
type input "8"
type input "[DATE] 09:00"
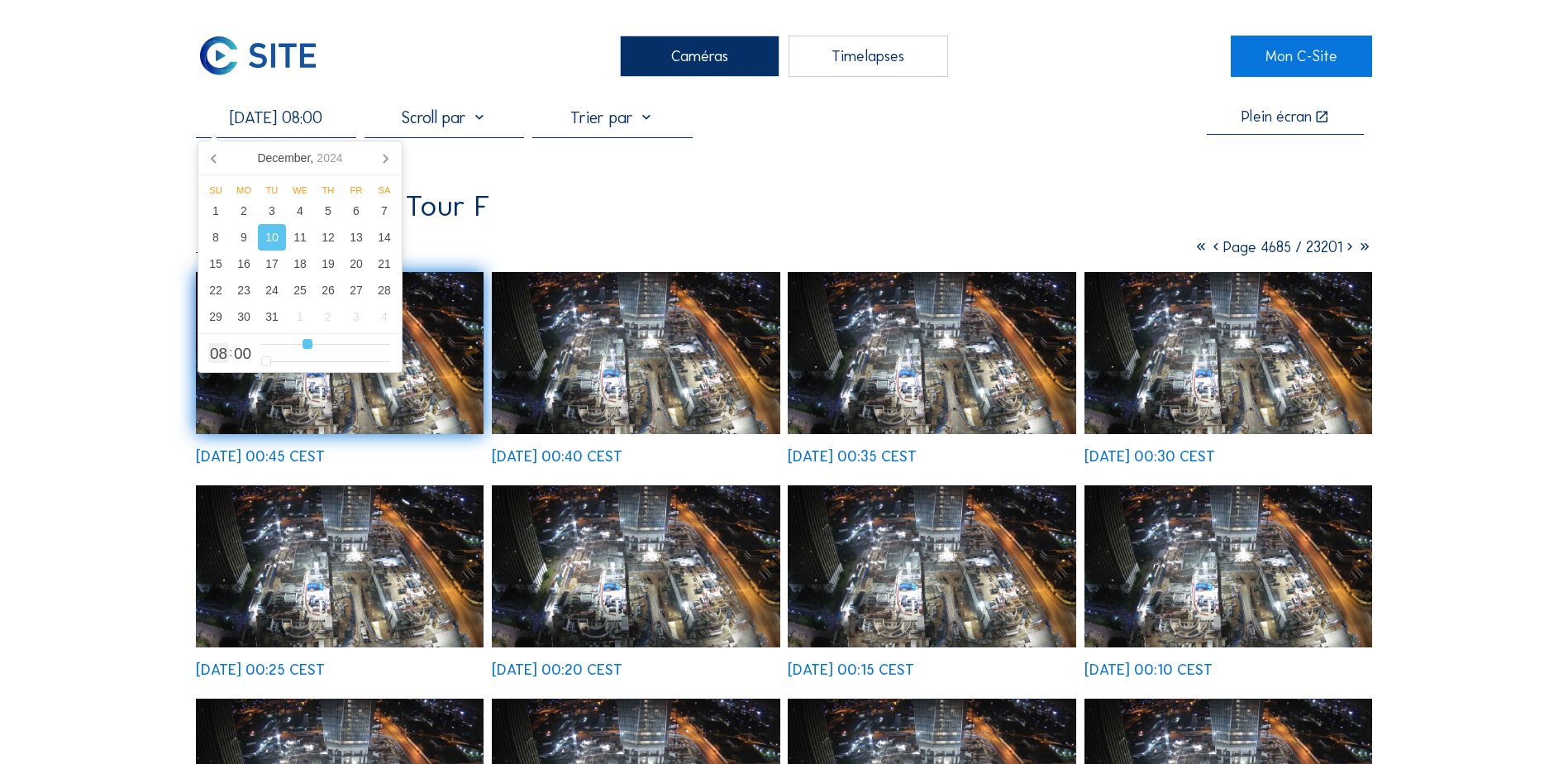
type input "9"
type input "[DATE] 10:00"
type input "10"
type input "[DATE] 11:00"
type input "11"
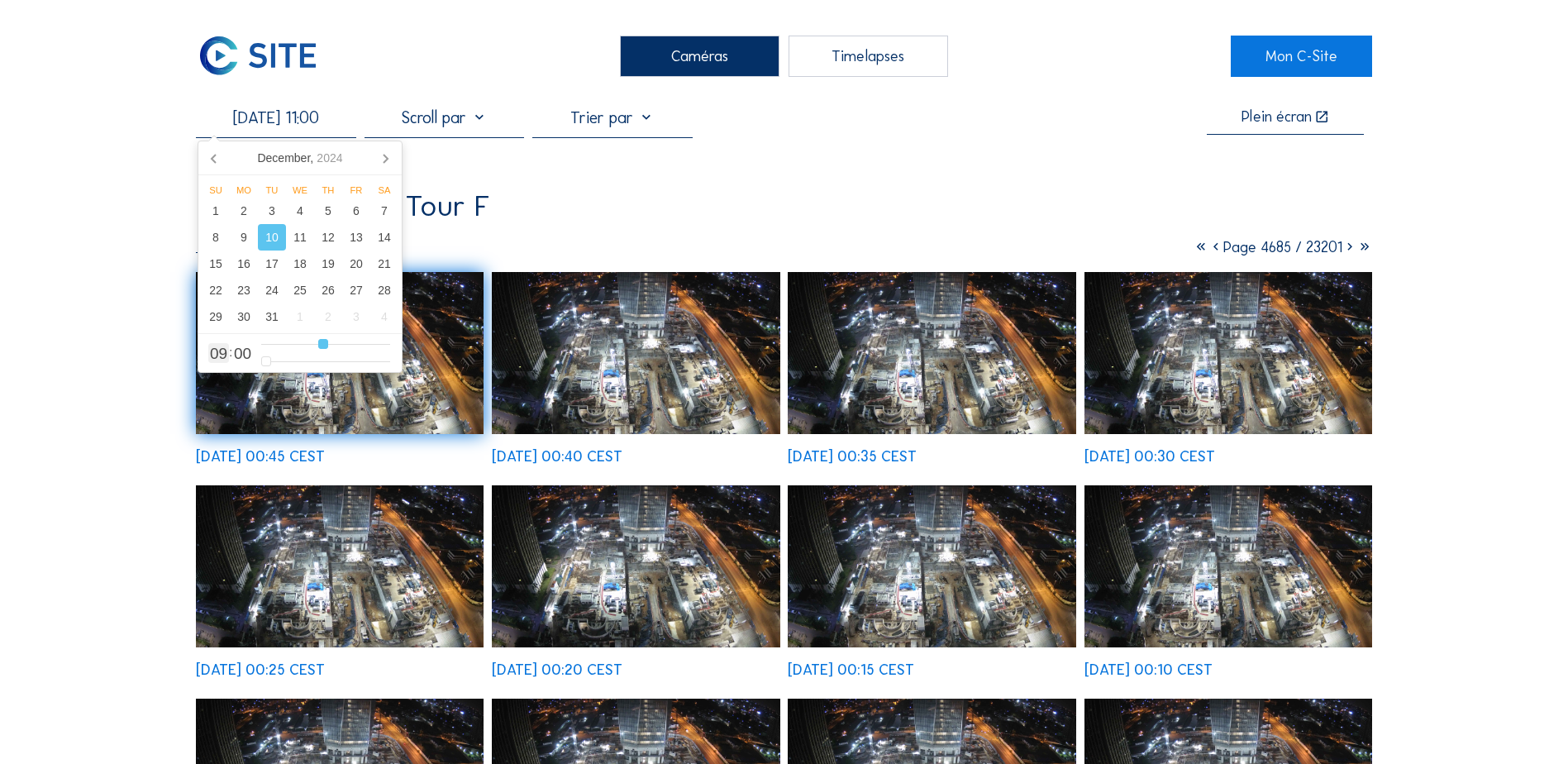
type input "[DATE] 12:00"
drag, startPoint x: 261, startPoint y: 343, endPoint x: 329, endPoint y: 341, distance: 68.0
type input "12"
click at [329, 341] on input "range" at bounding box center [326, 344] width 129 height 14
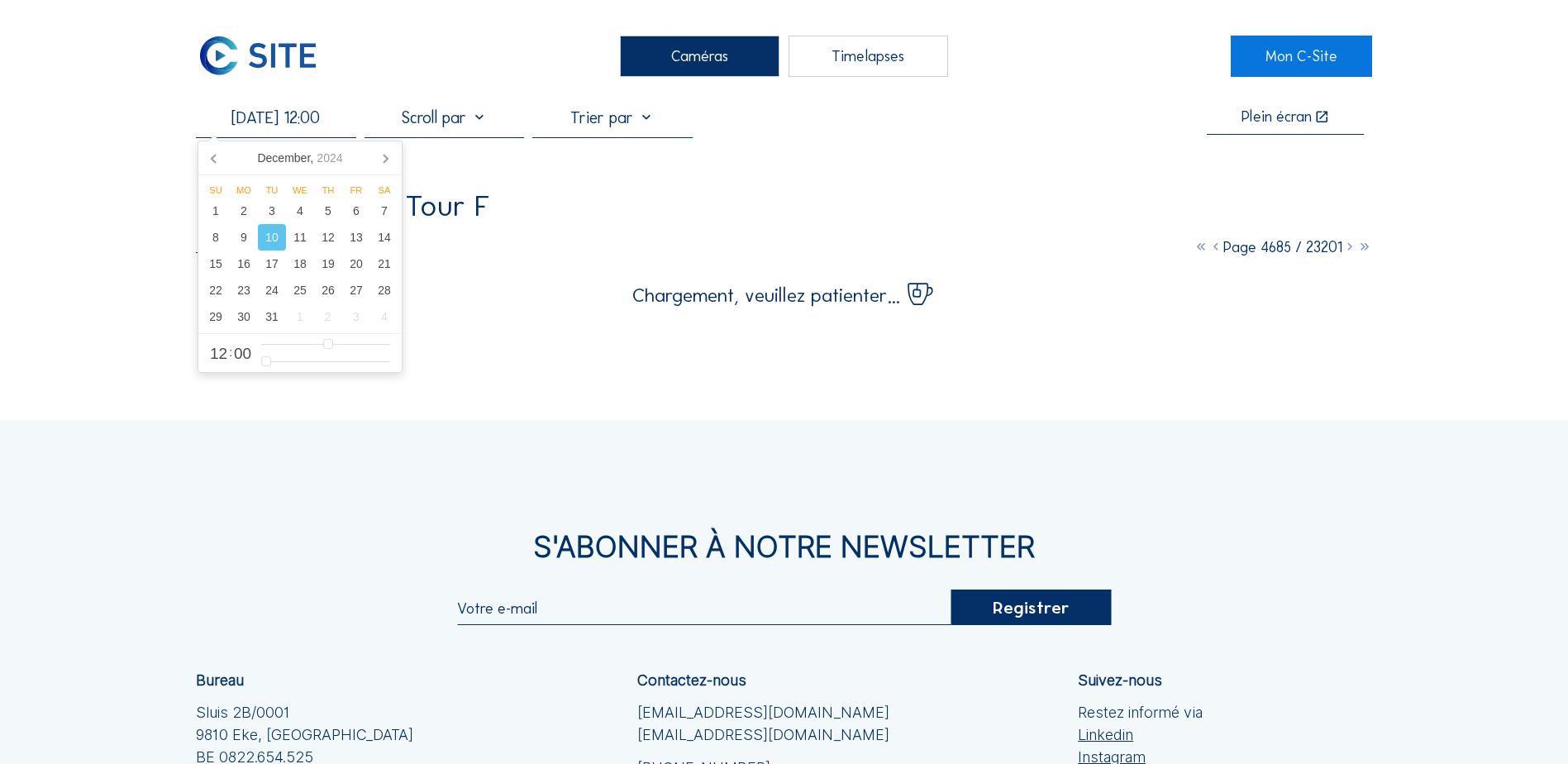
click at [526, 212] on div "Besix / Abidjan Tour F" at bounding box center [784, 206] width 1176 height 29
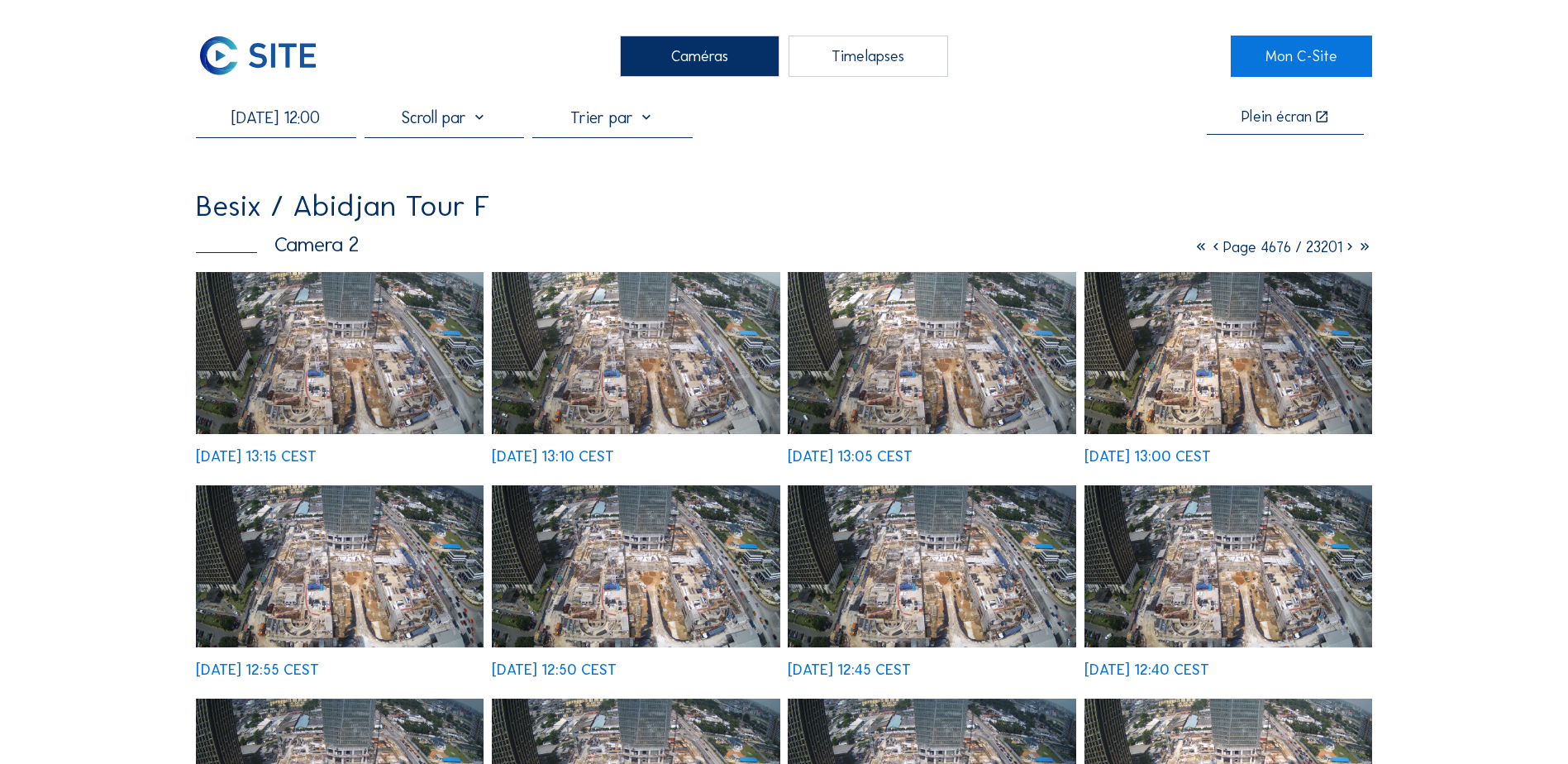
click at [356, 358] on img at bounding box center [340, 353] width 288 height 162
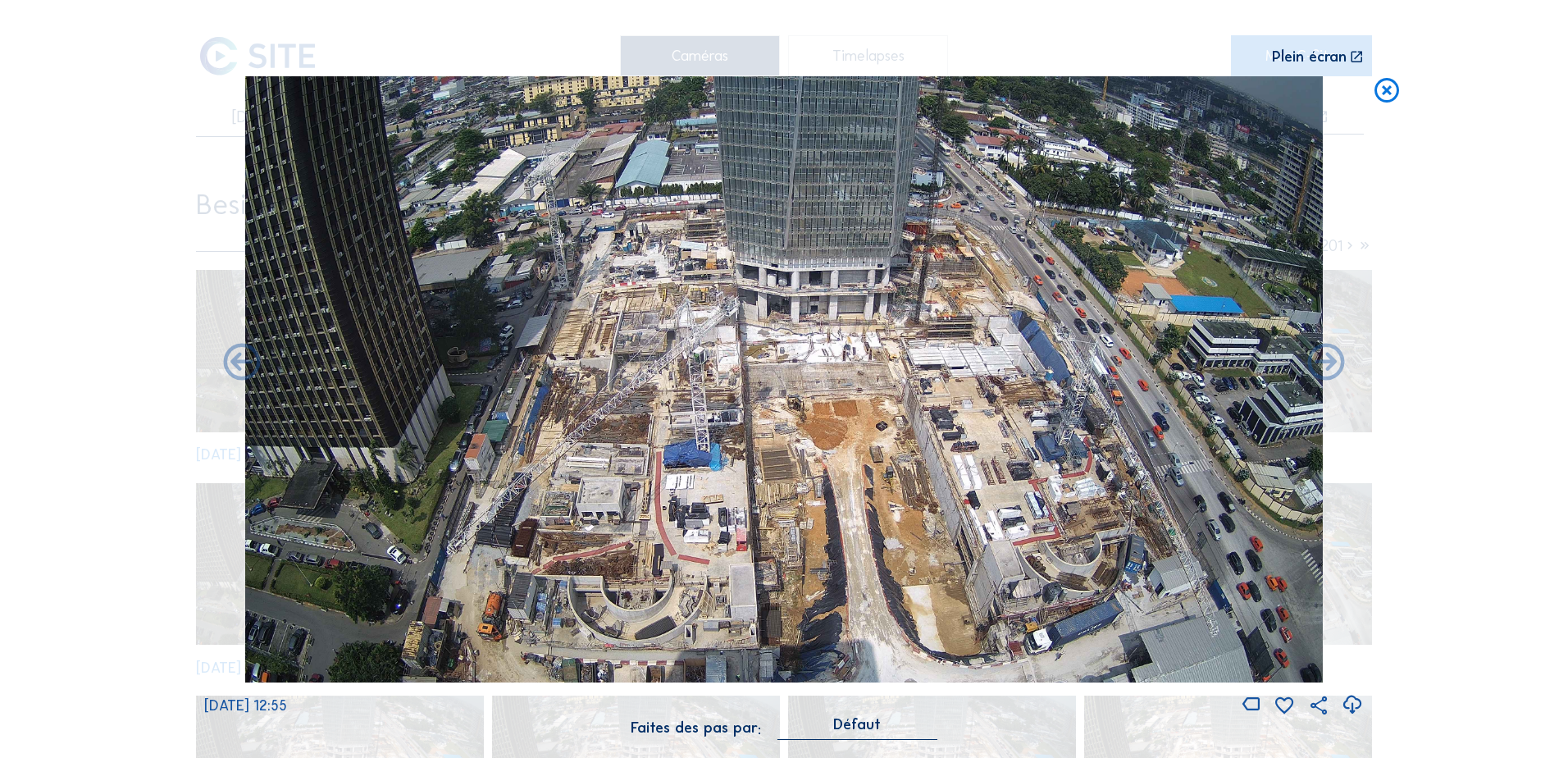
click at [1244, 92] on icon at bounding box center [1386, 91] width 29 height 30
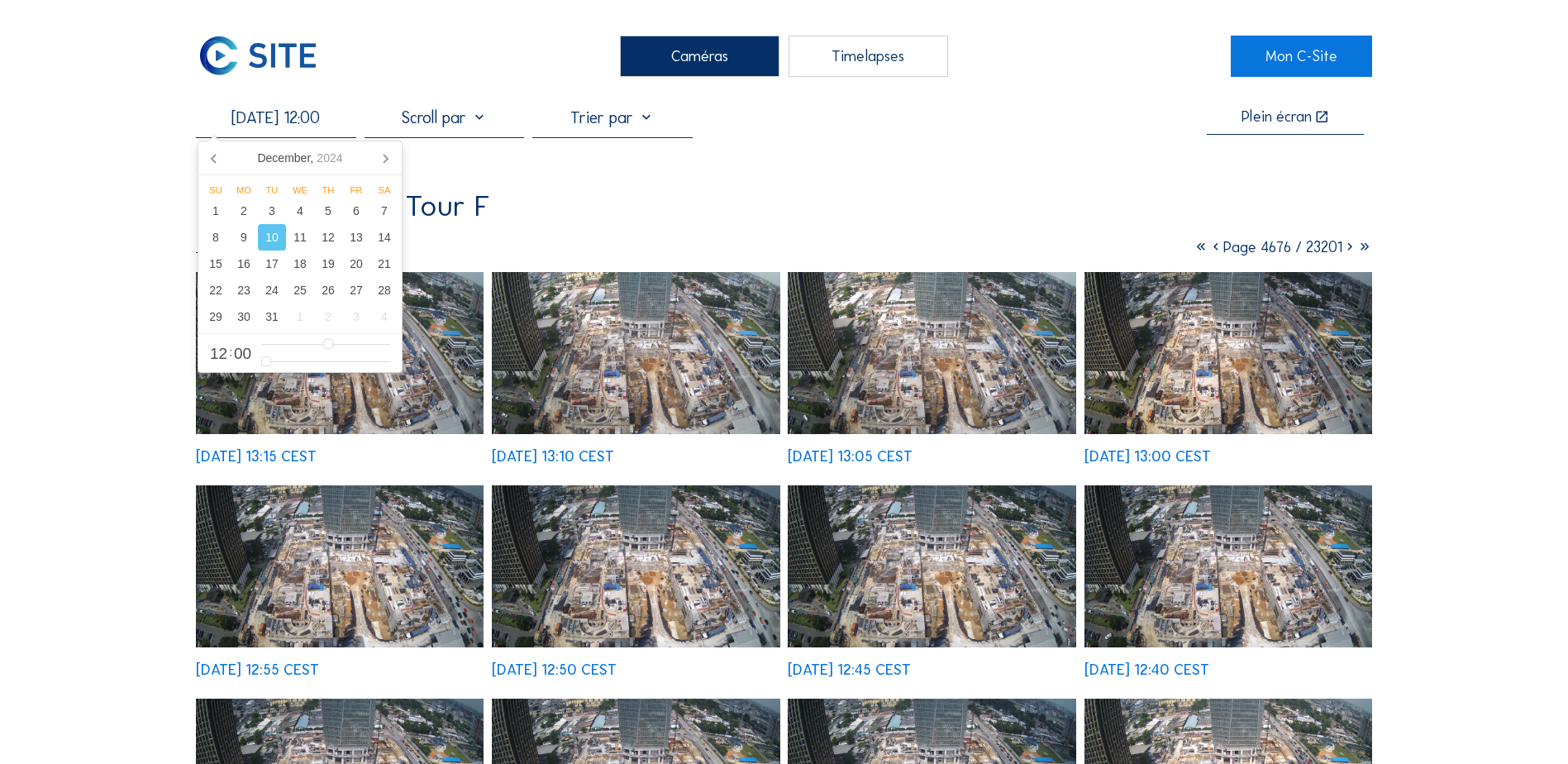
click at [271, 125] on input "[DATE] 12:00" at bounding box center [275, 118] width 159 height 20
click at [211, 156] on icon at bounding box center [214, 157] width 27 height 27
click at [207, 158] on icon at bounding box center [214, 157] width 27 height 27
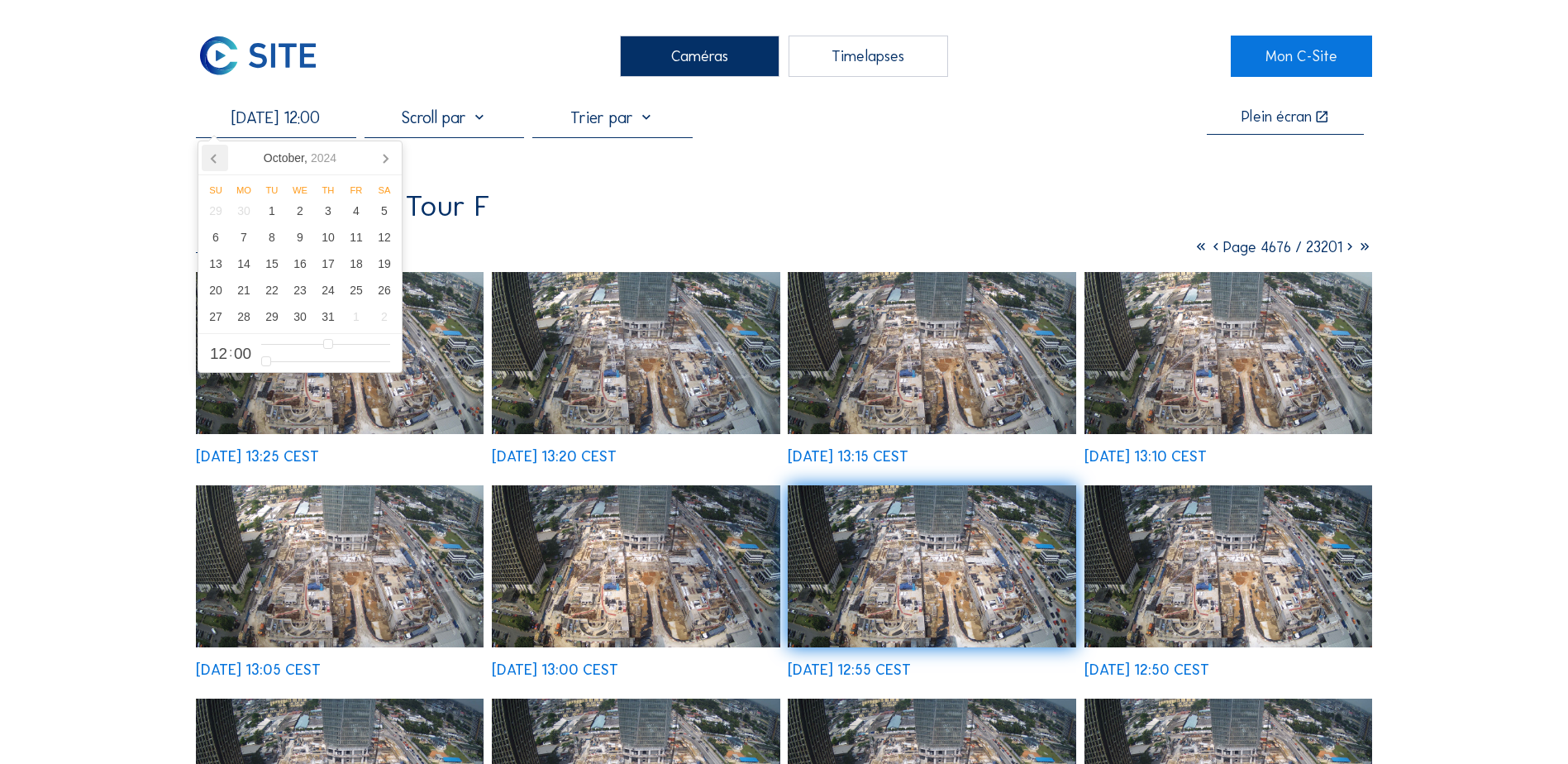
click at [212, 163] on icon at bounding box center [214, 157] width 27 height 27
click at [302, 272] on div "14" at bounding box center [300, 263] width 29 height 27
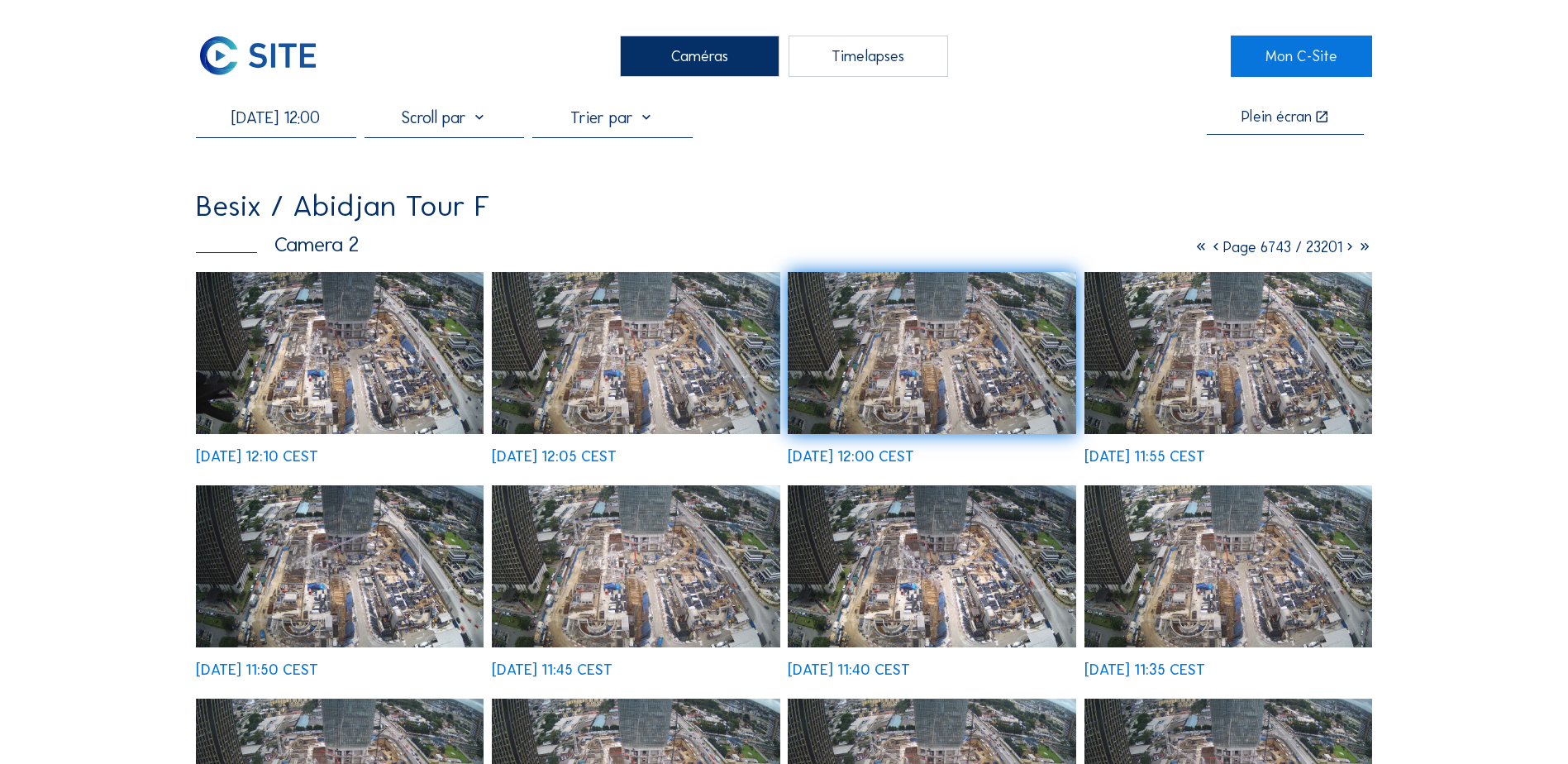
click at [435, 399] on img at bounding box center [340, 353] width 288 height 162
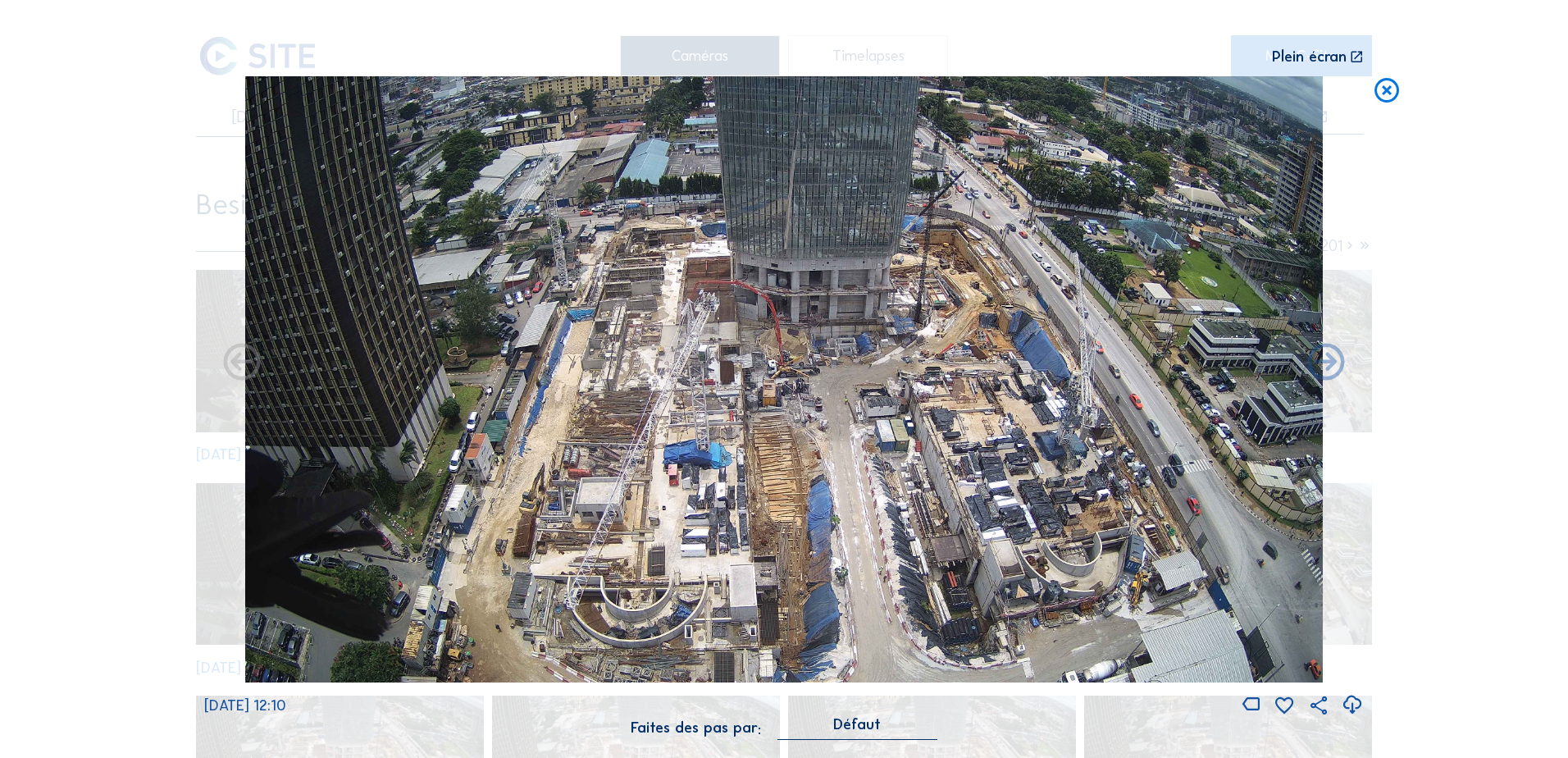
click at [1244, 94] on icon at bounding box center [1386, 91] width 29 height 30
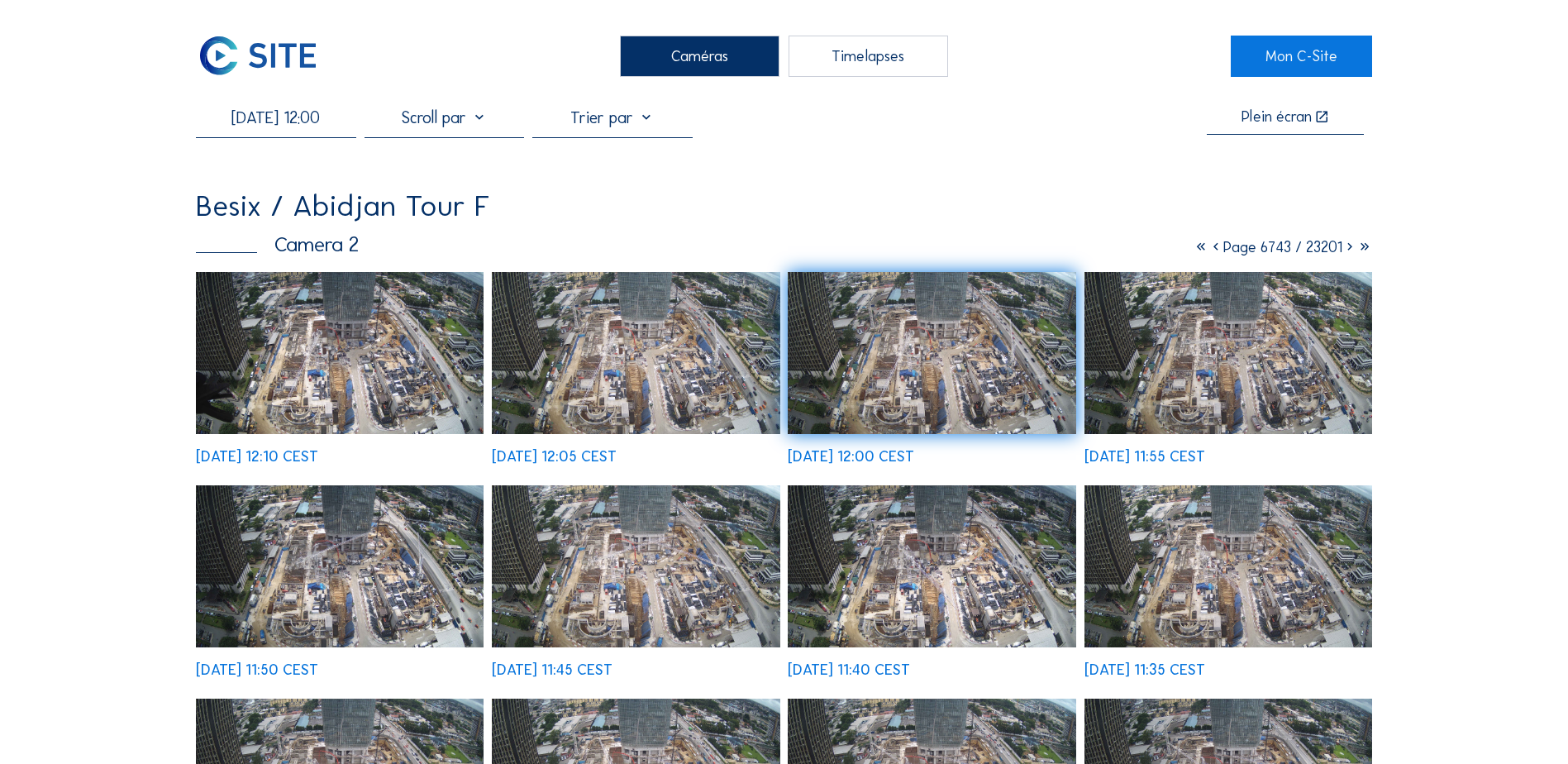
click at [293, 119] on input "[DATE] 12:00" at bounding box center [275, 118] width 159 height 20
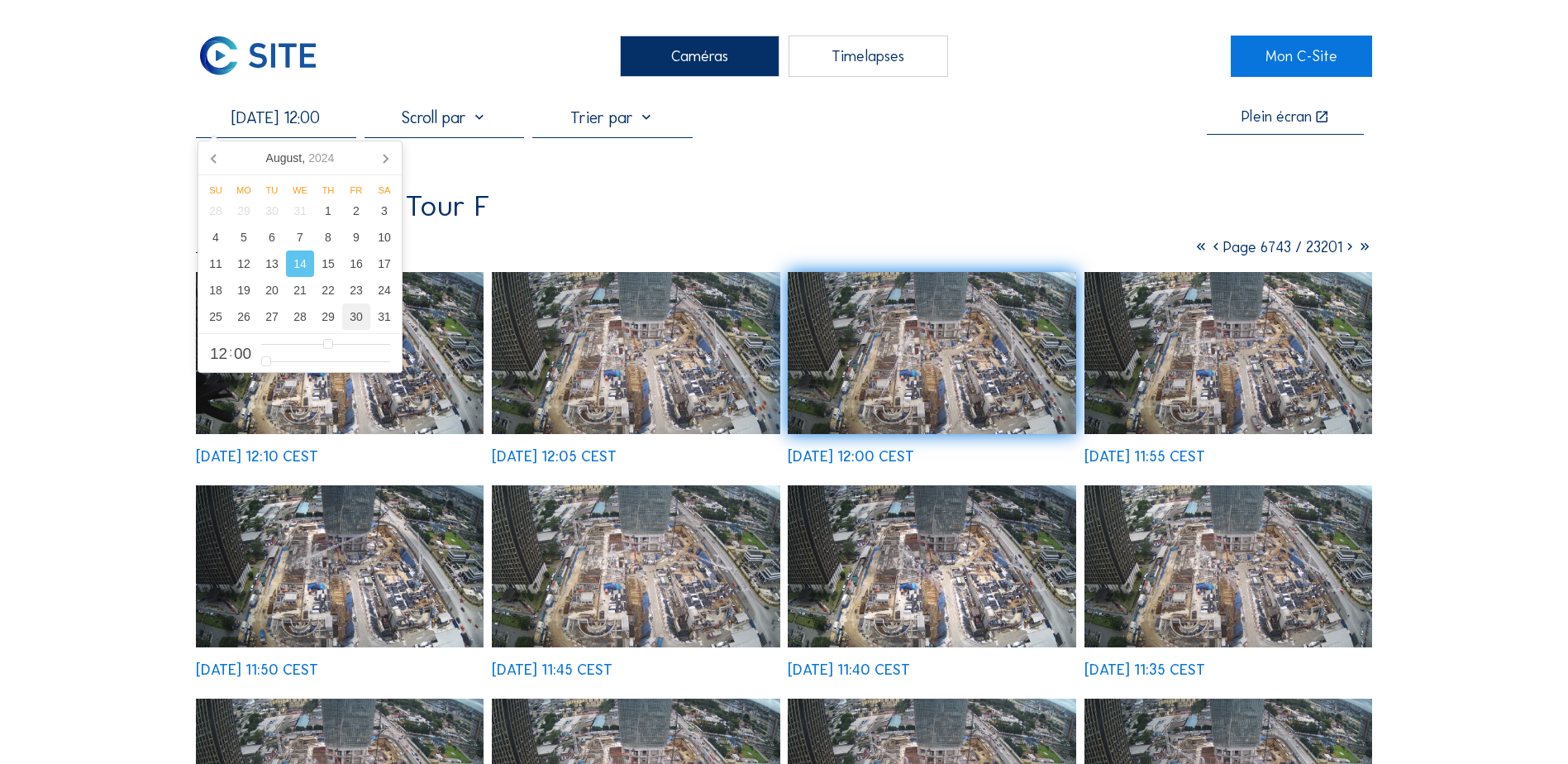
click at [358, 316] on div "30" at bounding box center [356, 317] width 29 height 27
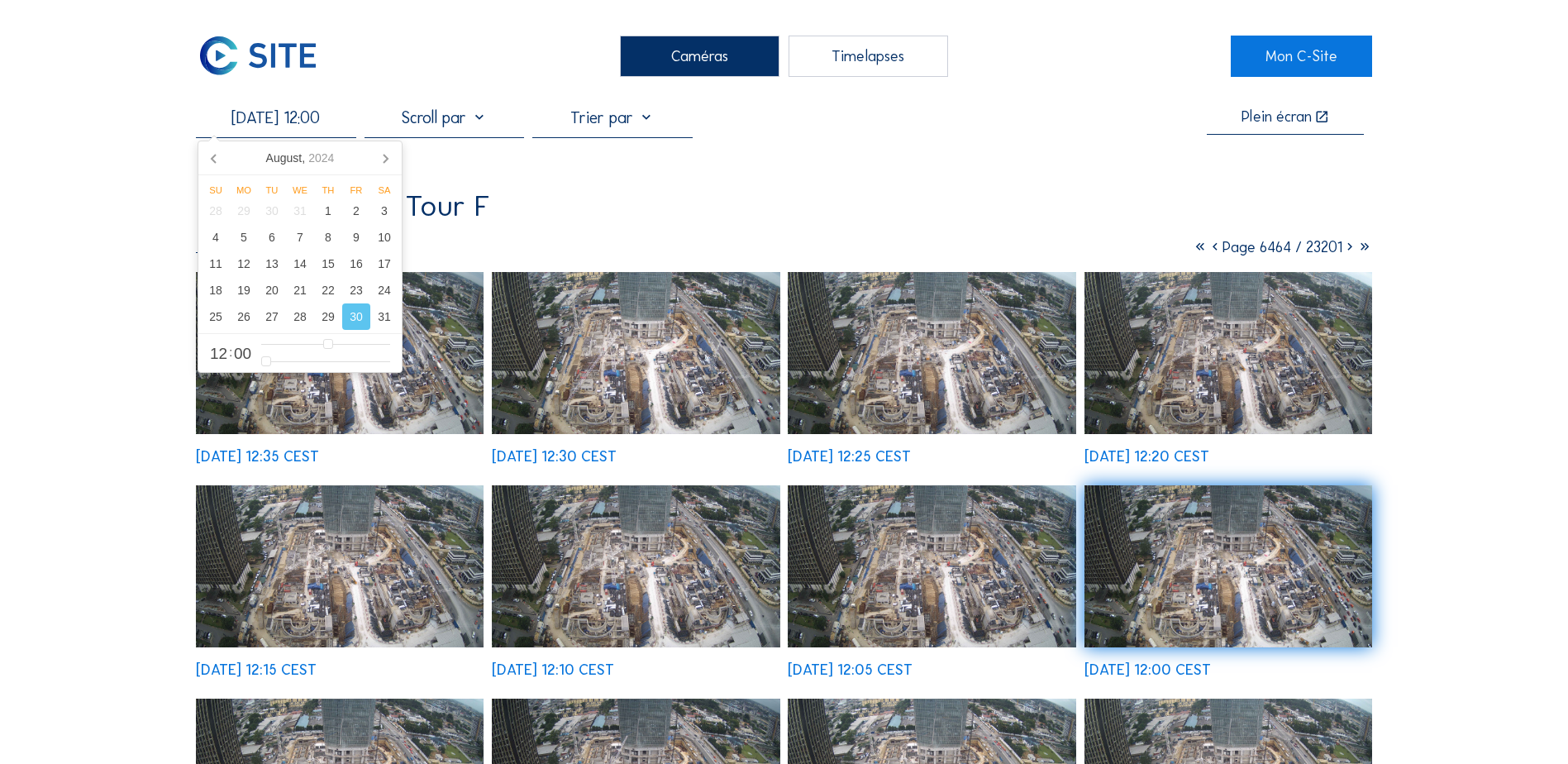
click at [634, 352] on img at bounding box center [636, 353] width 288 height 162
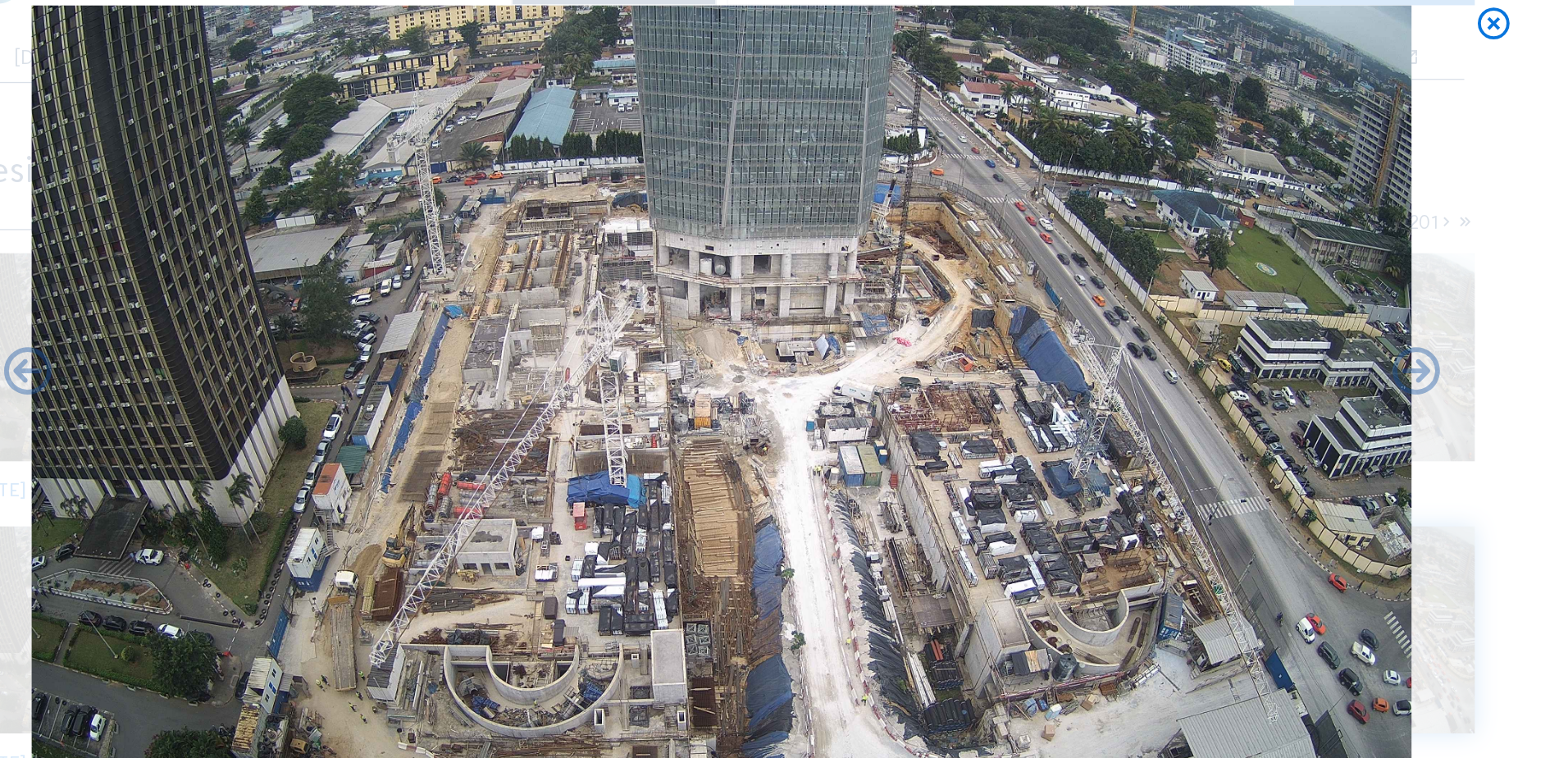
click at [1244, 91] on icon at bounding box center [1386, 91] width 29 height 30
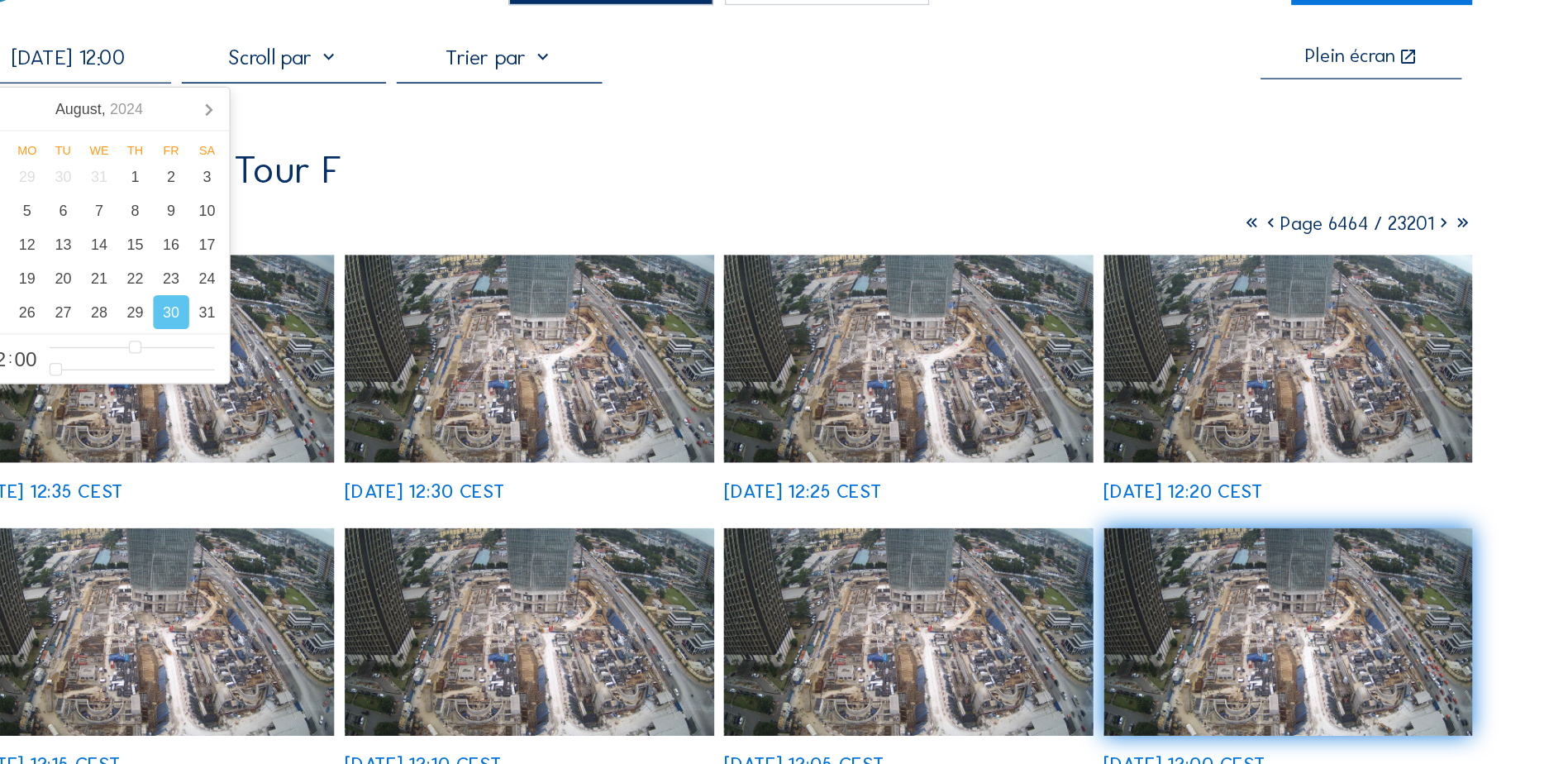
click at [302, 117] on input "[DATE] 12:00" at bounding box center [275, 118] width 159 height 20
drag, startPoint x: 387, startPoint y: 157, endPoint x: 362, endPoint y: 158, distance: 25.0
click at [386, 157] on icon at bounding box center [385, 157] width 27 height 27
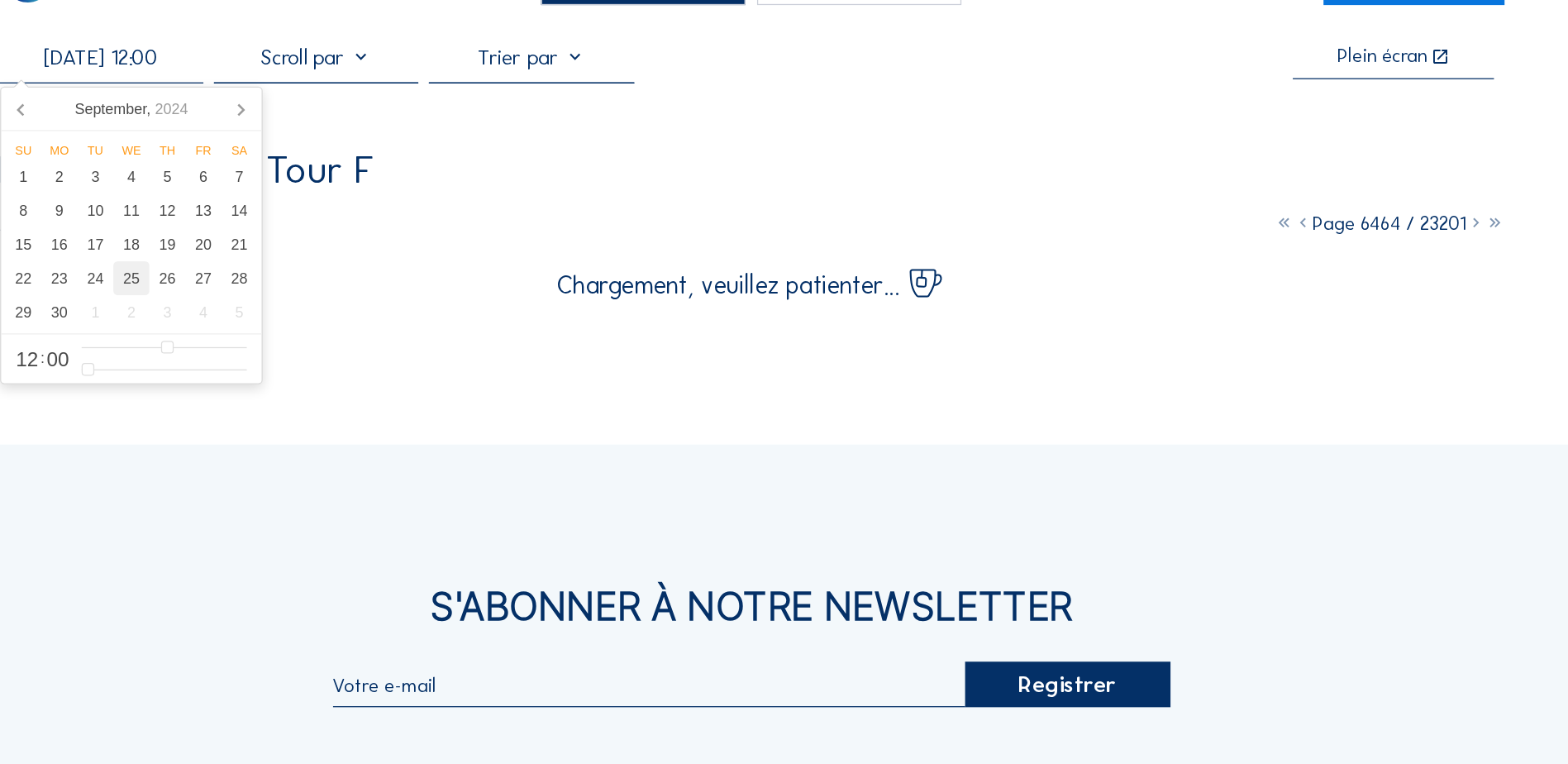
click at [301, 290] on div "25" at bounding box center [300, 290] width 29 height 27
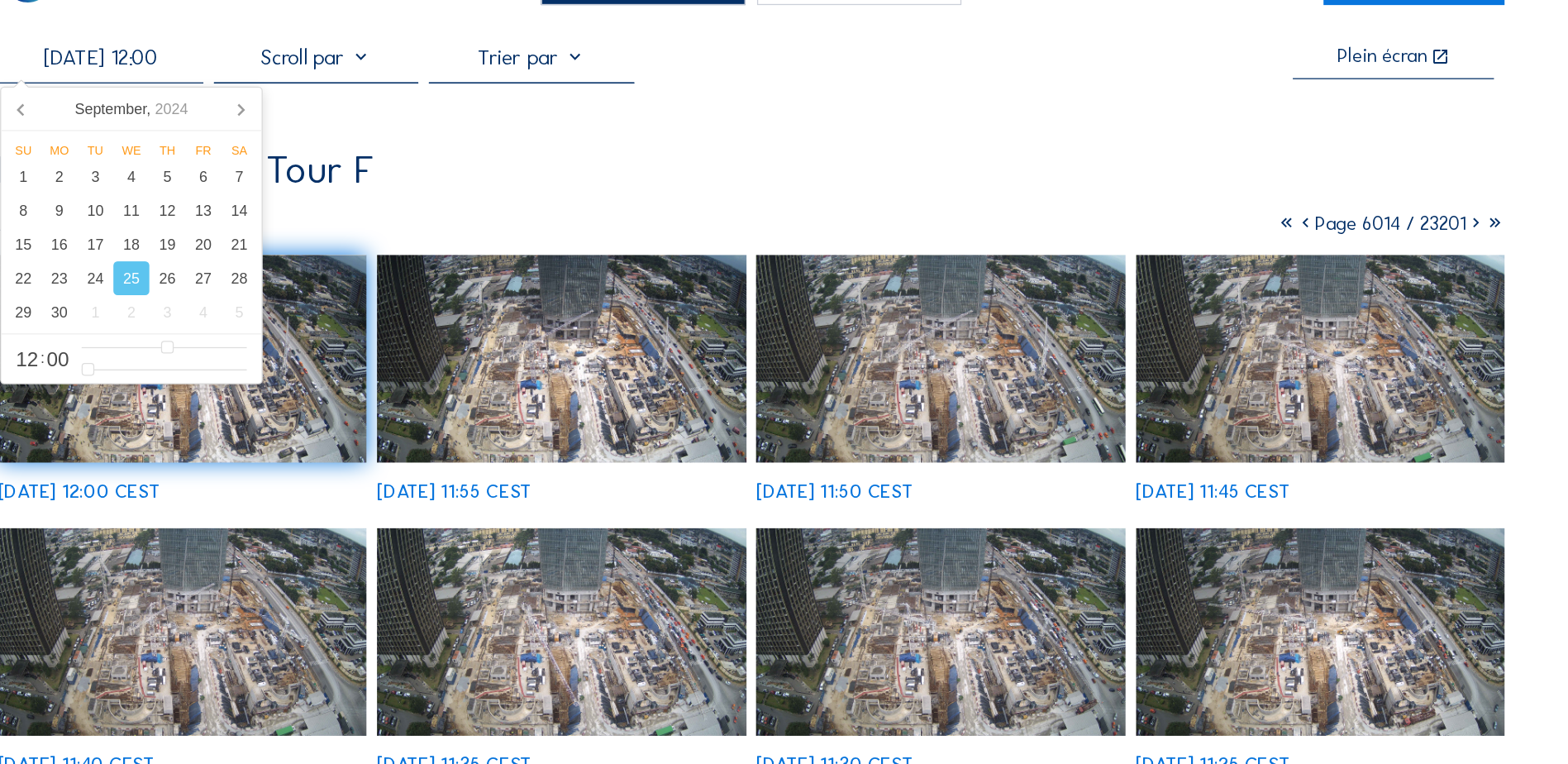
click at [720, 366] on img at bounding box center [636, 353] width 288 height 162
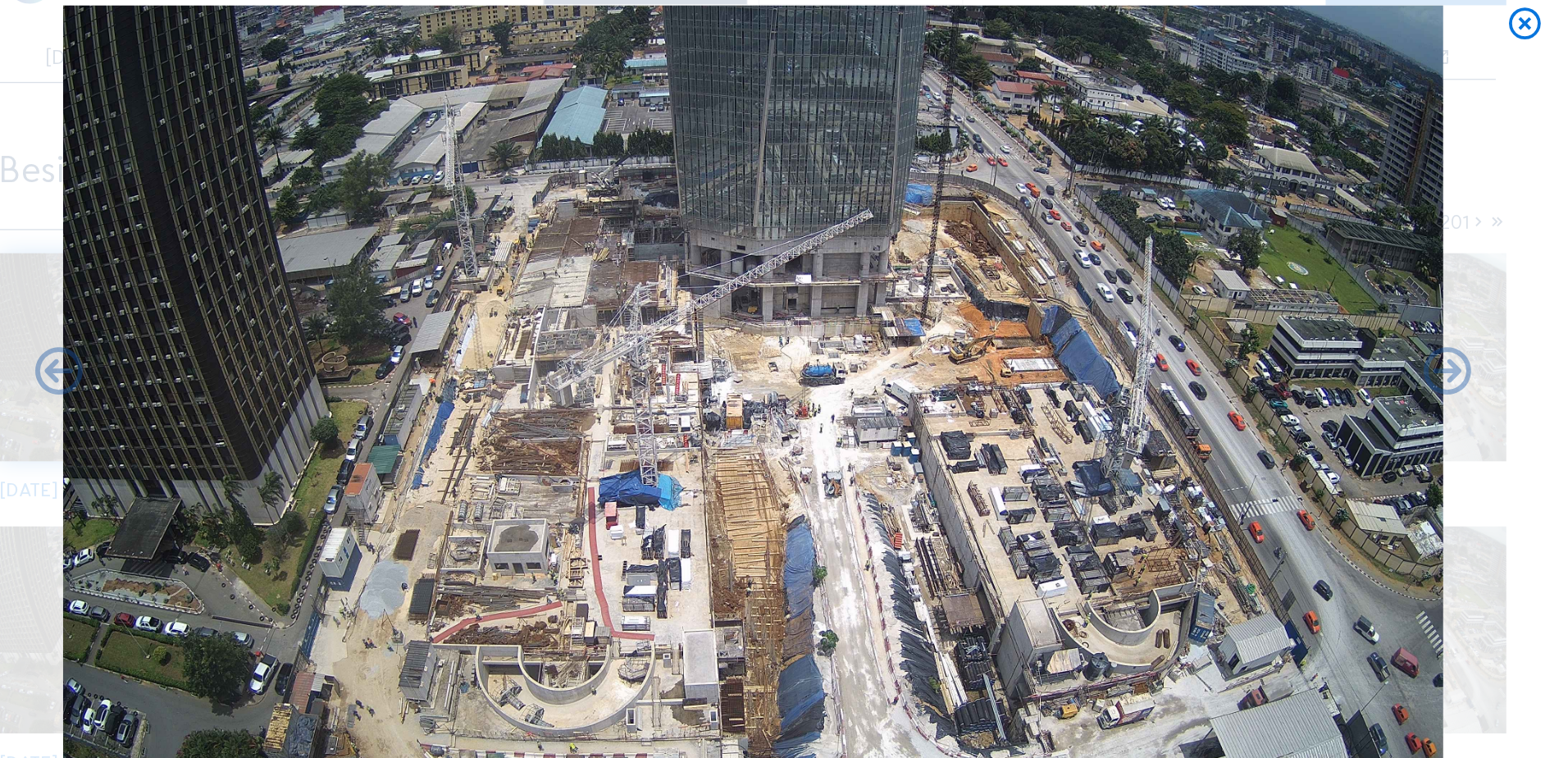
click at [1244, 86] on icon at bounding box center [1386, 91] width 29 height 30
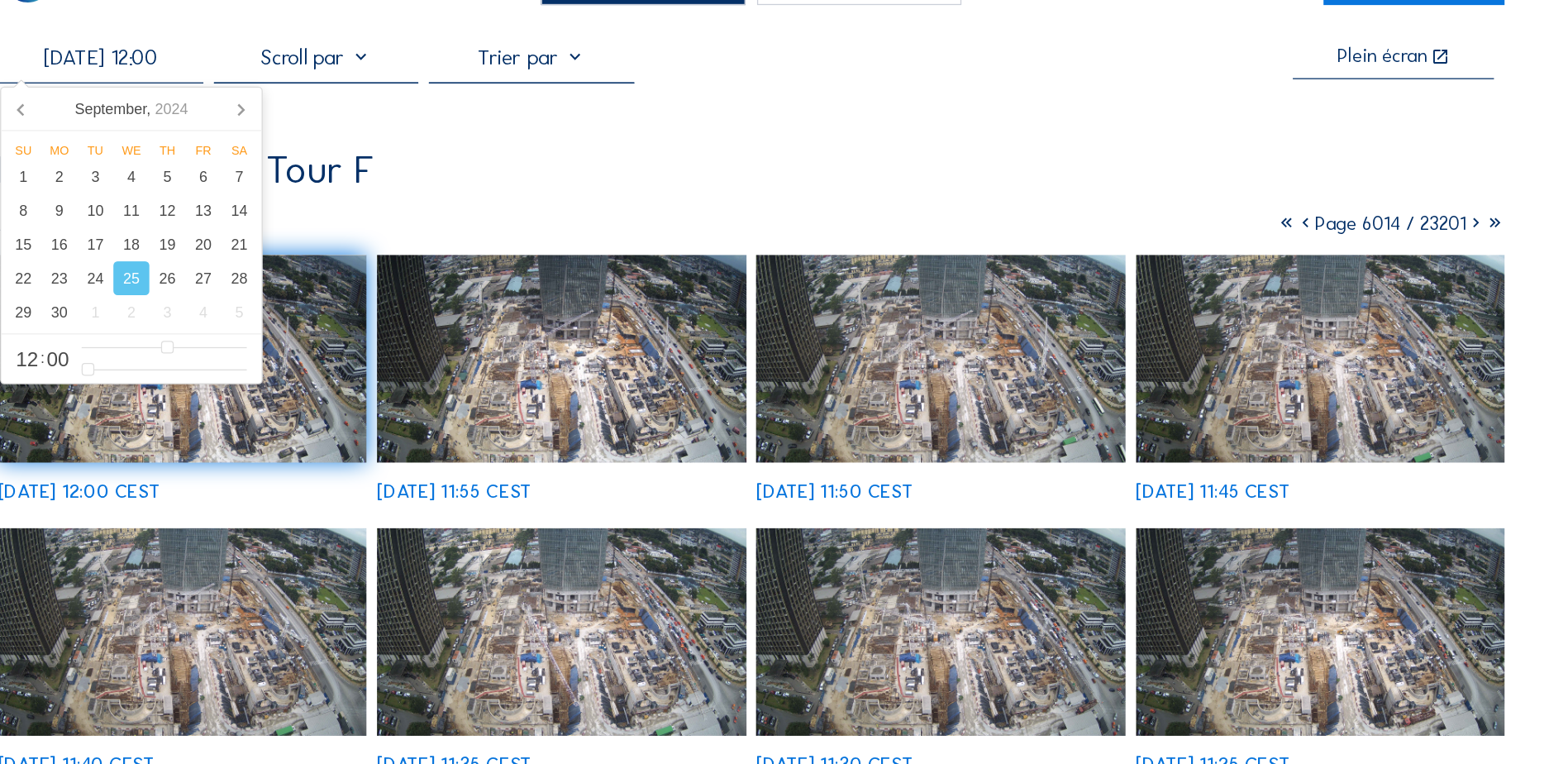
click at [293, 117] on input "[DATE] 12:00" at bounding box center [275, 118] width 159 height 20
click at [352, 293] on div "27" at bounding box center [356, 290] width 29 height 27
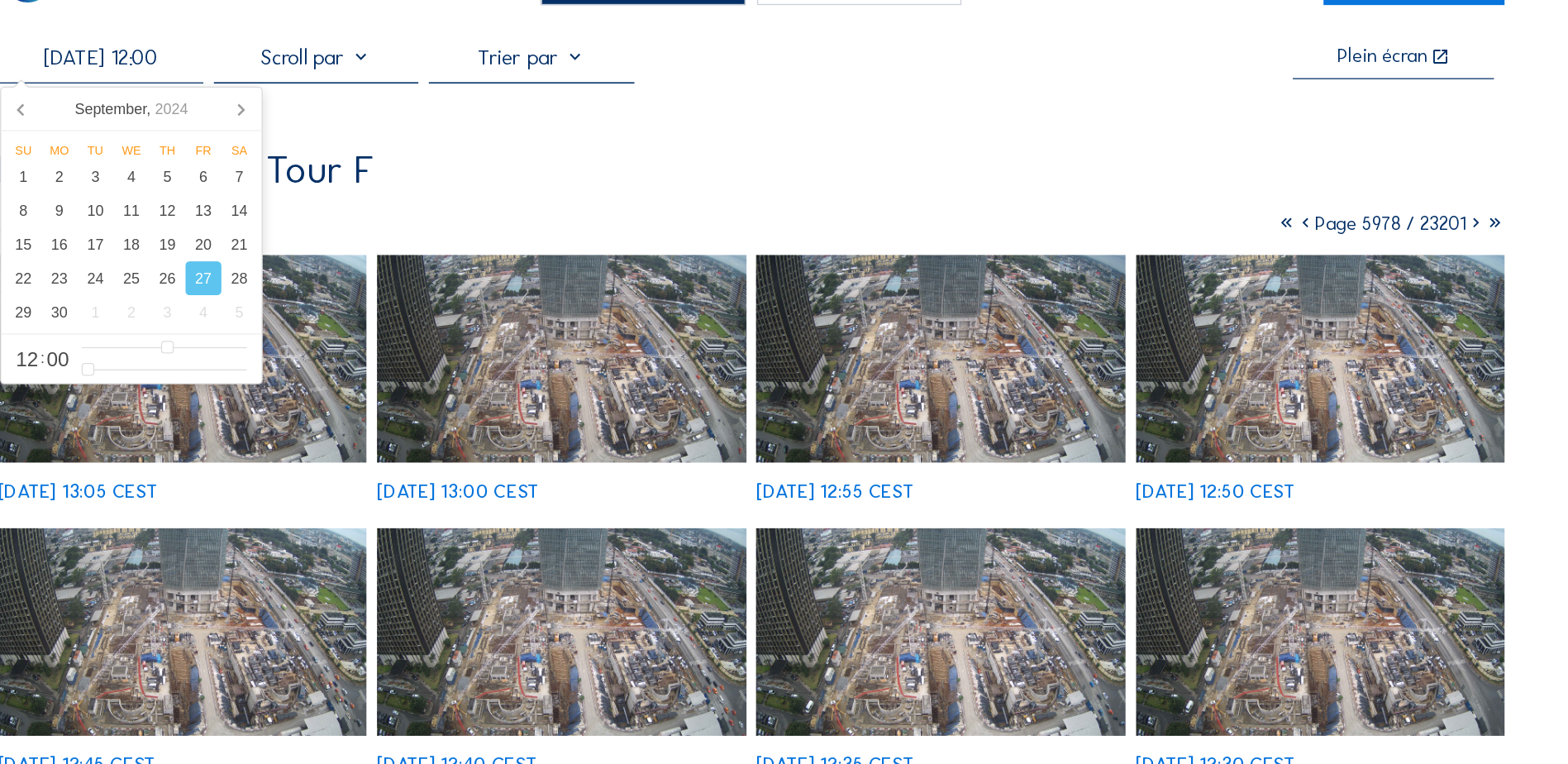
click at [706, 374] on img at bounding box center [636, 353] width 288 height 162
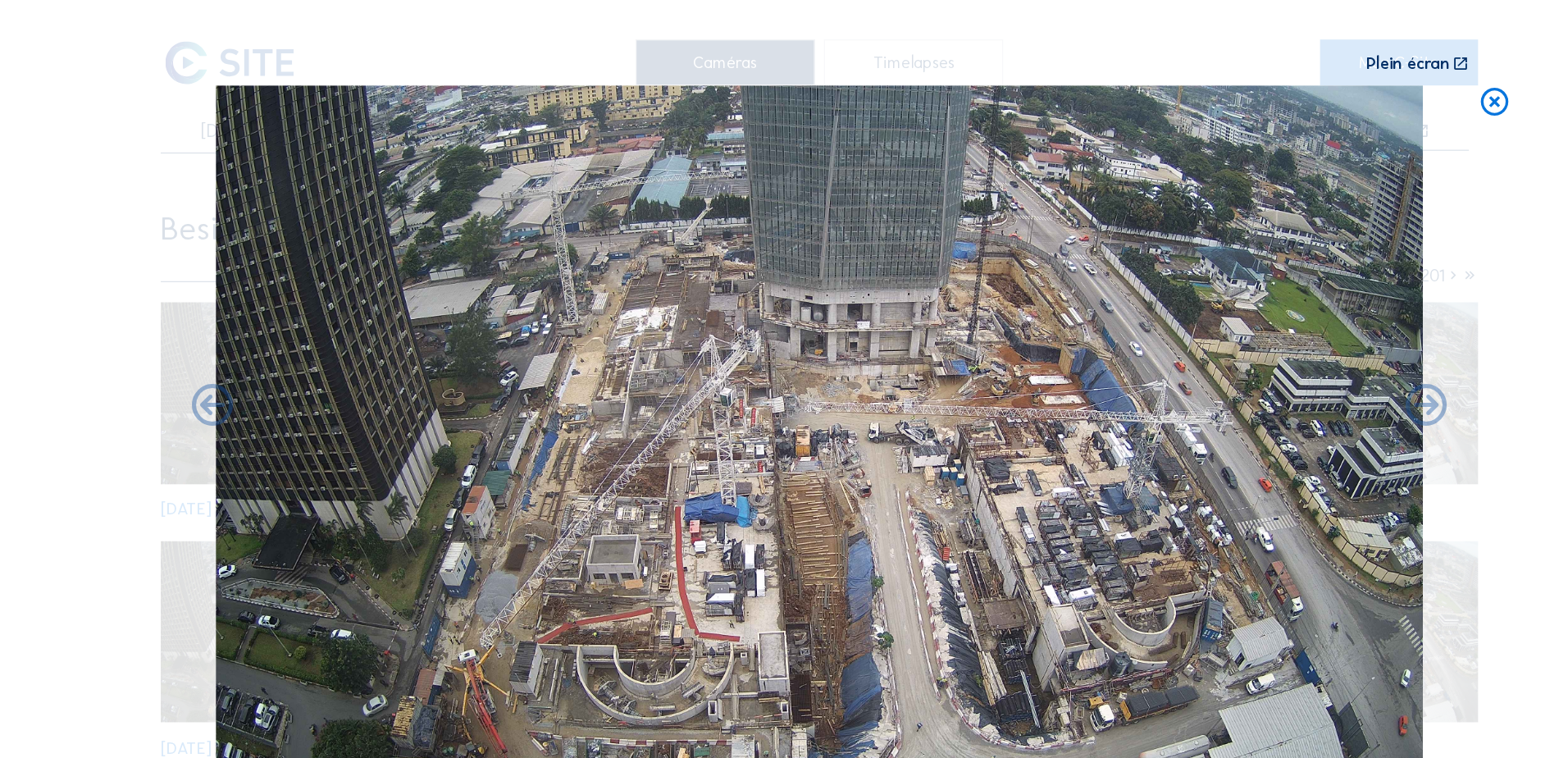
click at [1244, 90] on icon at bounding box center [1386, 91] width 29 height 30
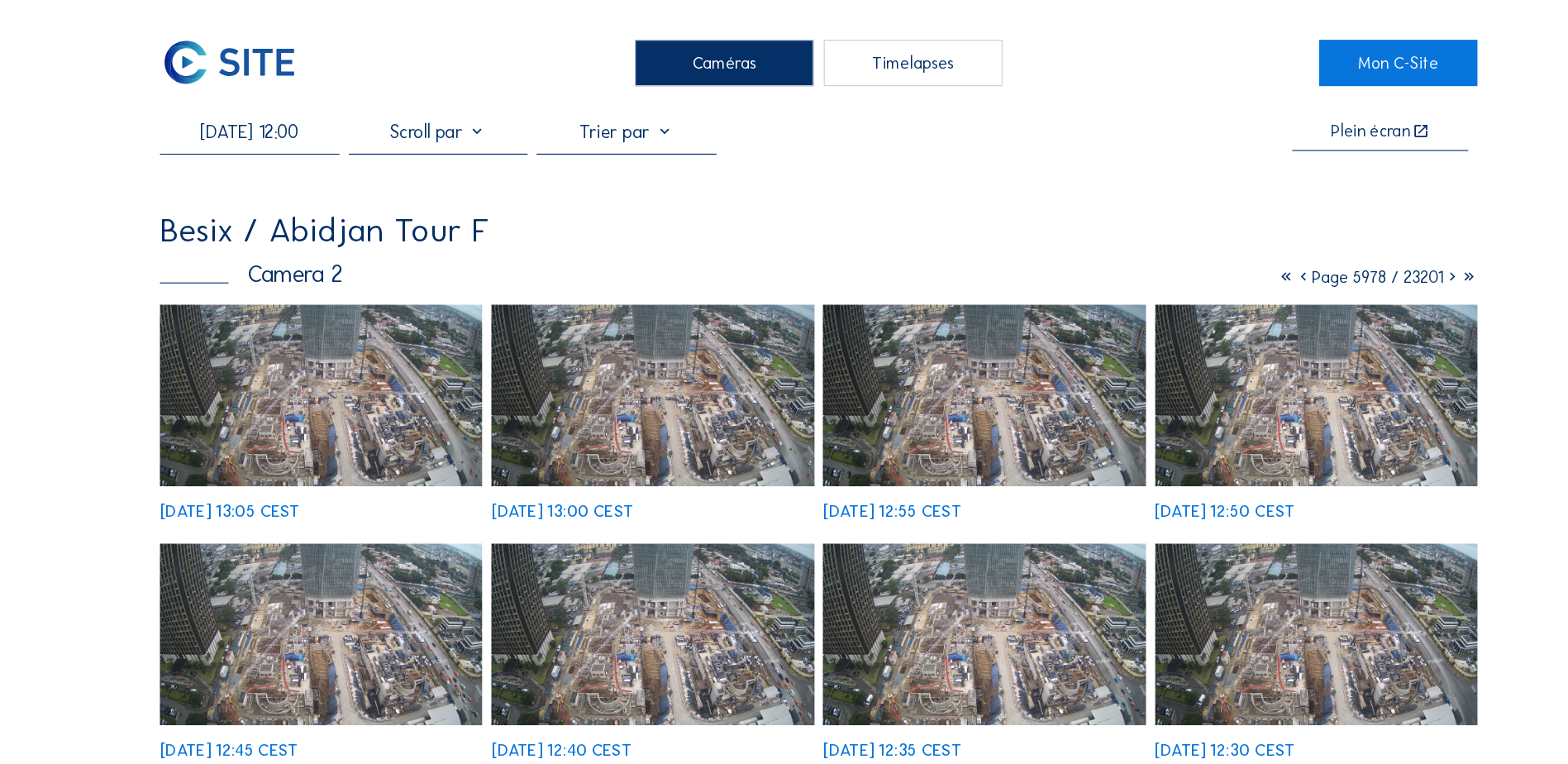
click at [305, 110] on input "[DATE] 12:00" at bounding box center [275, 118] width 159 height 20
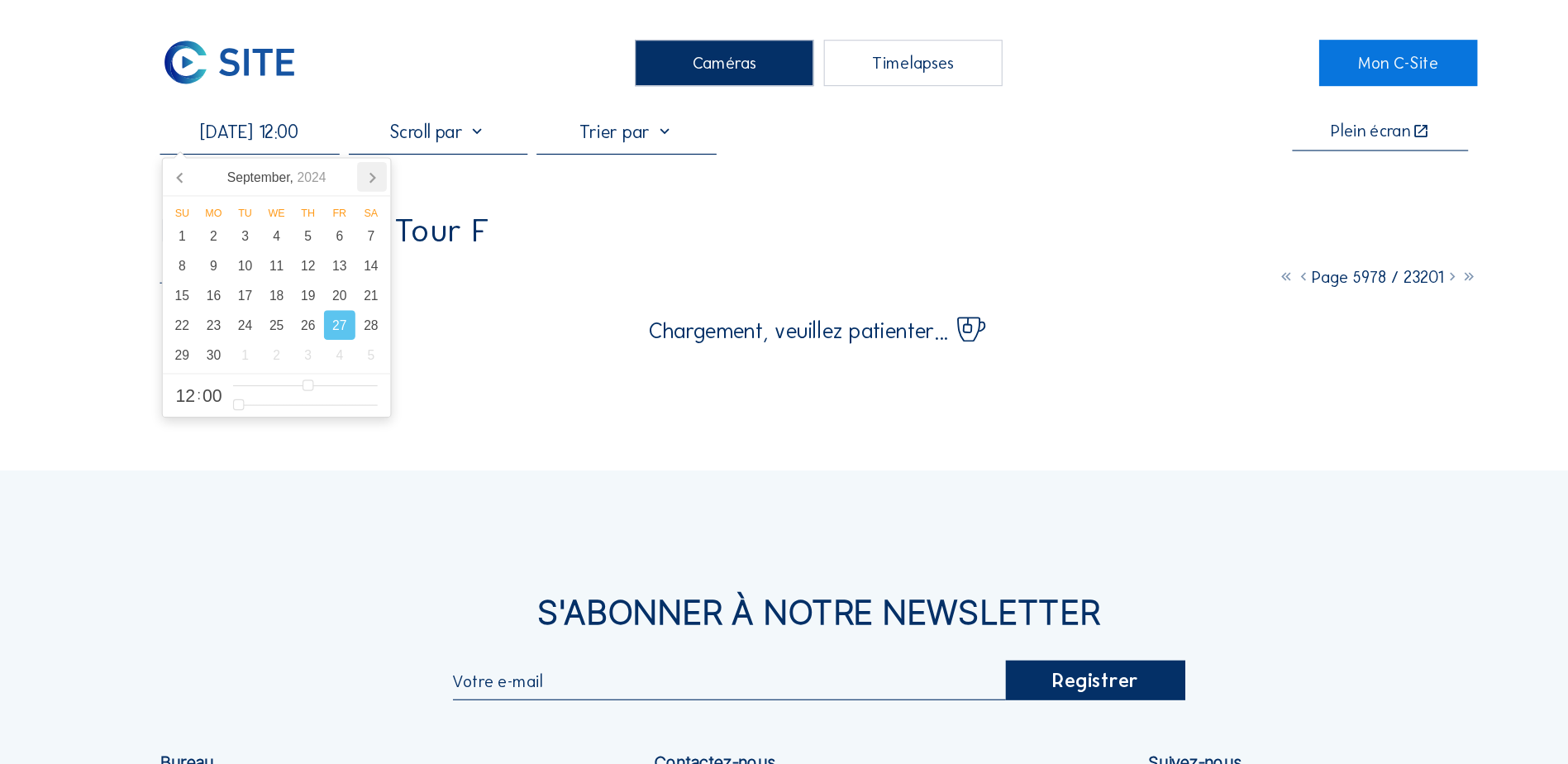
click at [383, 157] on icon at bounding box center [385, 157] width 27 height 27
click at [272, 266] on div "15" at bounding box center [271, 263] width 29 height 27
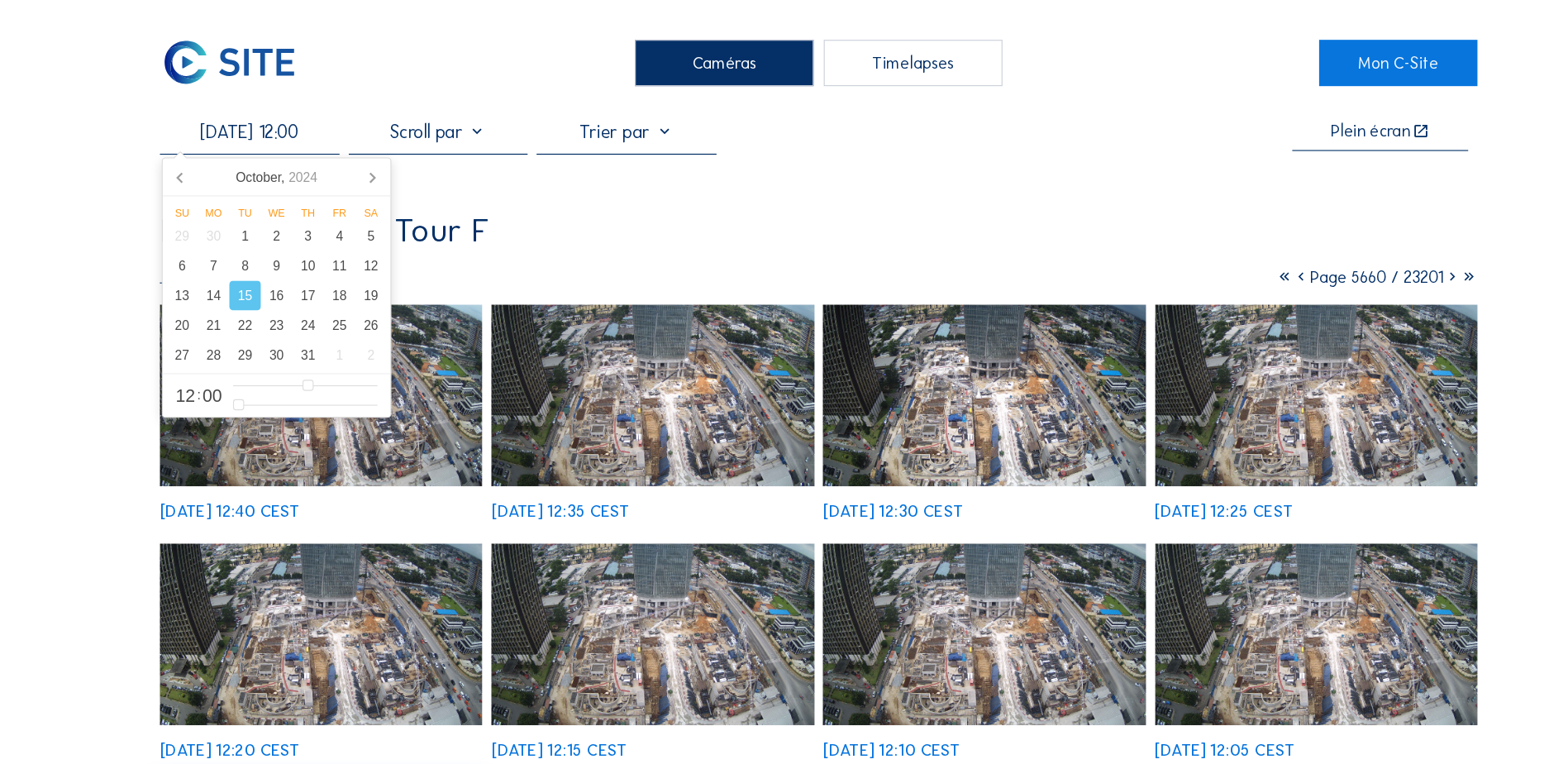
click at [594, 353] on img at bounding box center [636, 353] width 288 height 162
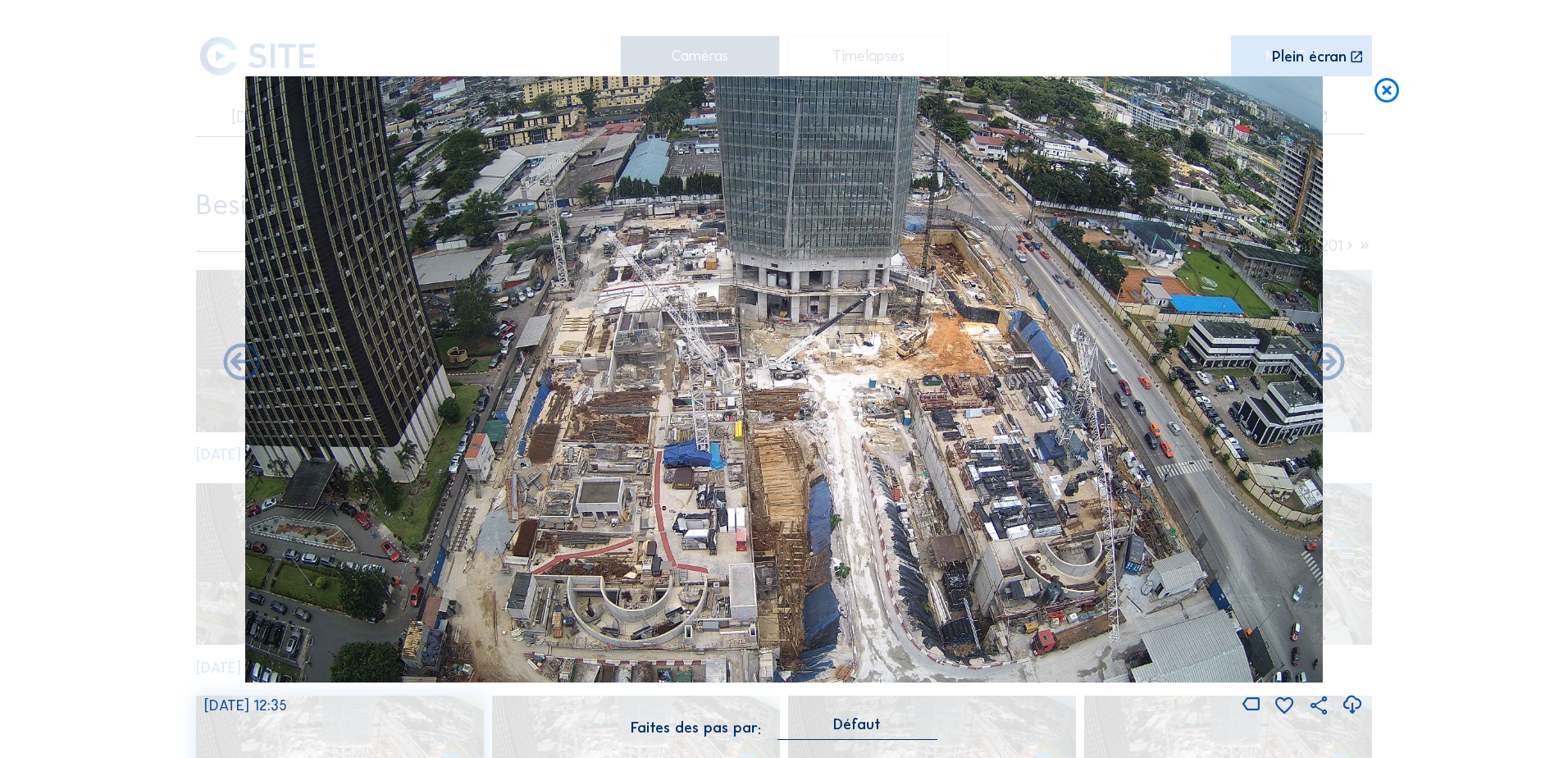
click at [1244, 91] on icon at bounding box center [1386, 91] width 29 height 30
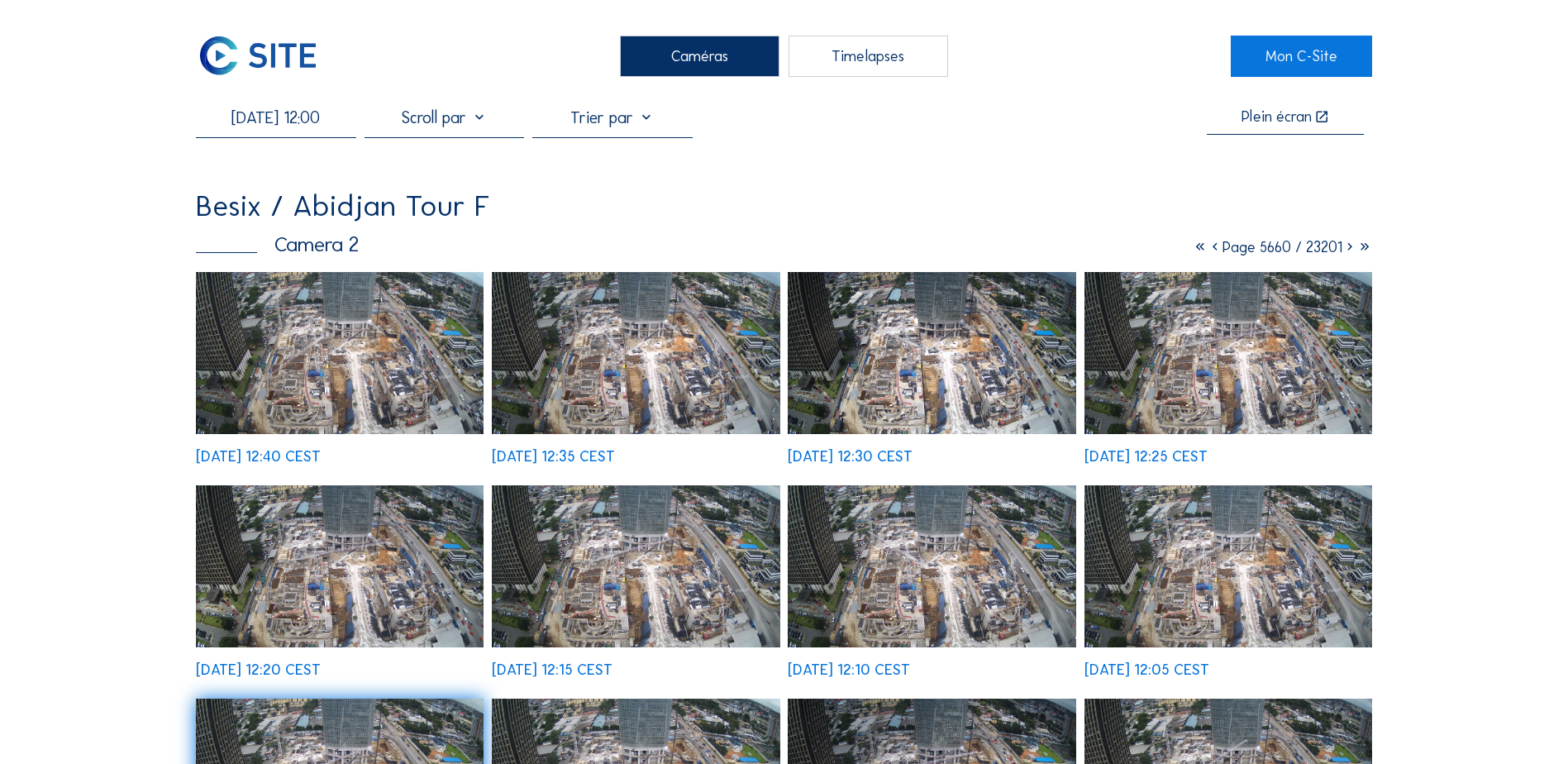
click at [282, 117] on input "[DATE] 12:00" at bounding box center [275, 118] width 159 height 20
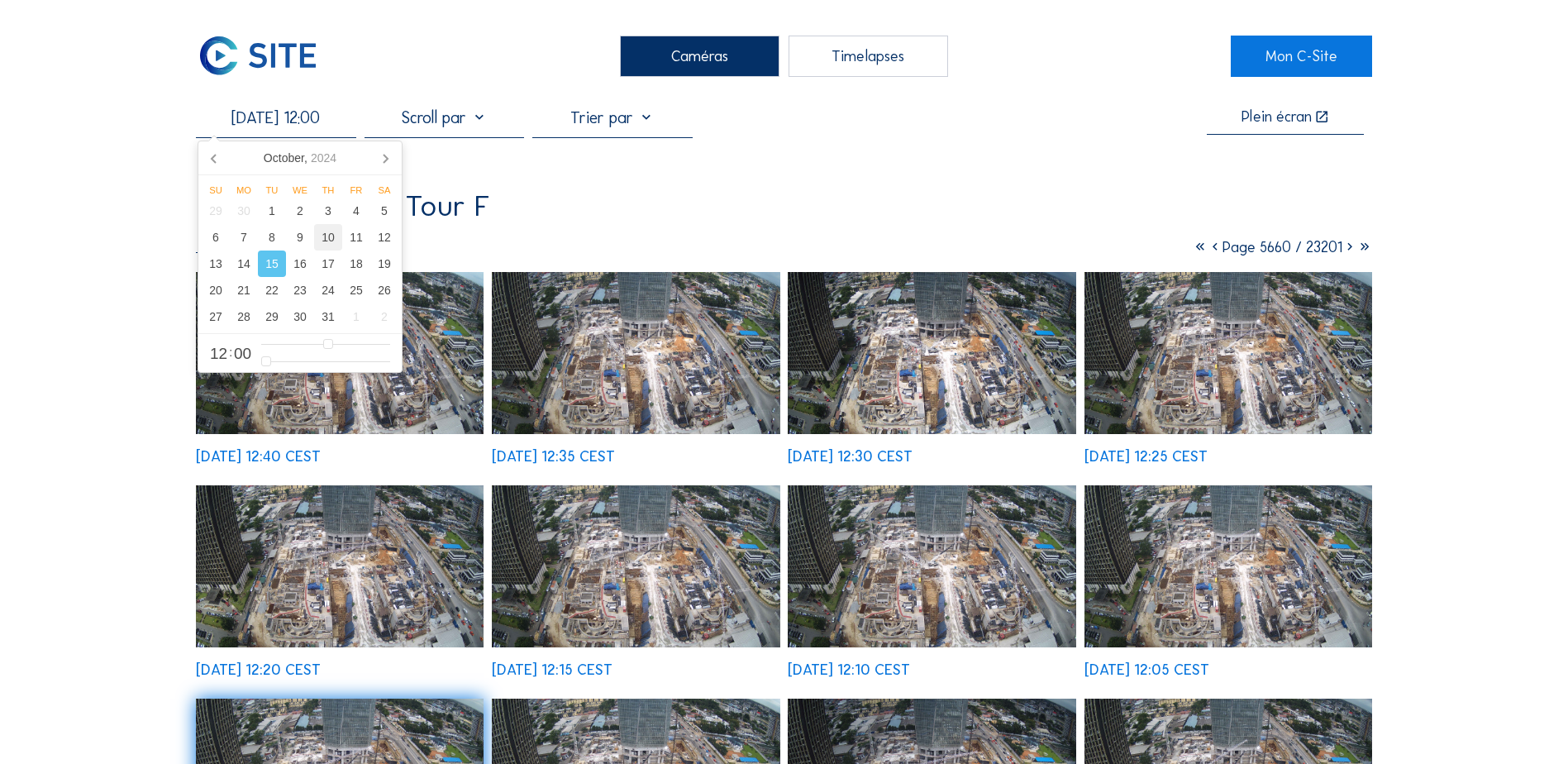
click at [327, 238] on div "10" at bounding box center [328, 237] width 29 height 27
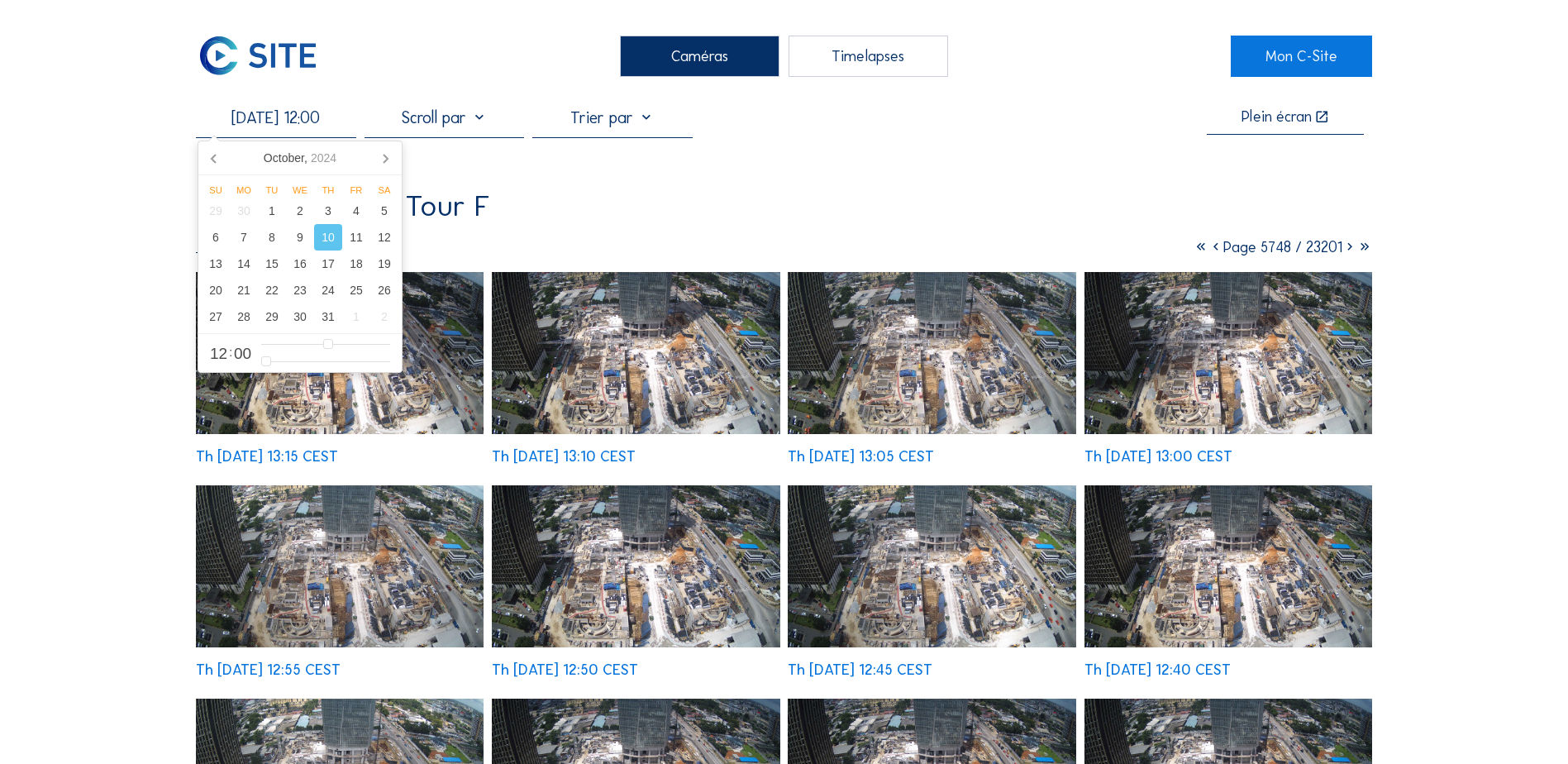
click at [663, 361] on img at bounding box center [636, 353] width 288 height 162
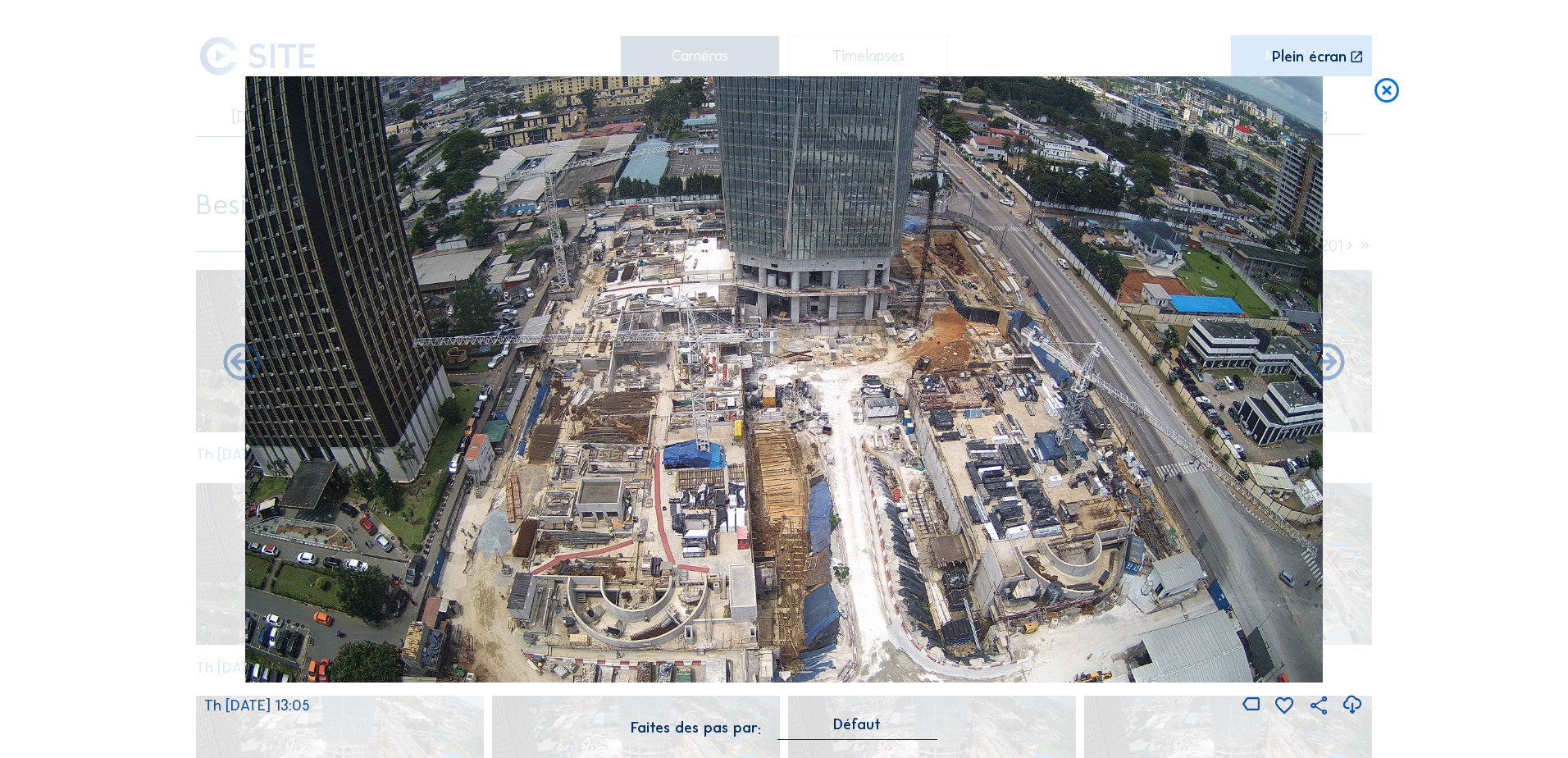
click at [1244, 89] on icon at bounding box center [1386, 91] width 29 height 30
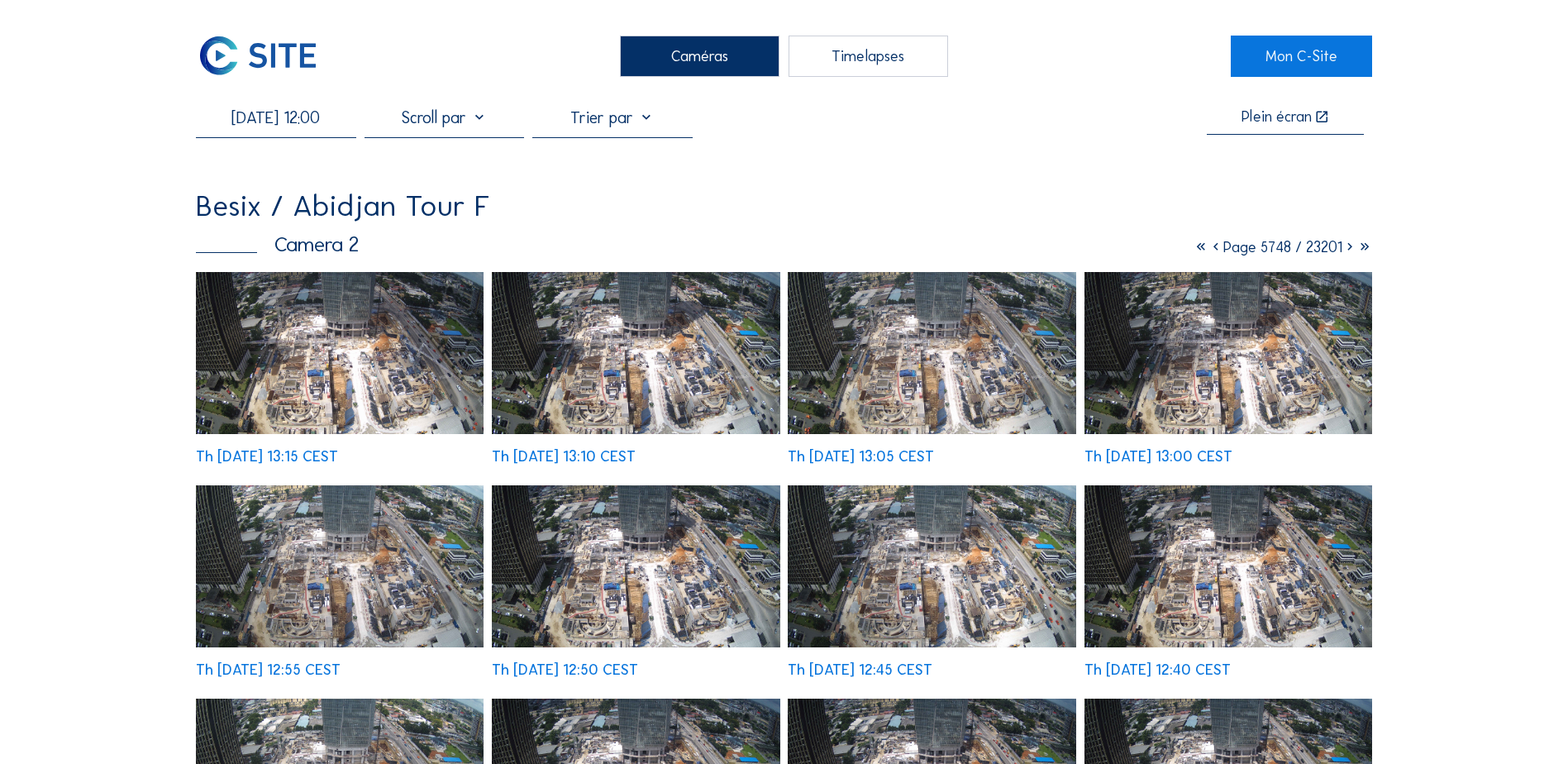
click at [253, 117] on input "[DATE] 12:00" at bounding box center [275, 118] width 159 height 20
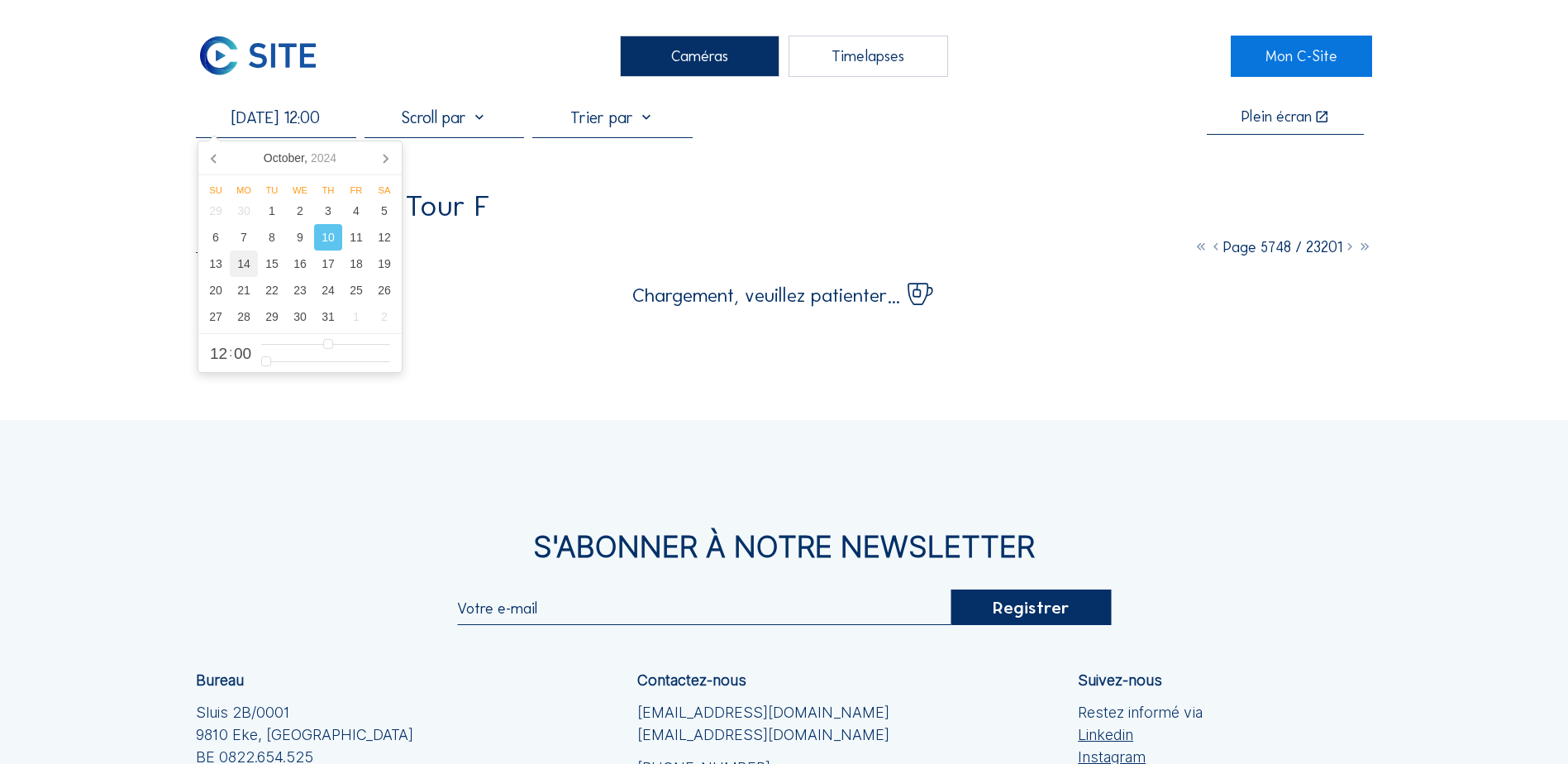
click at [248, 272] on div "14" at bounding box center [244, 263] width 29 height 27
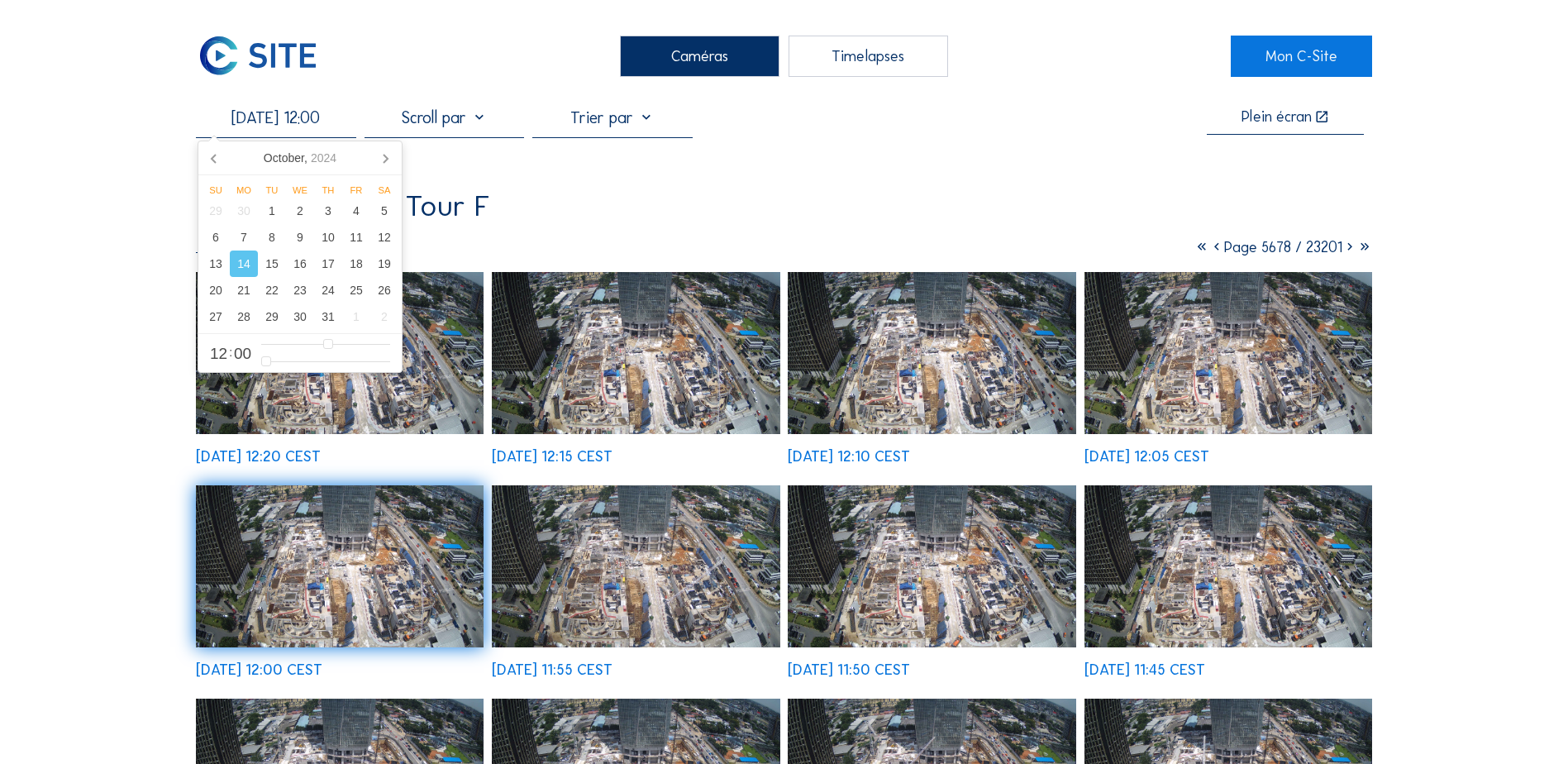
click at [698, 349] on img at bounding box center [636, 353] width 288 height 162
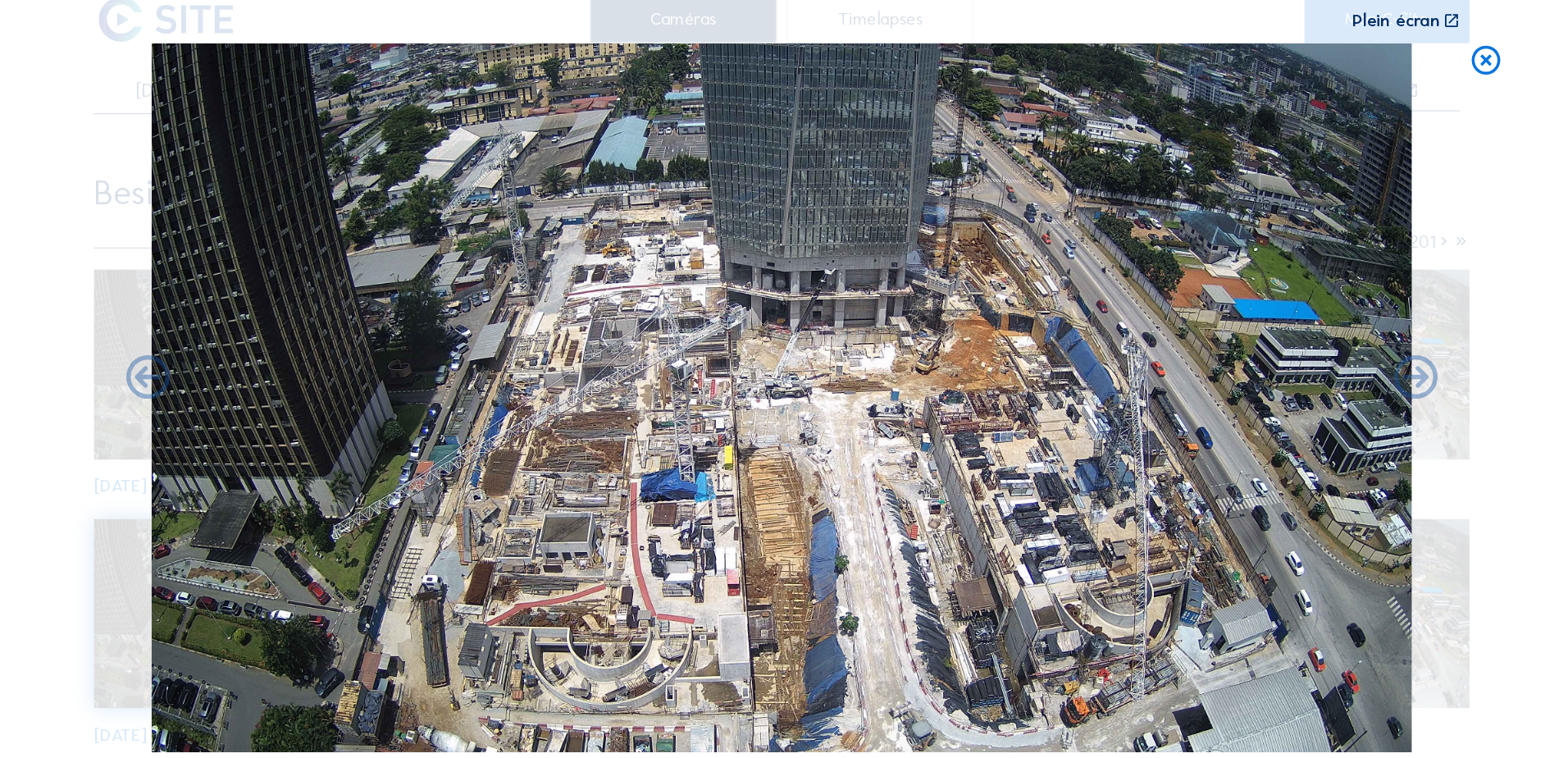
click at [1244, 95] on icon at bounding box center [1386, 91] width 29 height 30
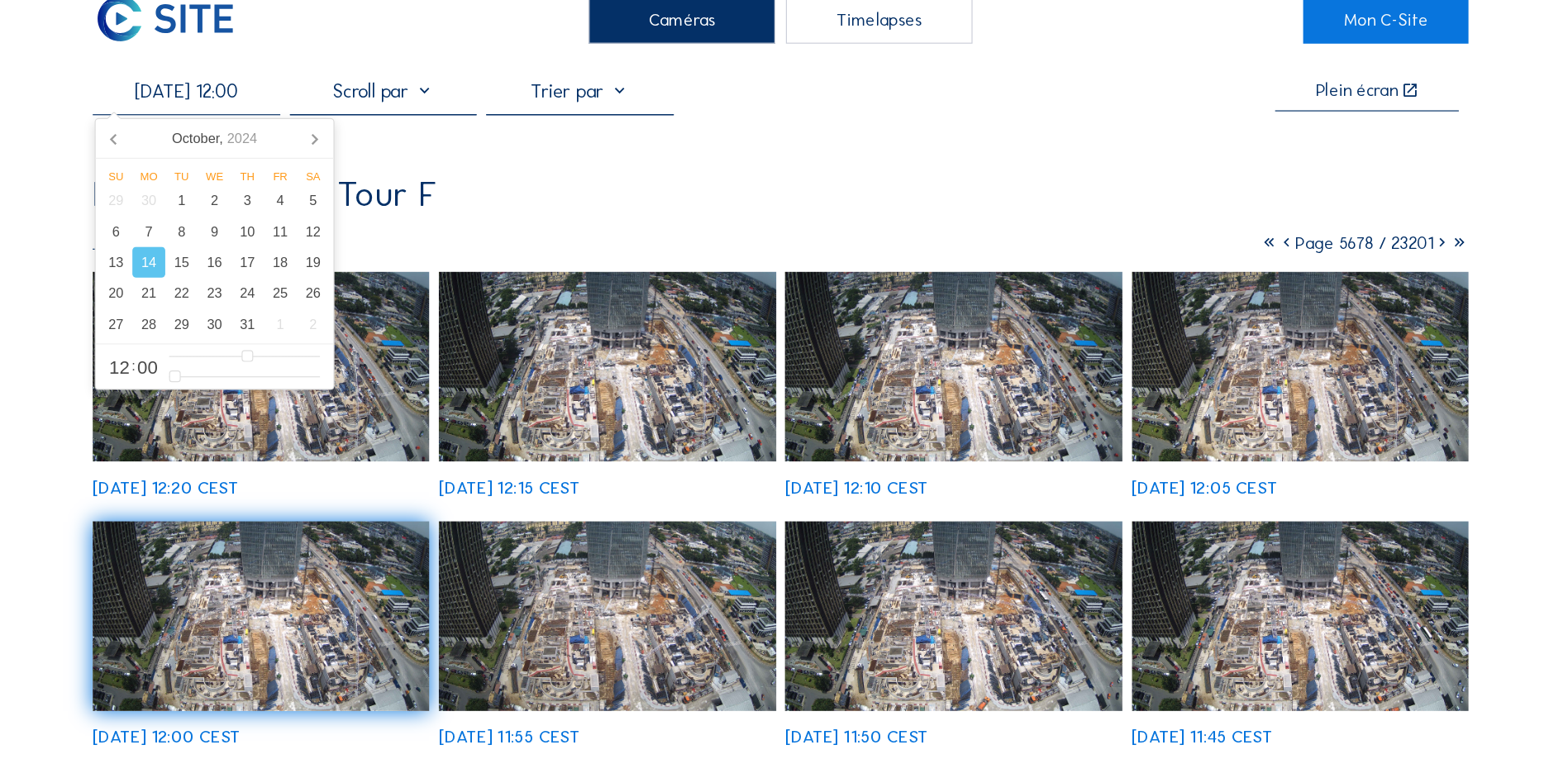
drag, startPoint x: 217, startPoint y: 121, endPoint x: 294, endPoint y: 114, distance: 77.3
click at [294, 114] on input "[DATE] 12:00" at bounding box center [275, 118] width 159 height 20
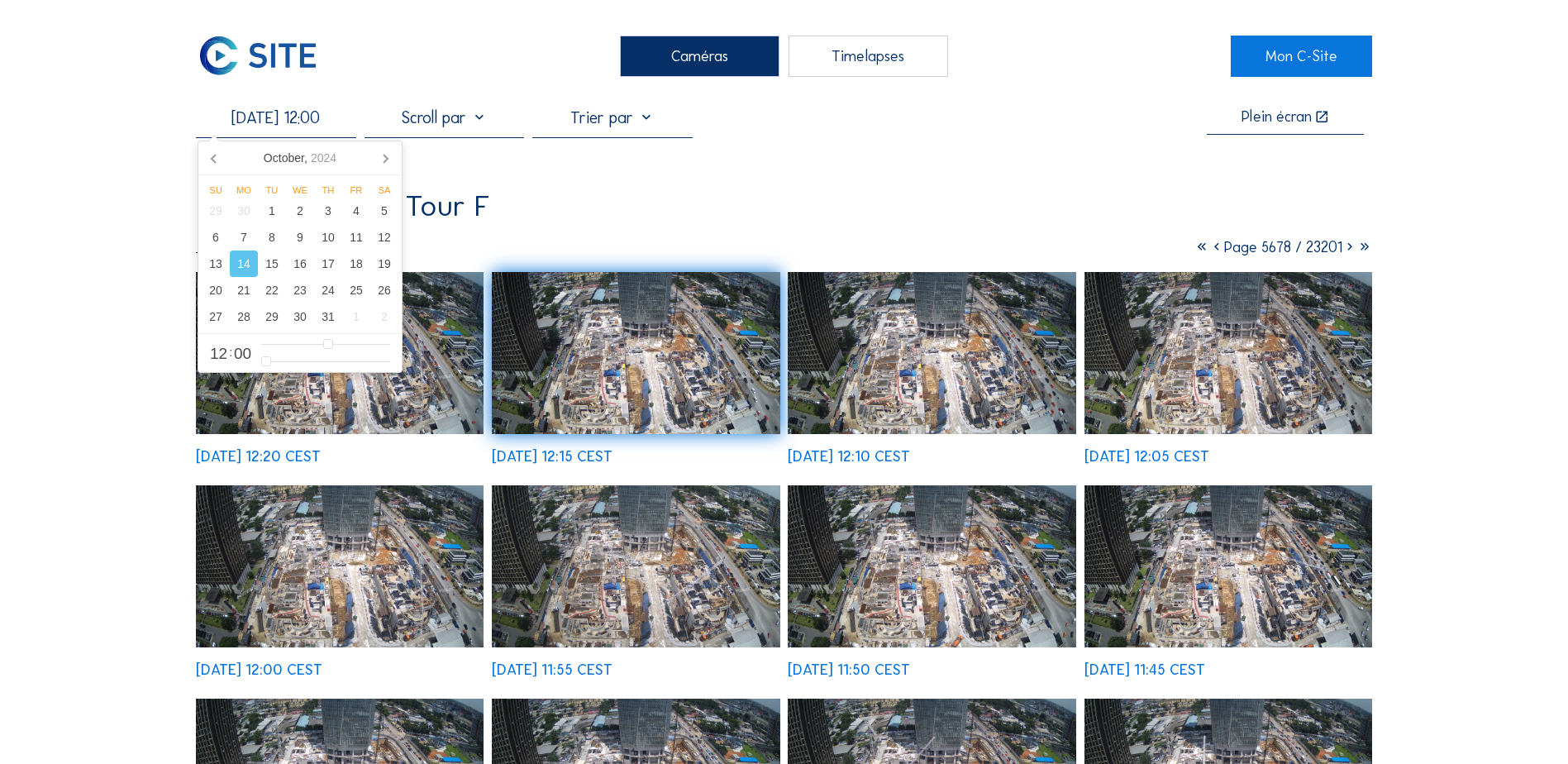
click at [278, 123] on input "[DATE] 12:00" at bounding box center [275, 118] width 159 height 20
click at [380, 157] on icon at bounding box center [385, 157] width 27 height 27
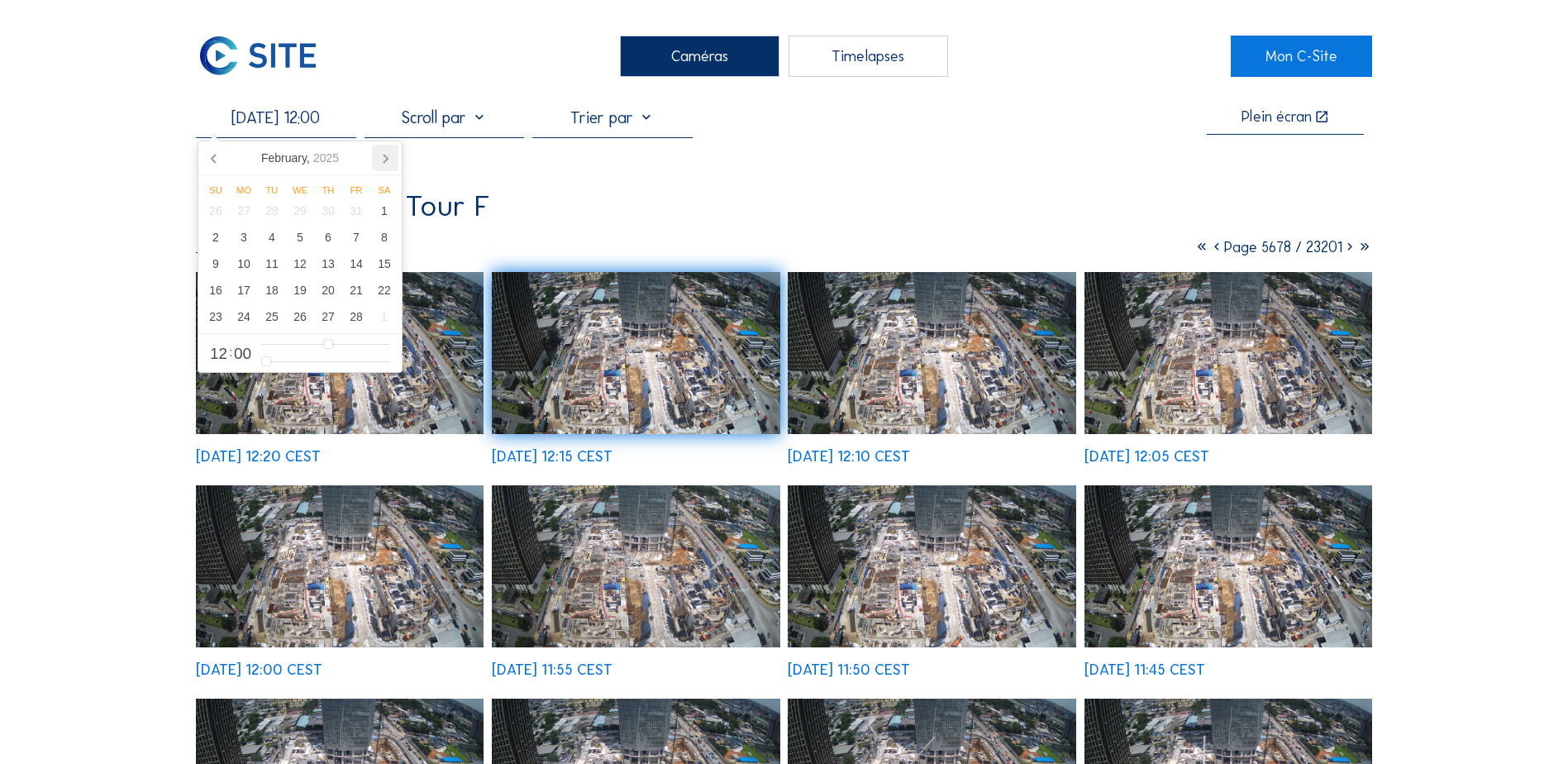
click at [380, 156] on icon at bounding box center [385, 157] width 27 height 27
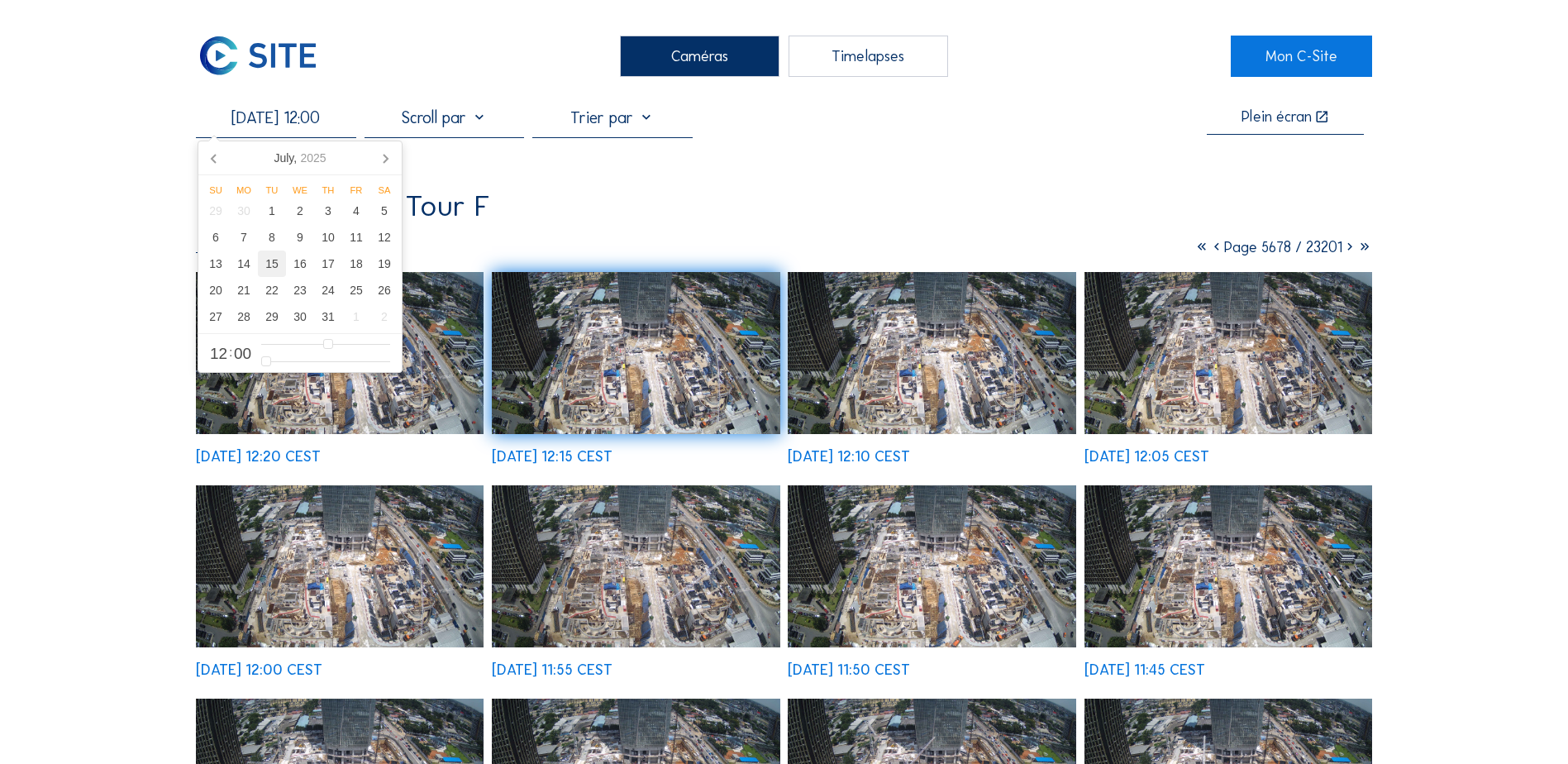
click at [272, 265] on div "15" at bounding box center [271, 263] width 29 height 27
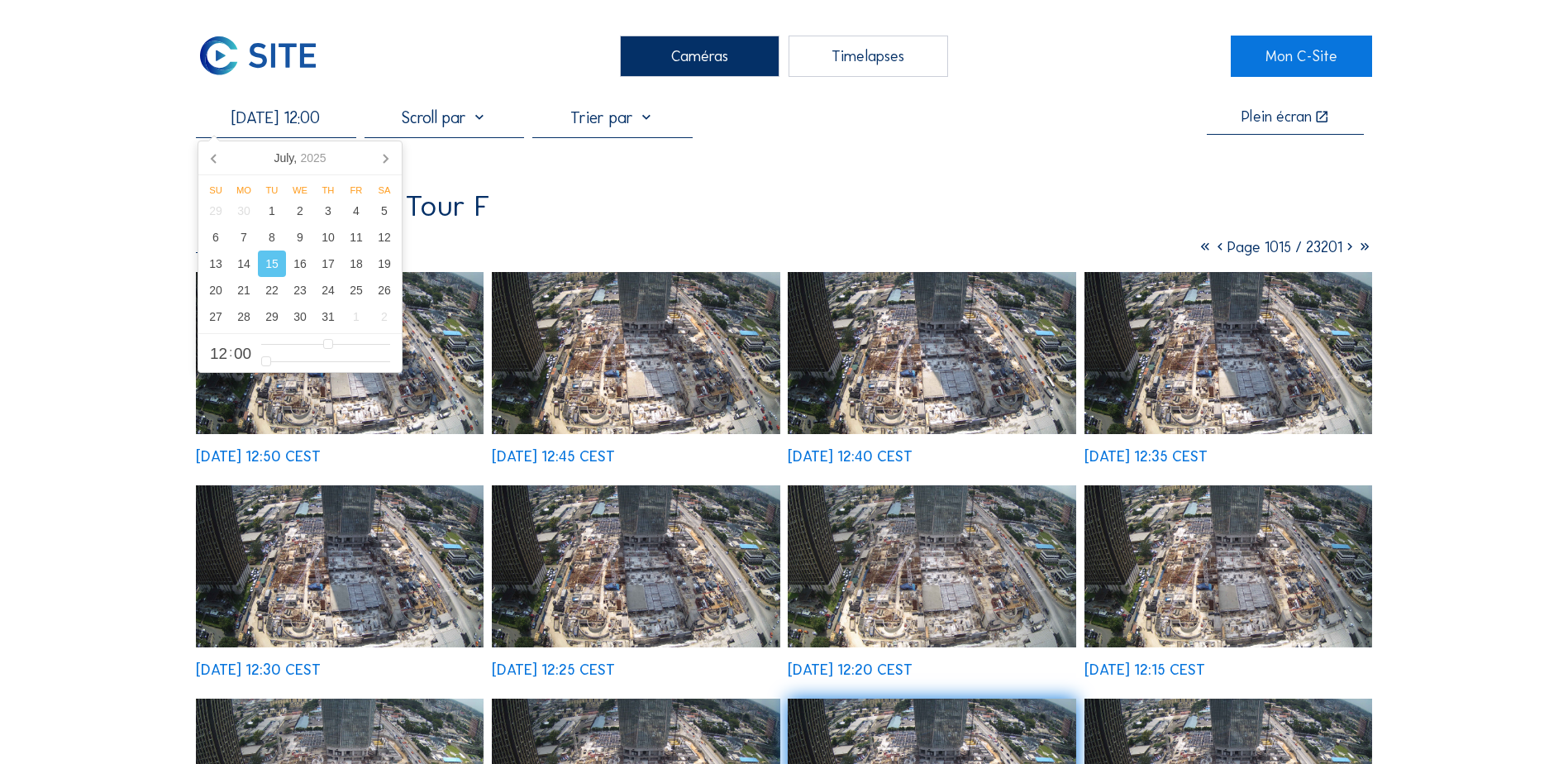
click at [650, 415] on img at bounding box center [636, 353] width 288 height 162
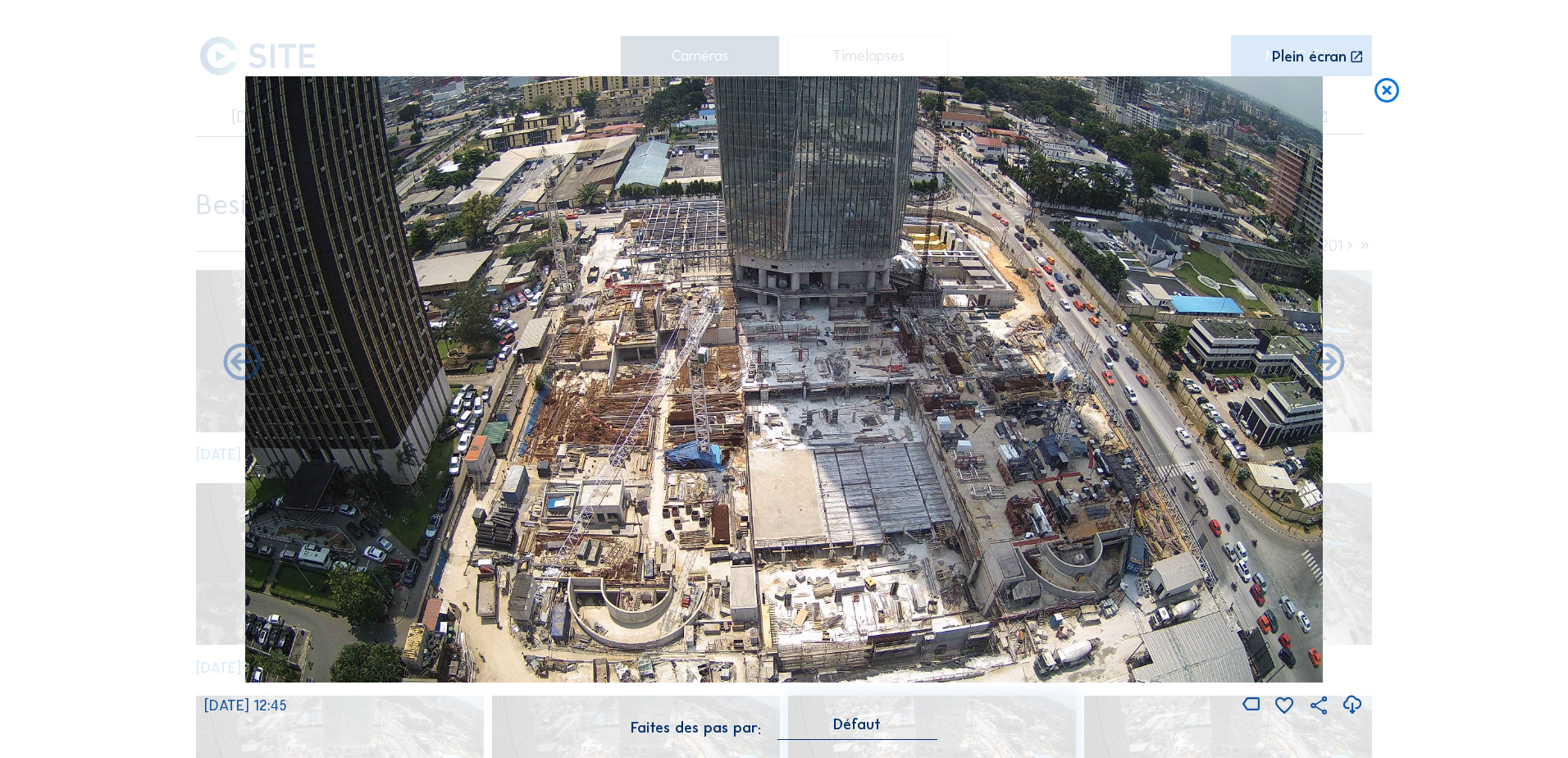
click at [1244, 87] on icon at bounding box center [1386, 91] width 29 height 30
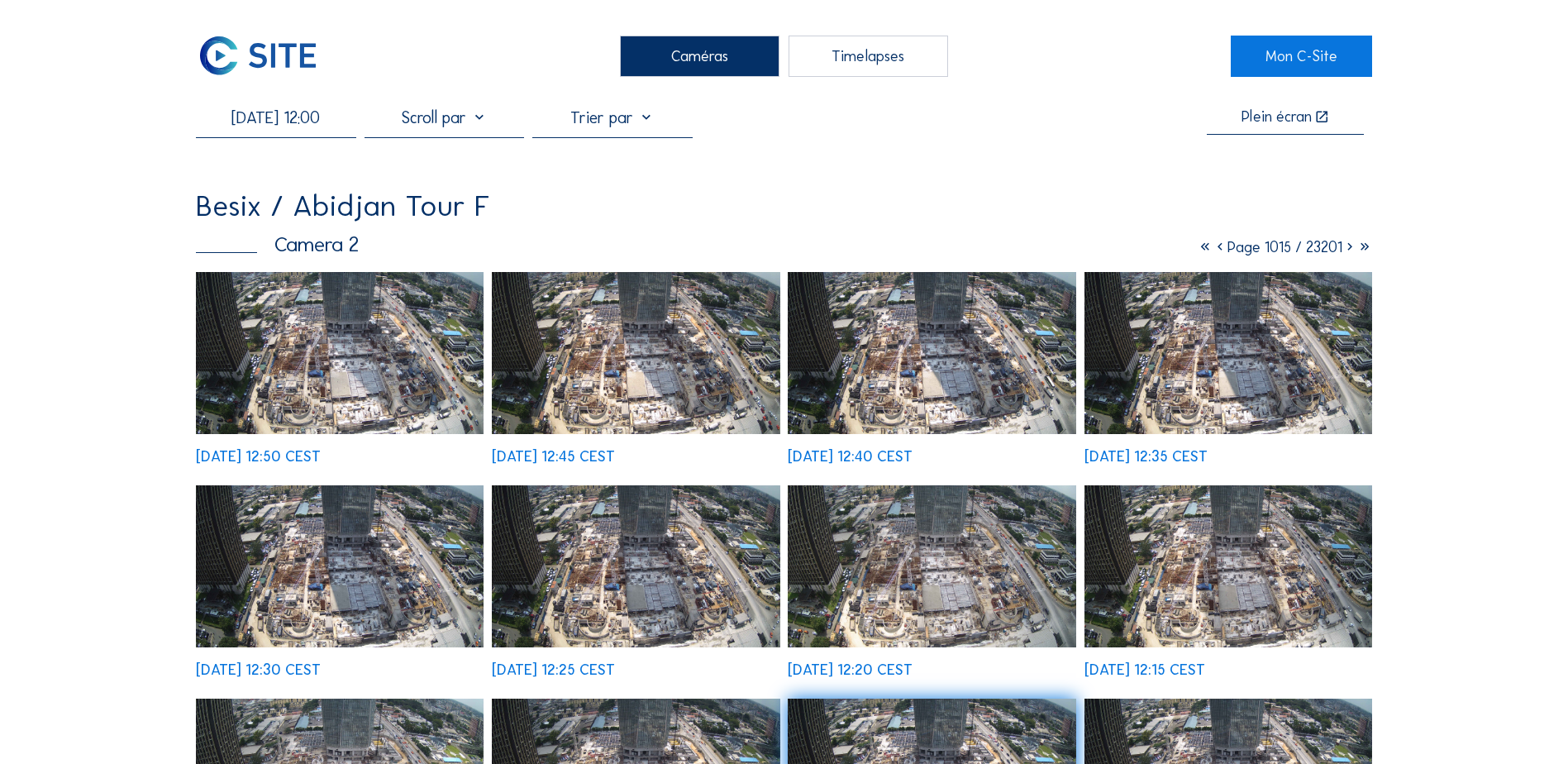
click at [260, 121] on input "[DATE] 12:00" at bounding box center [275, 118] width 159 height 20
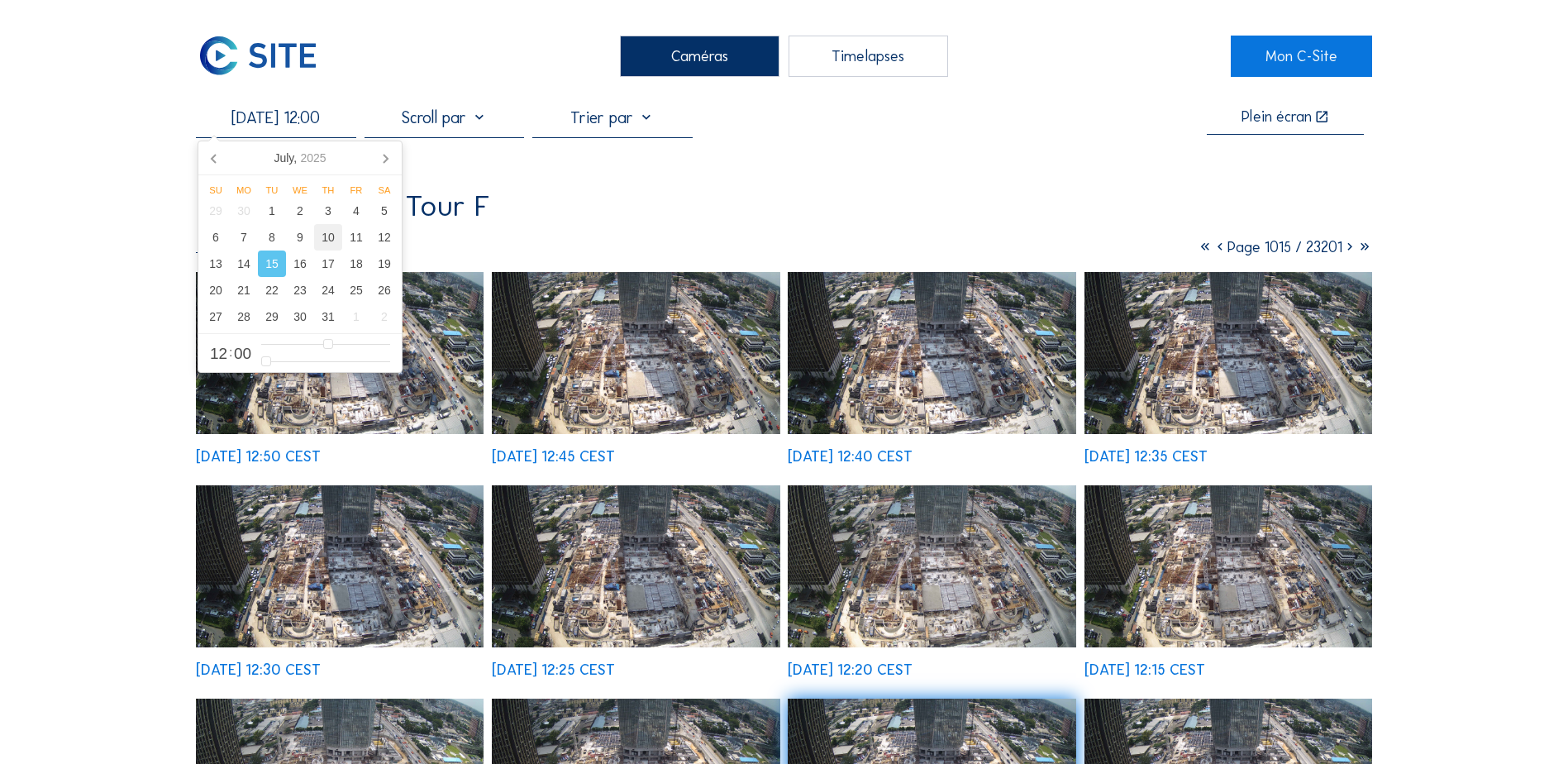
click at [329, 243] on div "10" at bounding box center [328, 237] width 29 height 27
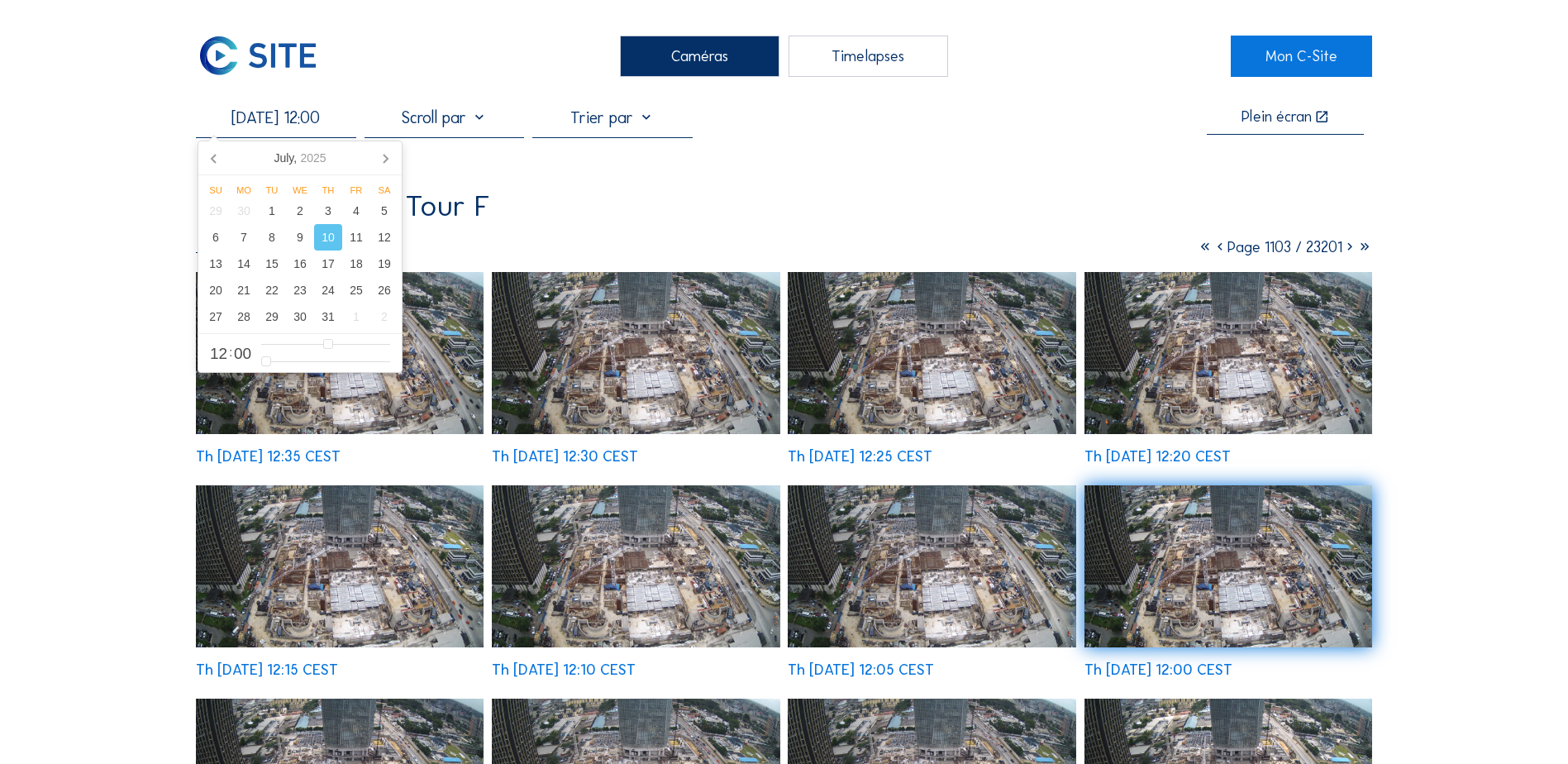
click at [635, 321] on img at bounding box center [636, 353] width 288 height 162
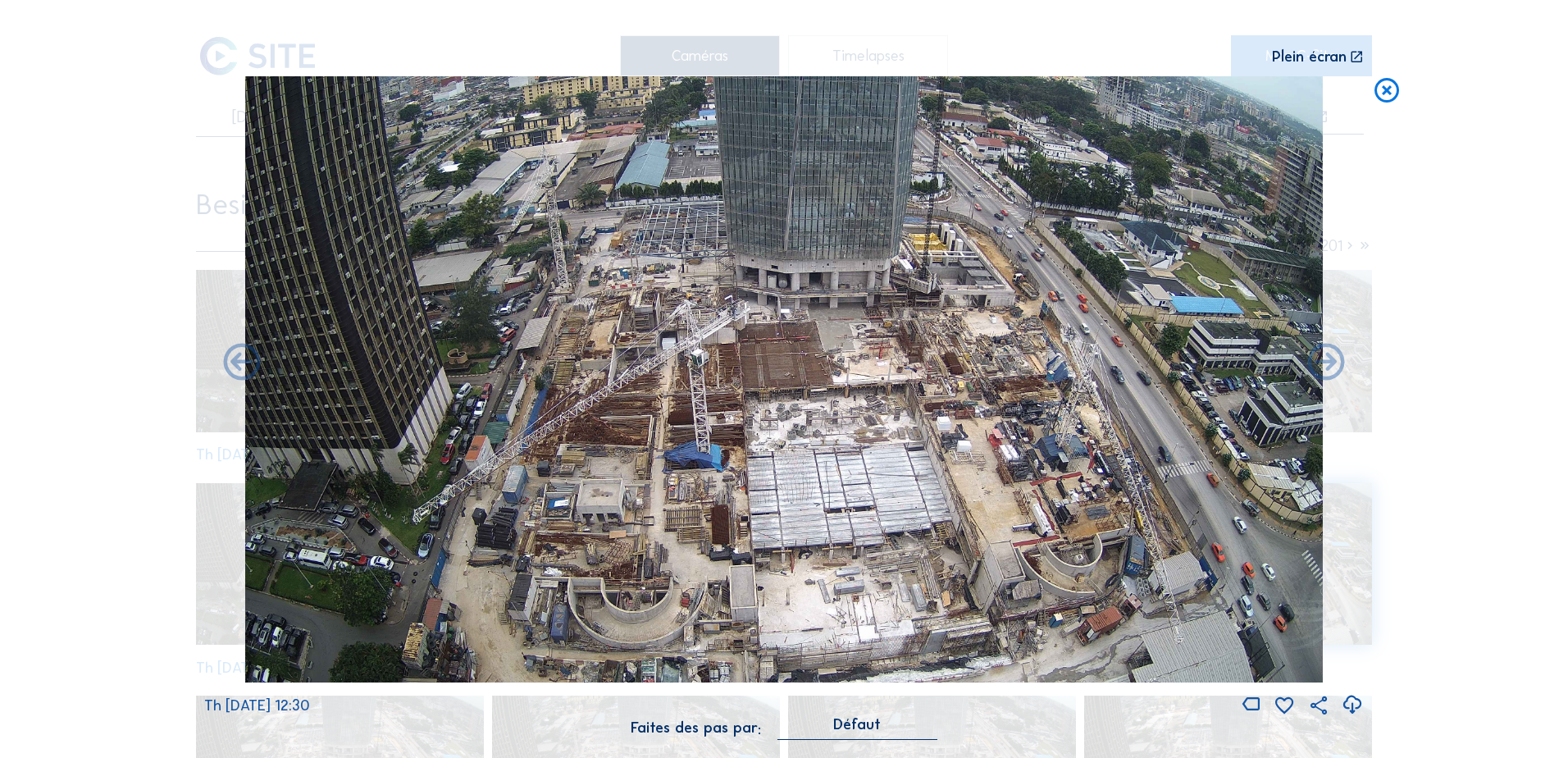
click at [1244, 94] on icon at bounding box center [1386, 91] width 29 height 30
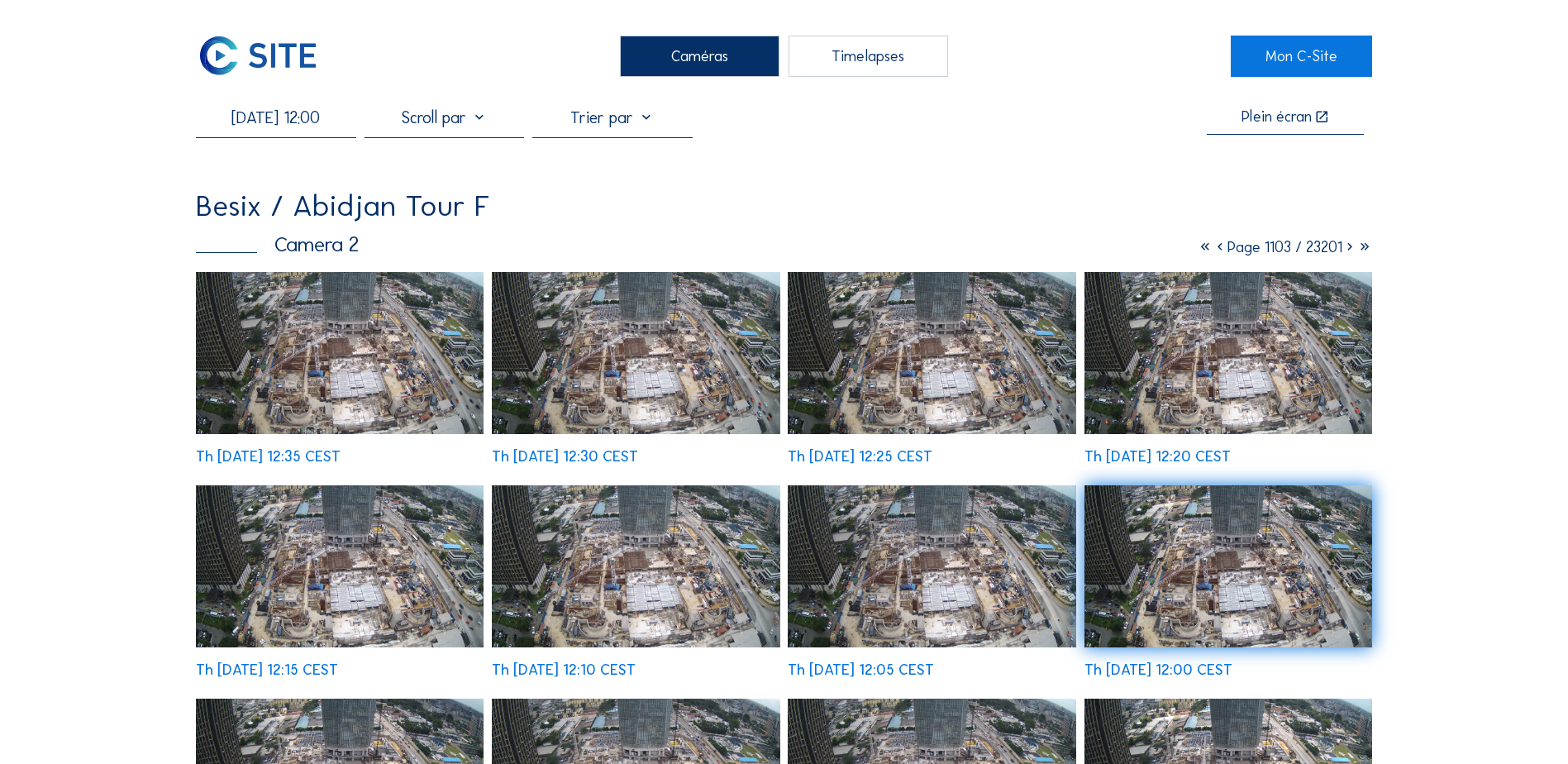
click at [297, 127] on input "[DATE] 12:00" at bounding box center [275, 118] width 159 height 20
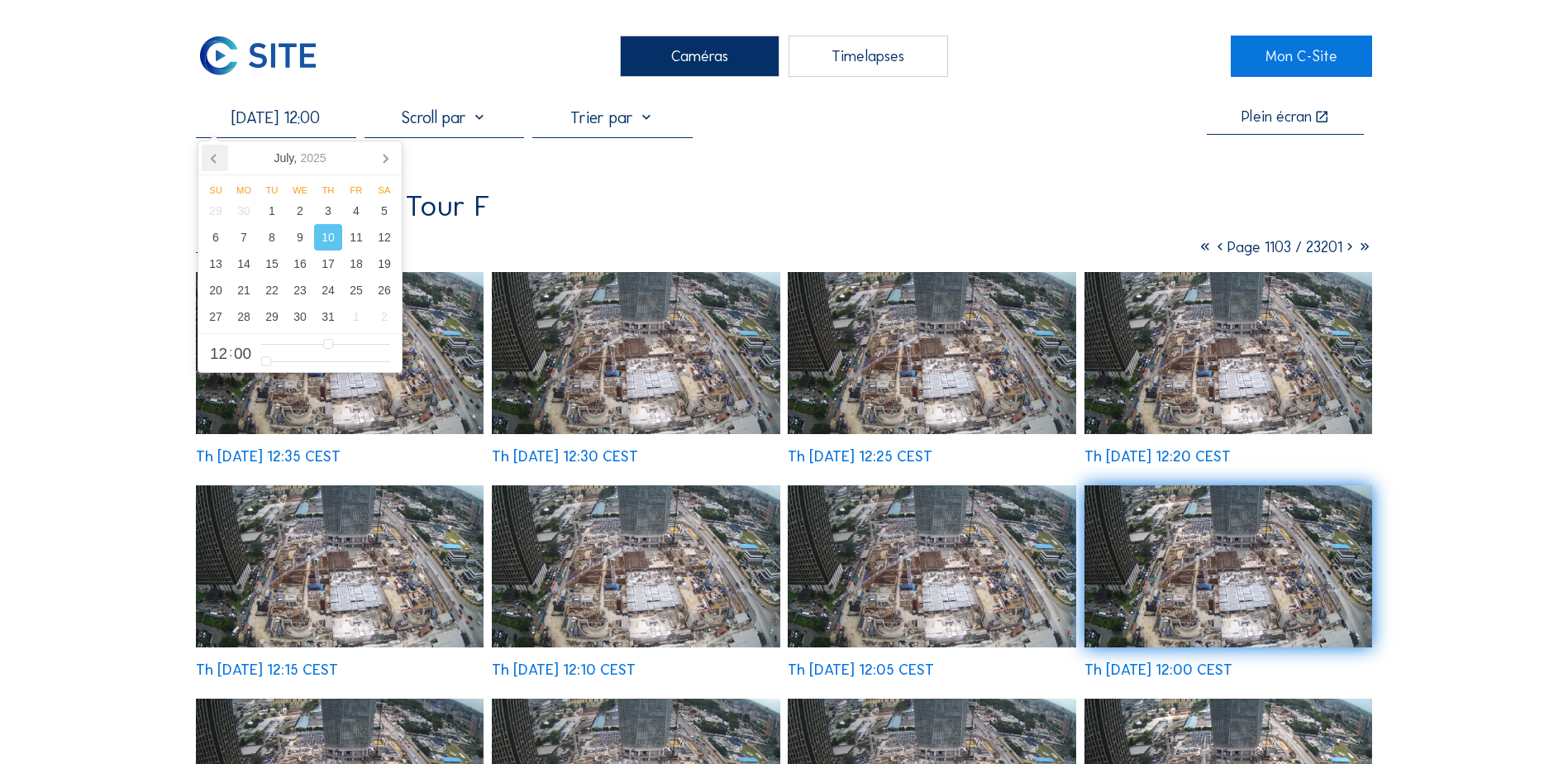
click at [207, 159] on icon at bounding box center [214, 157] width 27 height 27
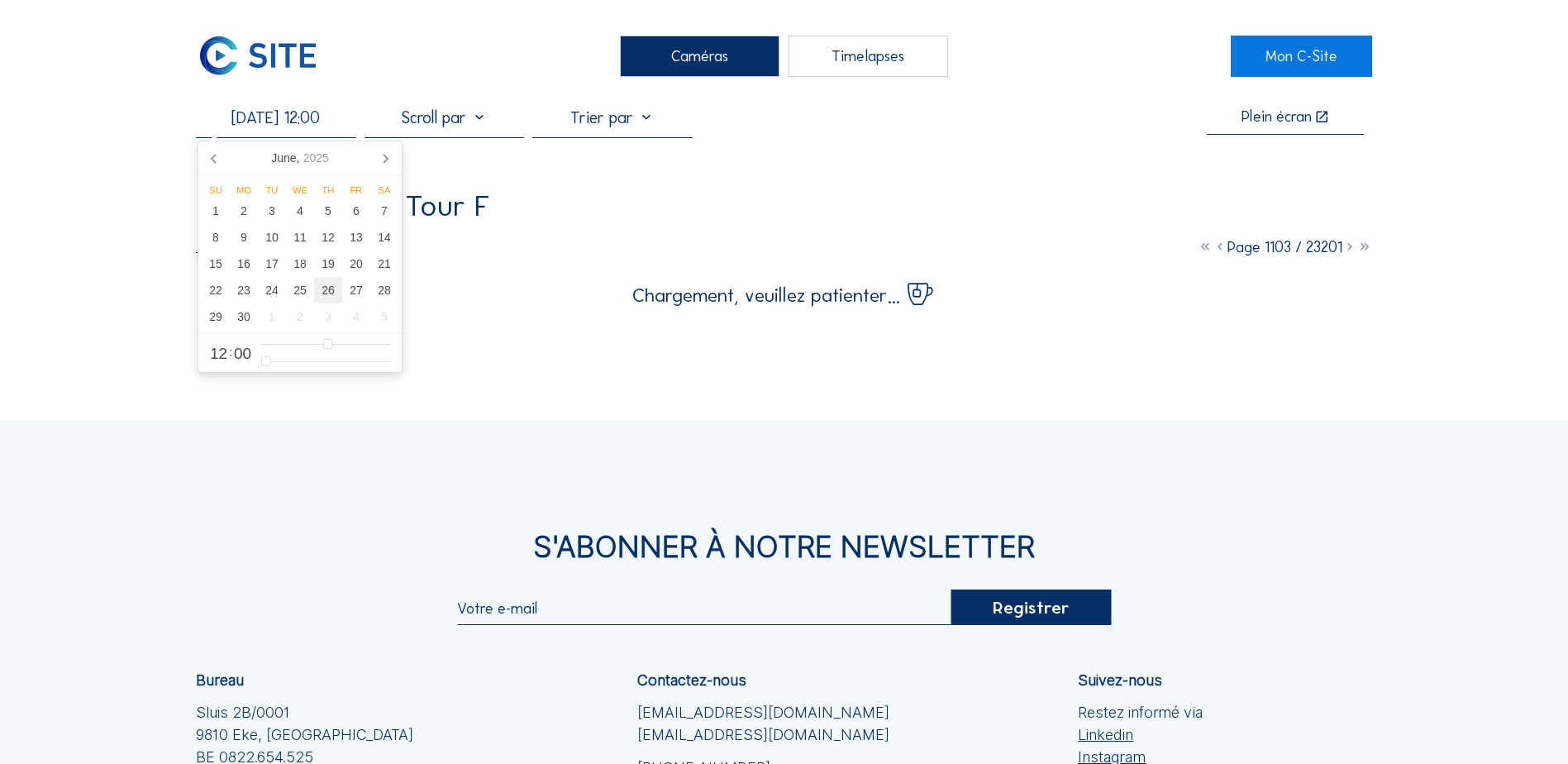
click at [329, 297] on div "26" at bounding box center [328, 290] width 29 height 27
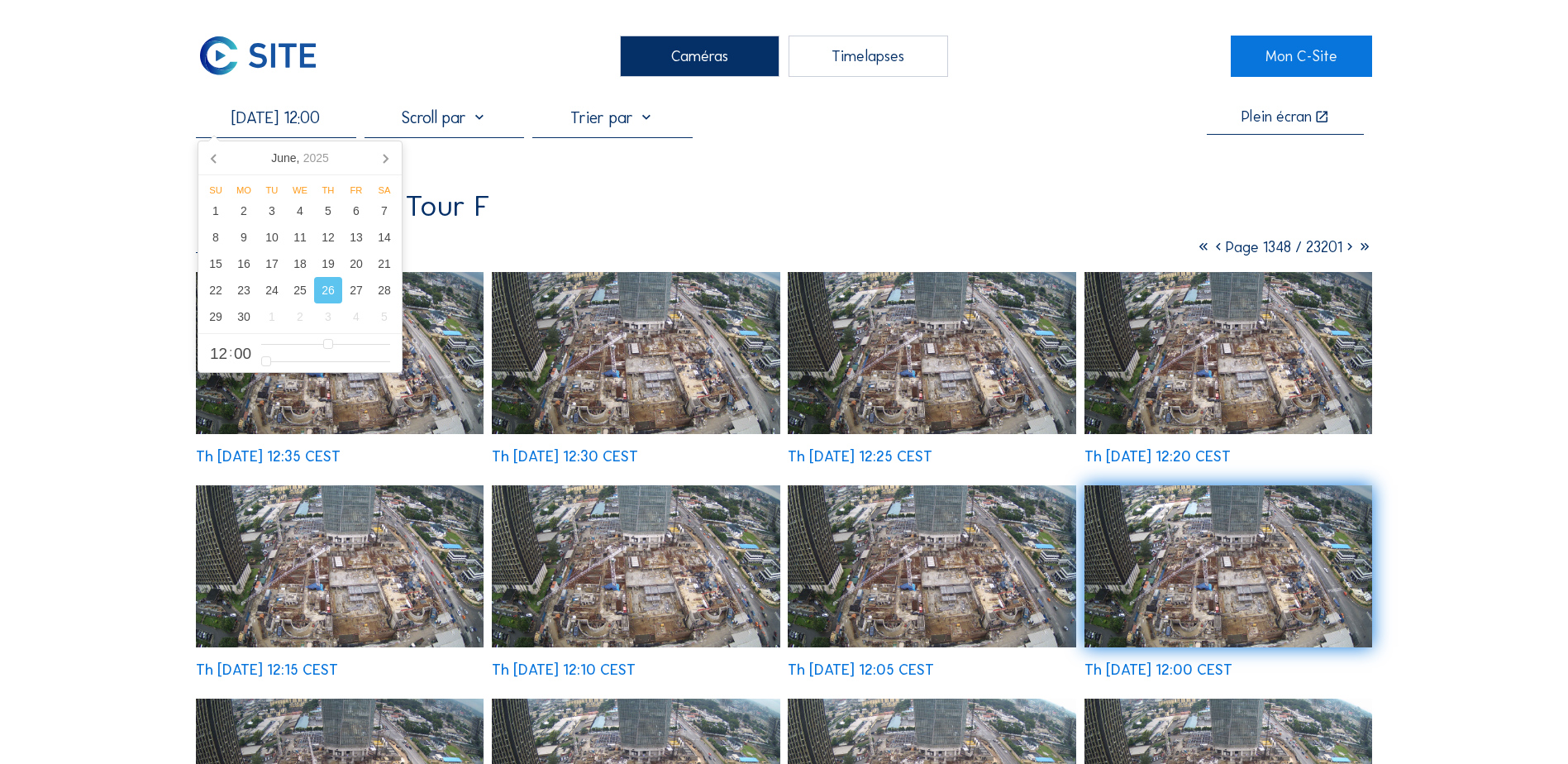
click at [436, 402] on img at bounding box center [340, 353] width 288 height 162
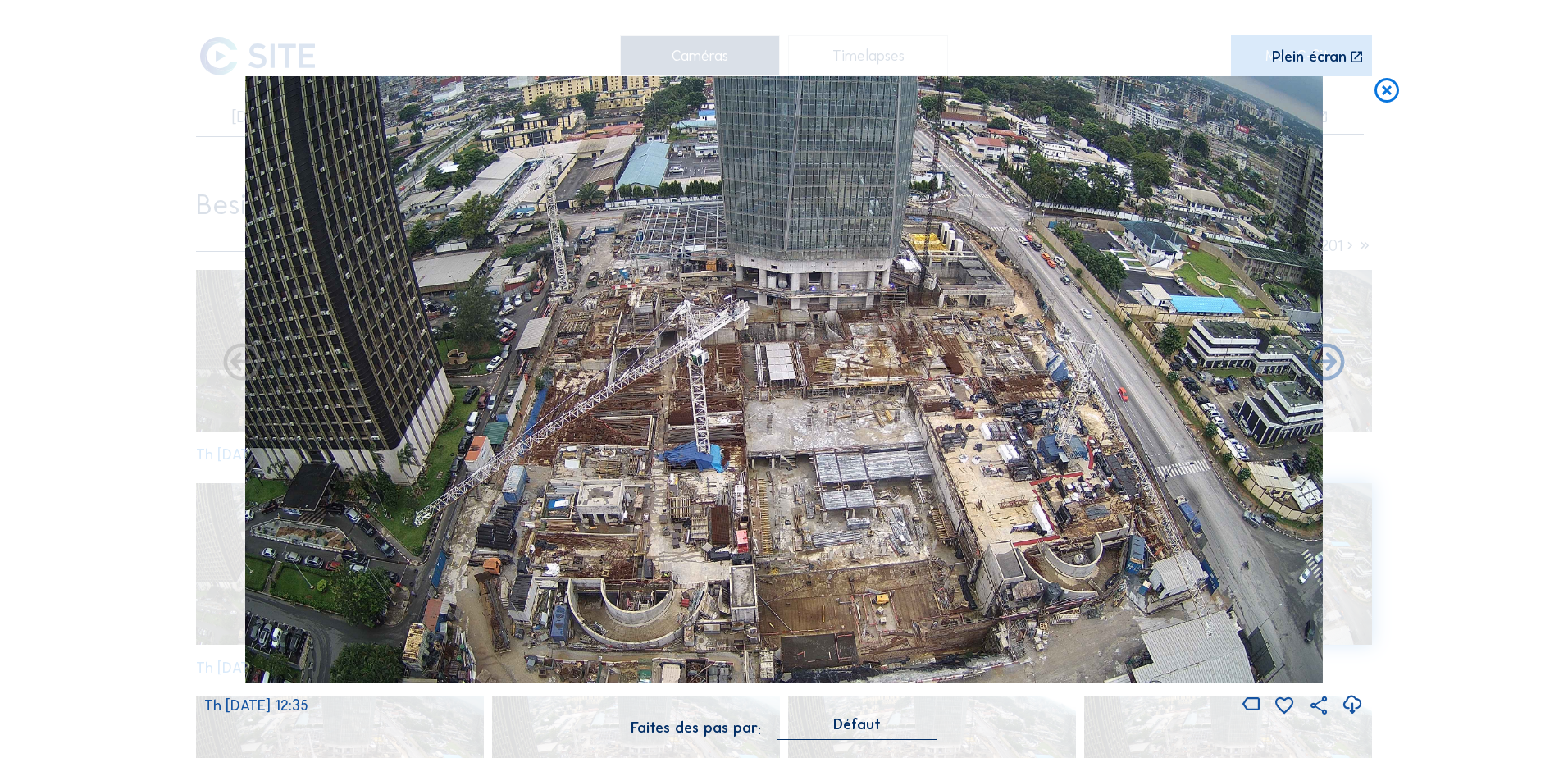
click at [1244, 97] on icon at bounding box center [1386, 91] width 29 height 30
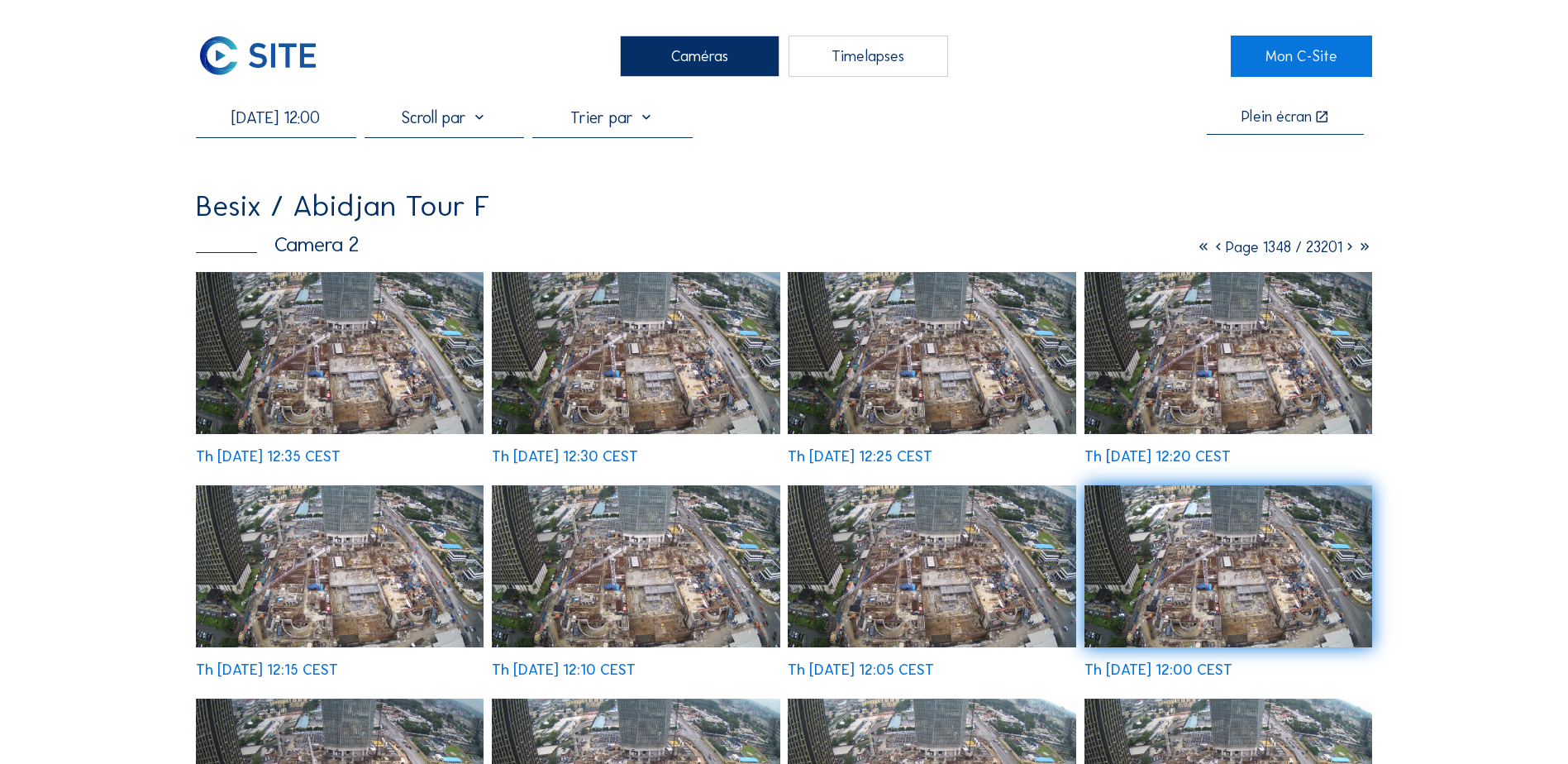
click at [236, 119] on input "[DATE] 12:00" at bounding box center [275, 118] width 159 height 20
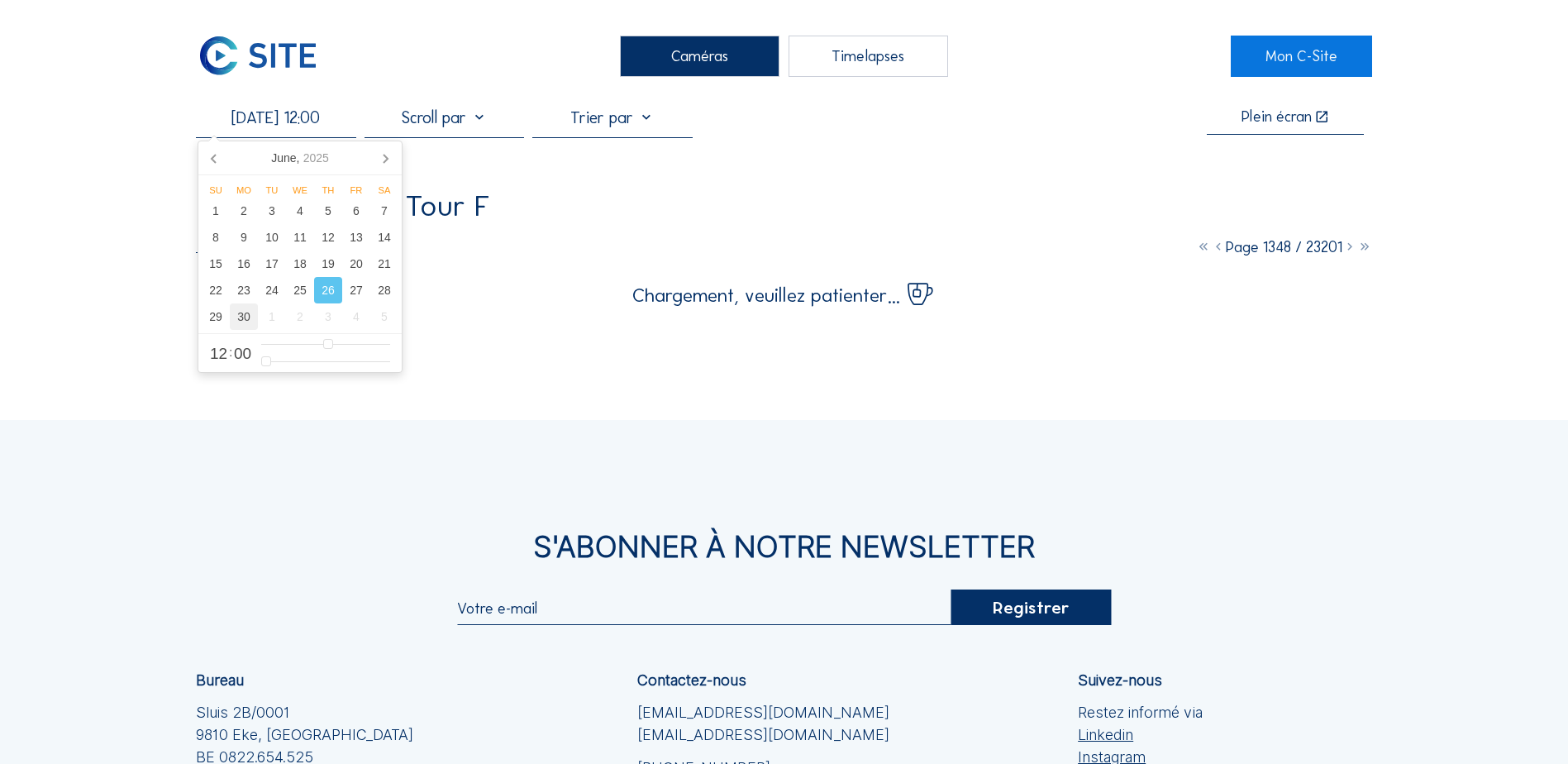
click at [248, 324] on div "30" at bounding box center [244, 317] width 29 height 27
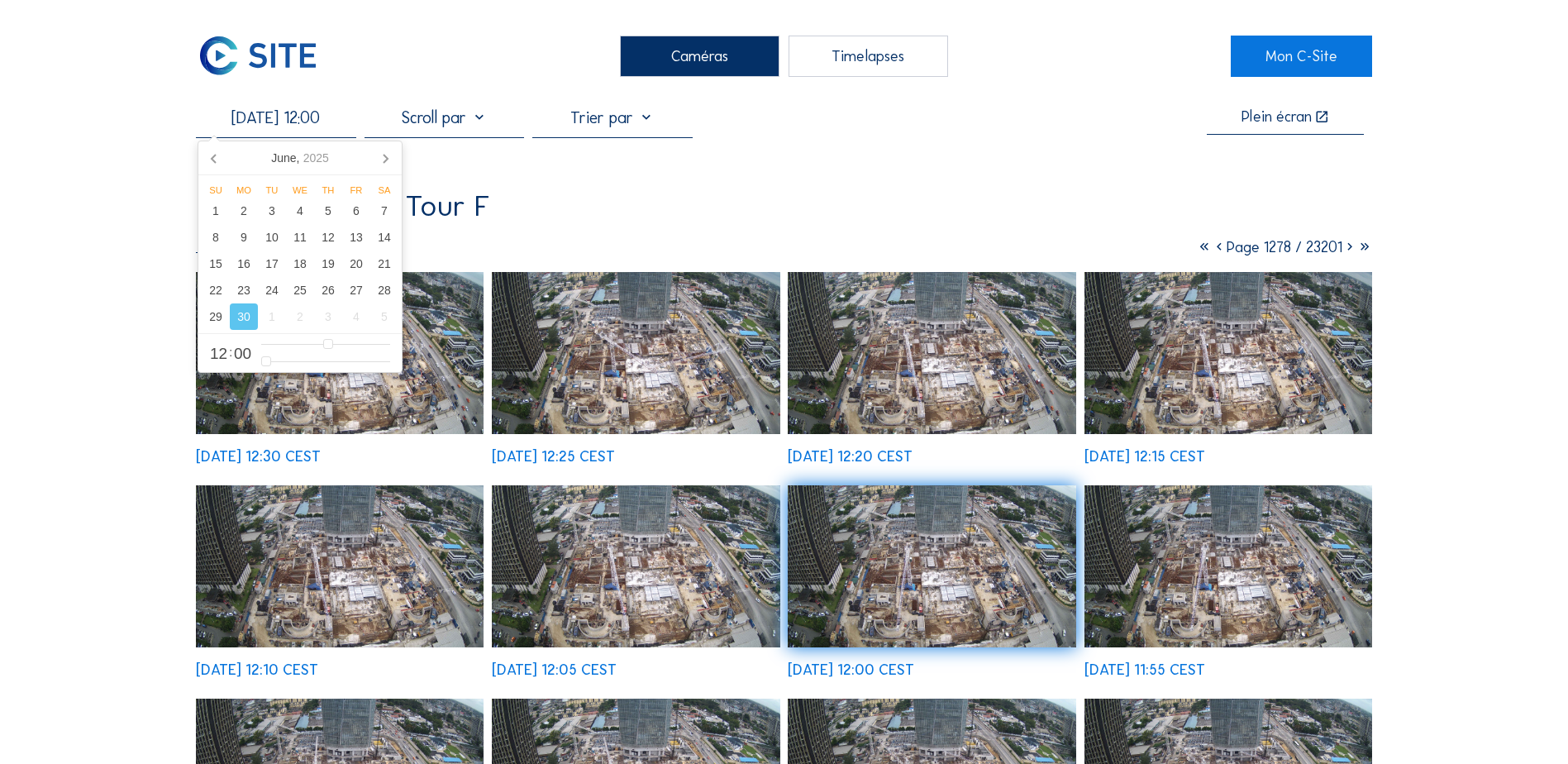
click at [427, 381] on img at bounding box center [340, 353] width 288 height 162
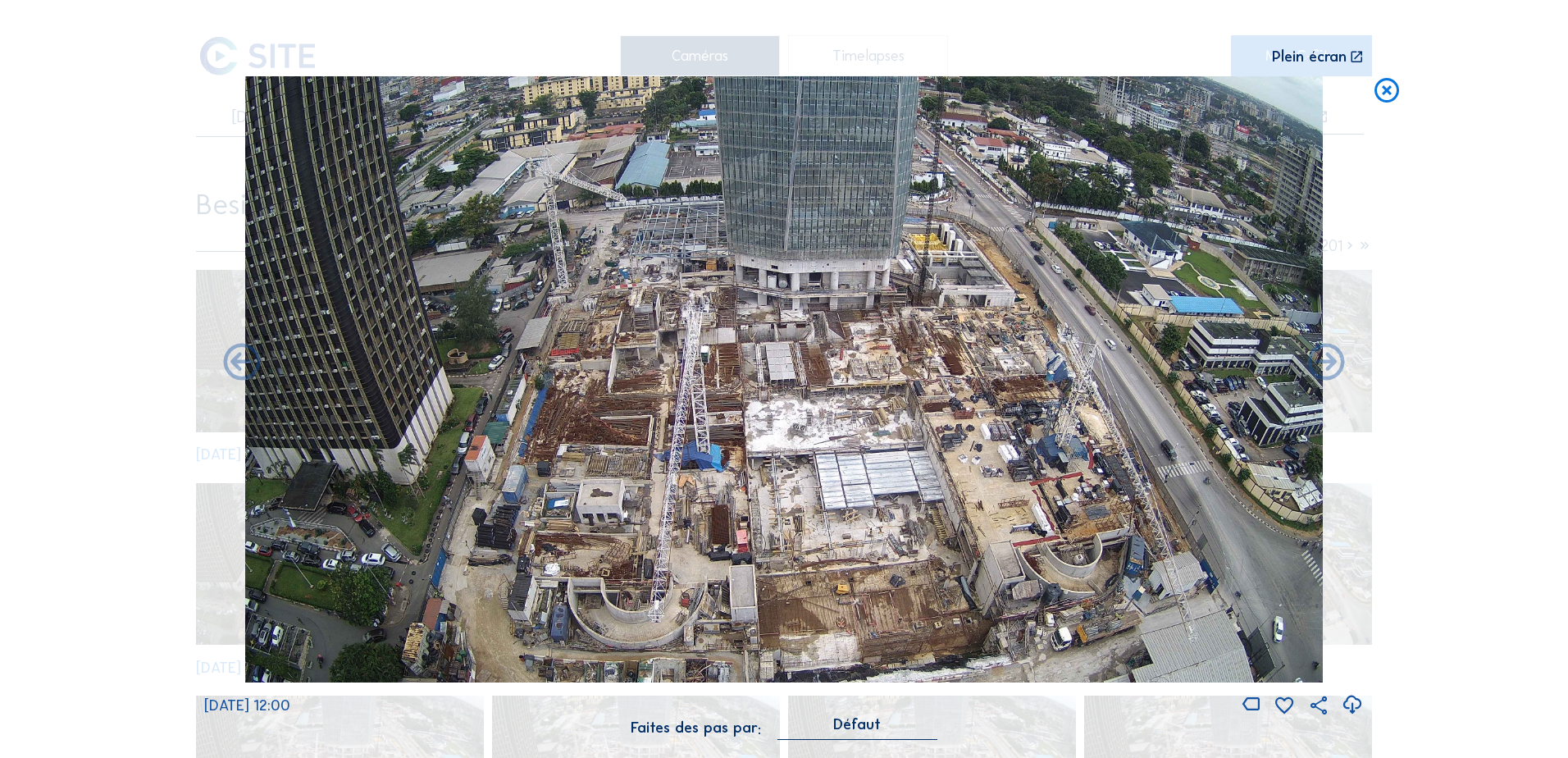
click at [1244, 89] on icon at bounding box center [1386, 91] width 29 height 30
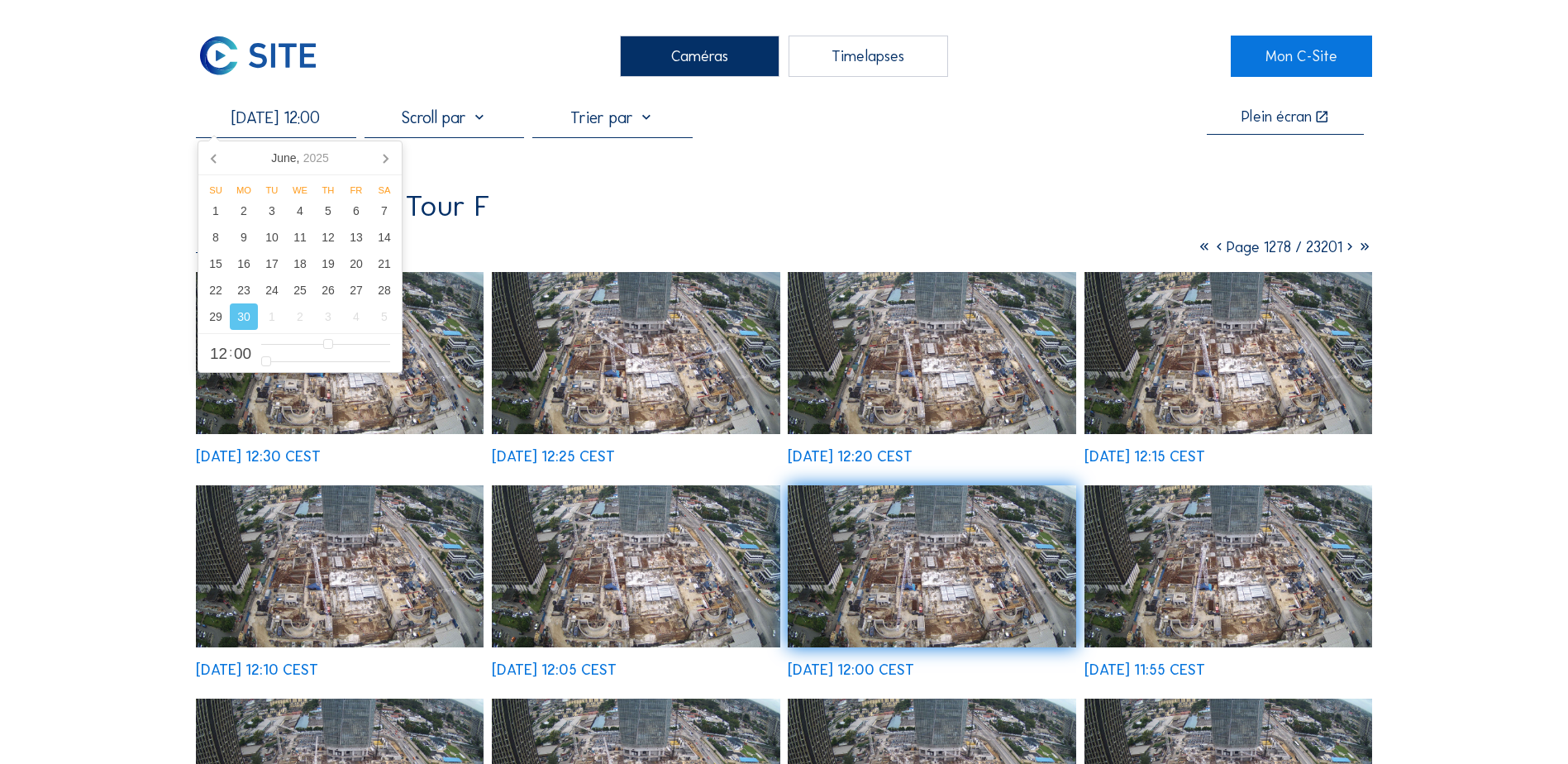
click at [281, 119] on input "[DATE] 12:00" at bounding box center [275, 118] width 159 height 20
click at [387, 152] on icon at bounding box center [385, 157] width 27 height 27
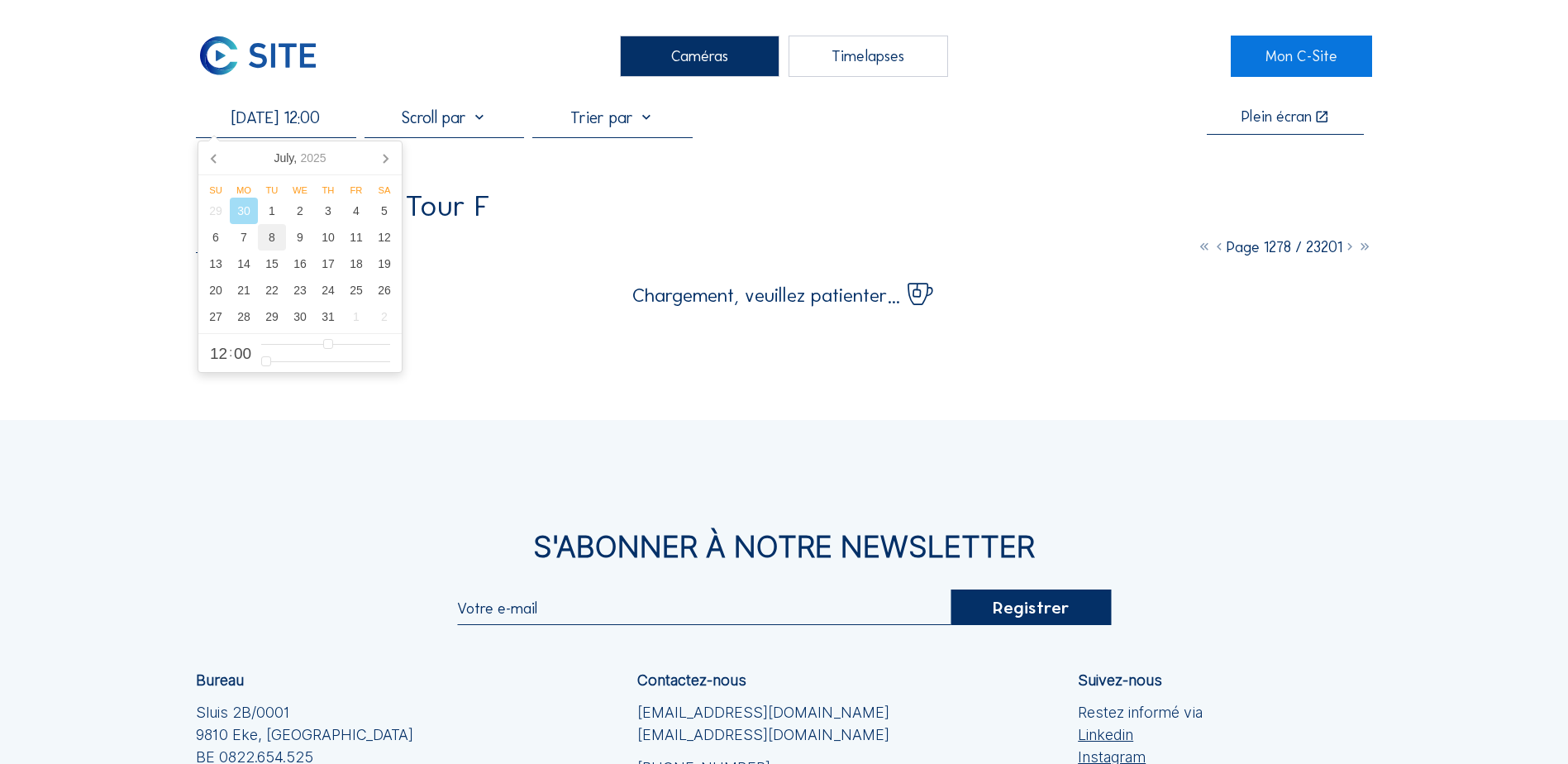
click at [272, 237] on div "8" at bounding box center [271, 237] width 29 height 27
type input "[DATE] 12:00"
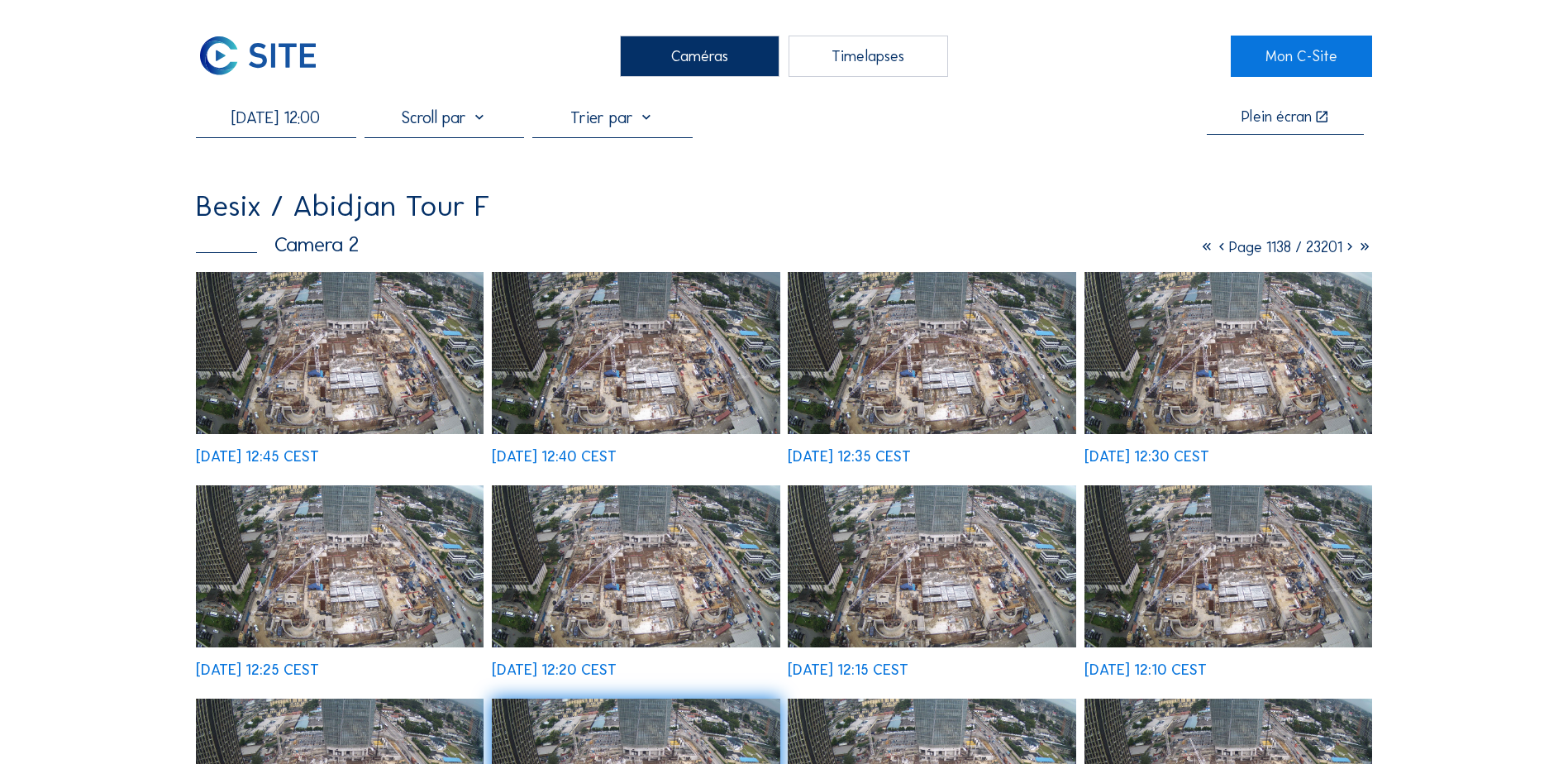
click at [441, 379] on img at bounding box center [340, 353] width 288 height 162
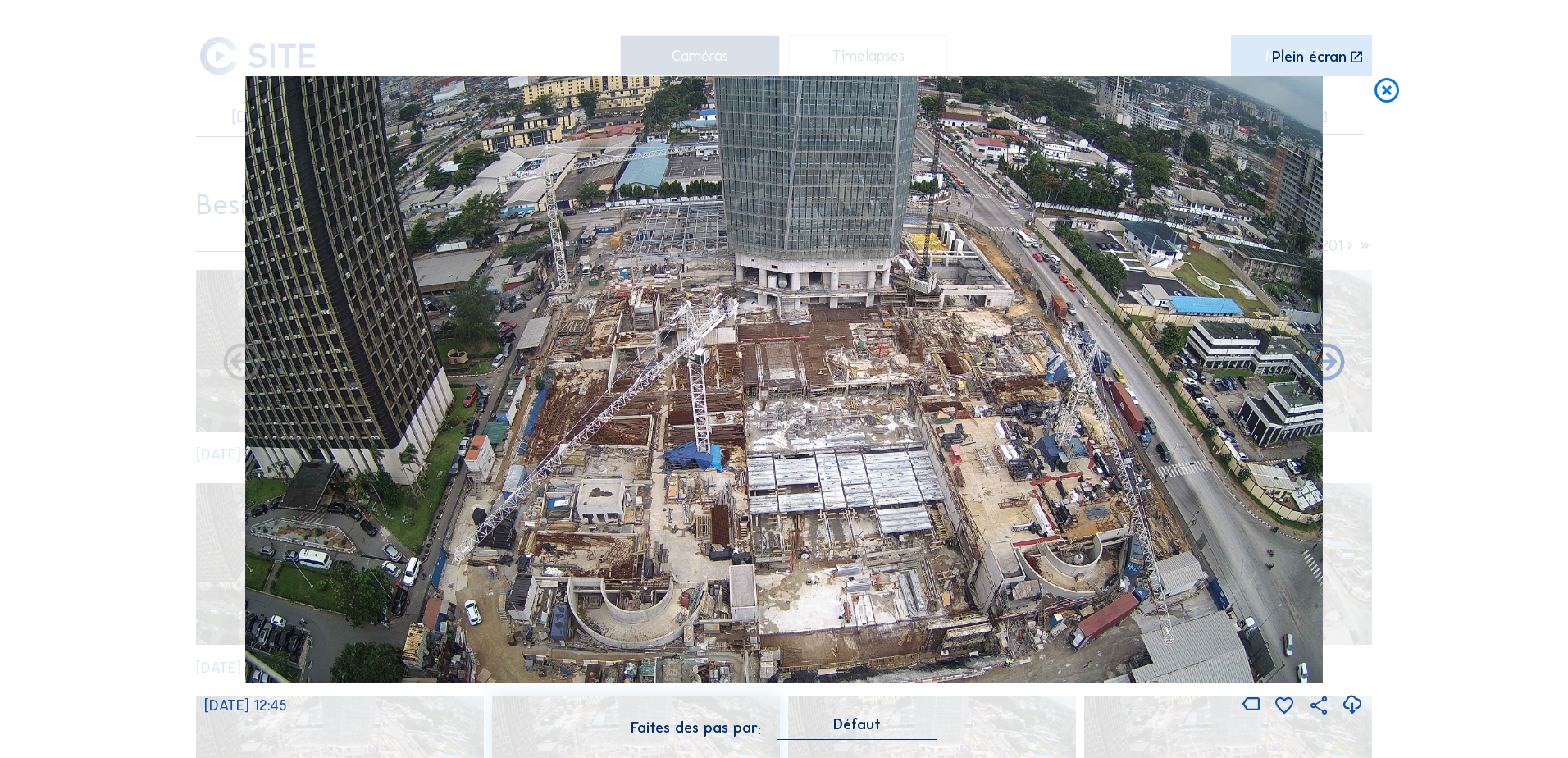
click at [1244, 92] on icon at bounding box center [1386, 91] width 29 height 30
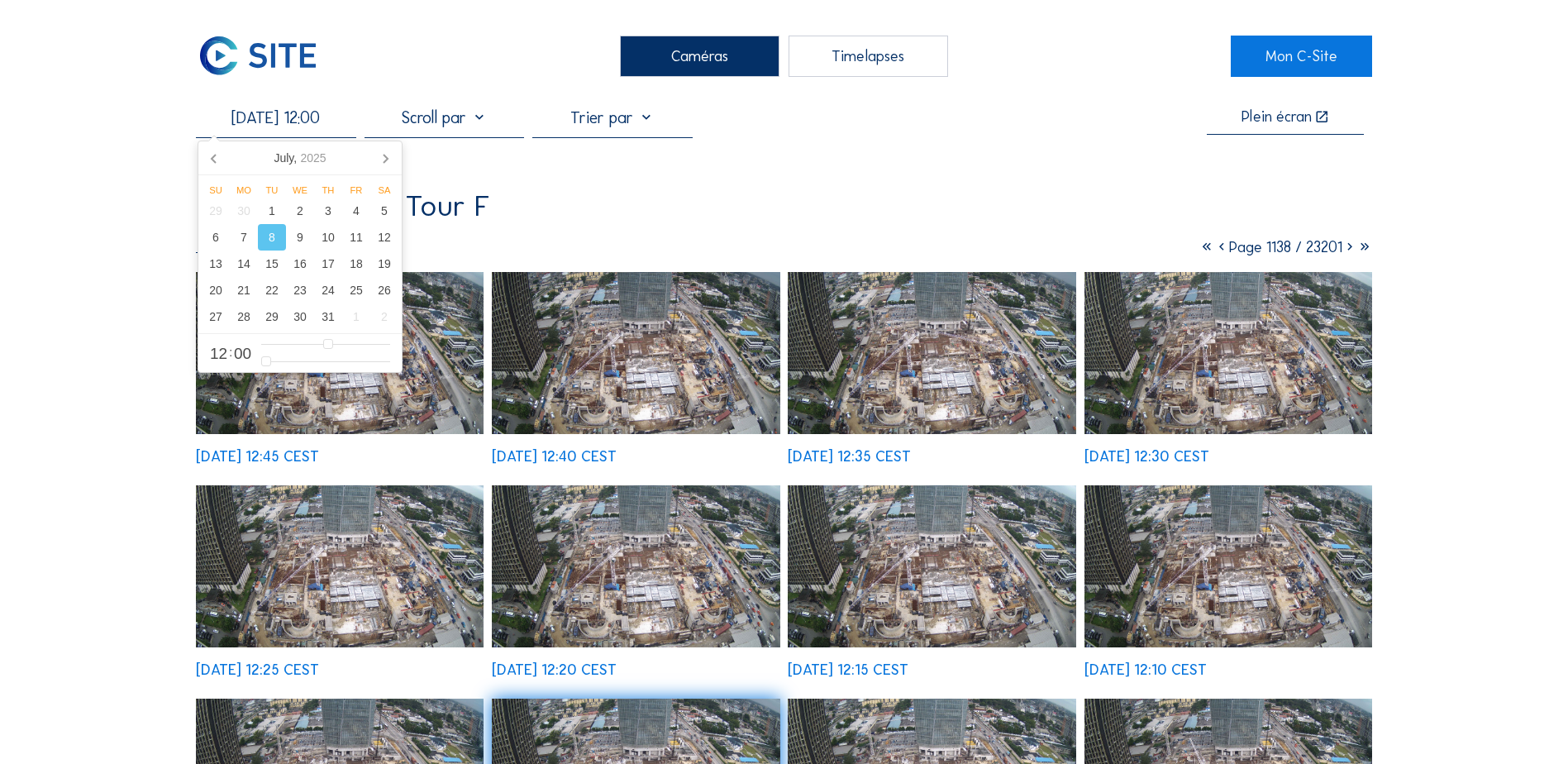
drag, startPoint x: 213, startPoint y: 115, endPoint x: 299, endPoint y: 120, distance: 86.1
click at [299, 120] on input "[DATE] 12:00" at bounding box center [275, 118] width 159 height 20
